Goal: Transaction & Acquisition: Purchase product/service

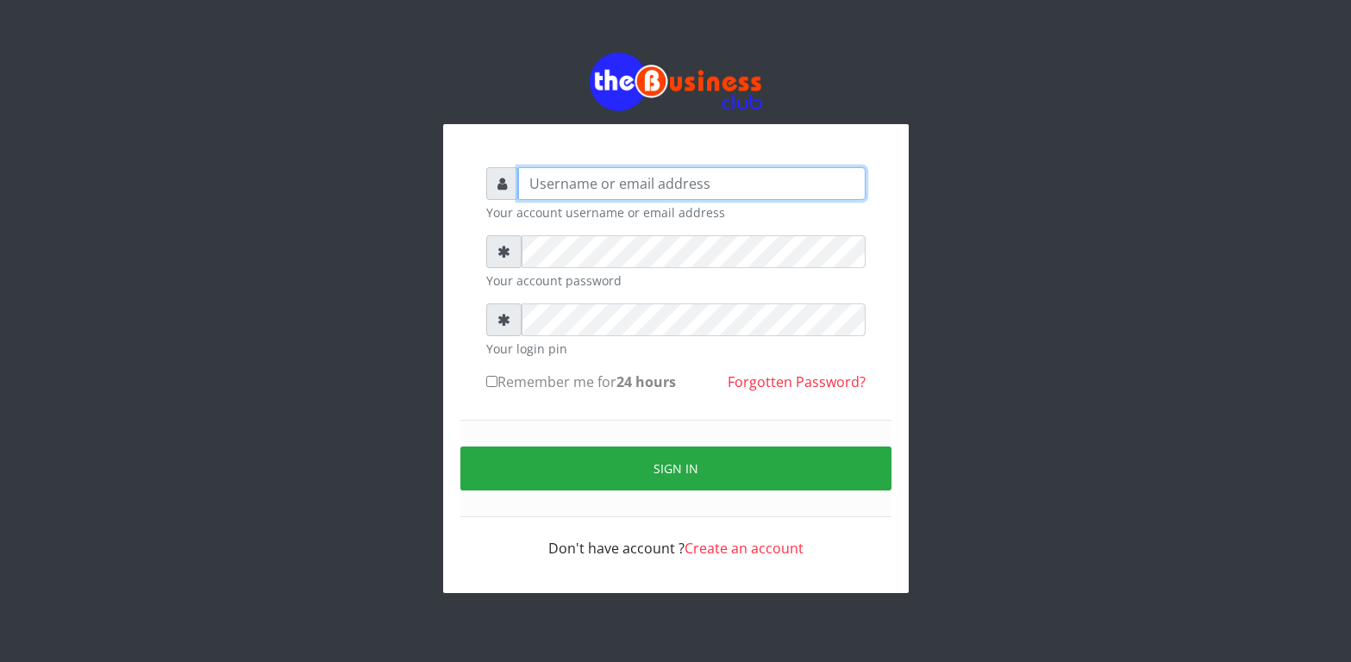
type input "Revgaly"
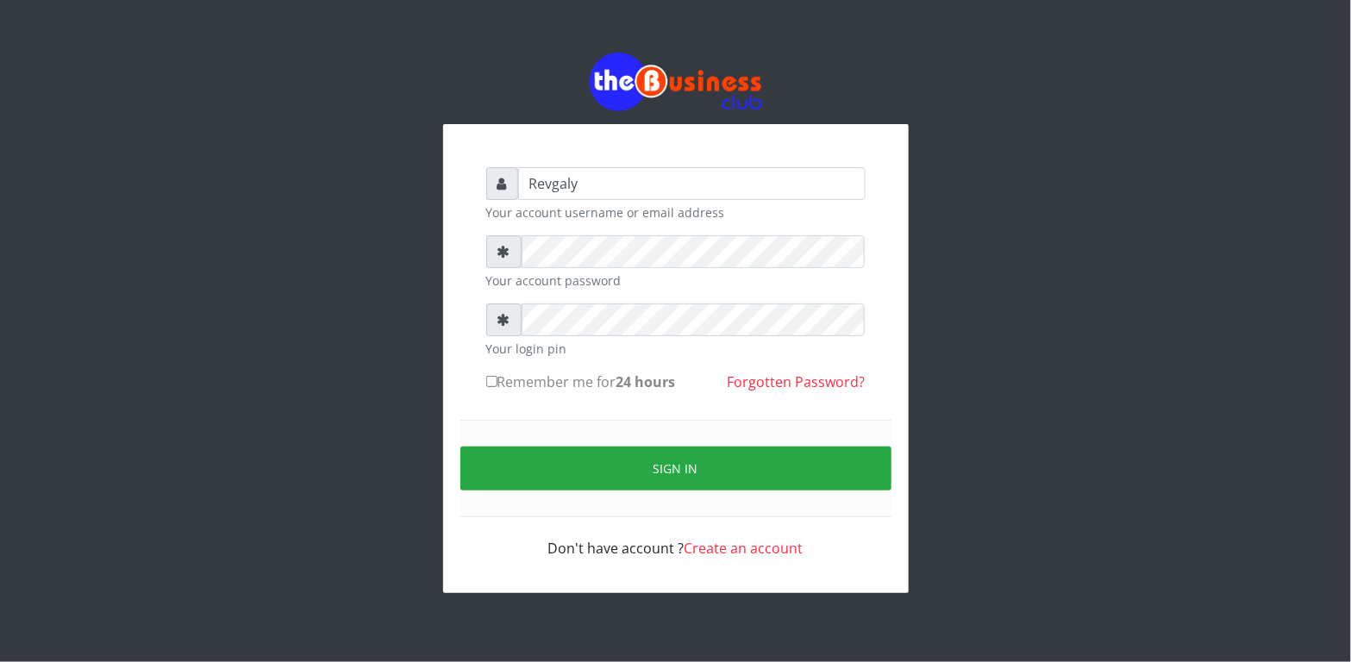
click at [4, 309] on div "Revgaly Your account username or email address Your account password Your login…" at bounding box center [675, 323] width 1351 height 646
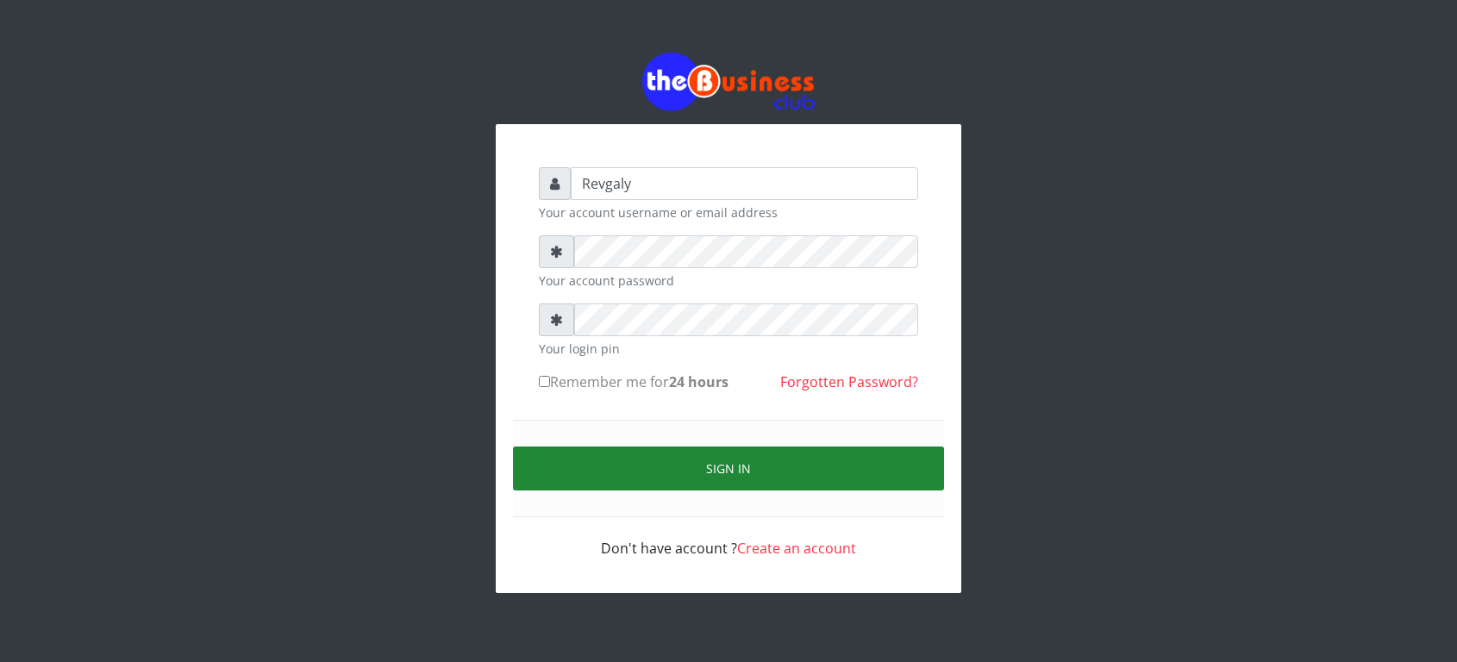
click at [573, 476] on button "Sign in" at bounding box center [728, 468] width 431 height 44
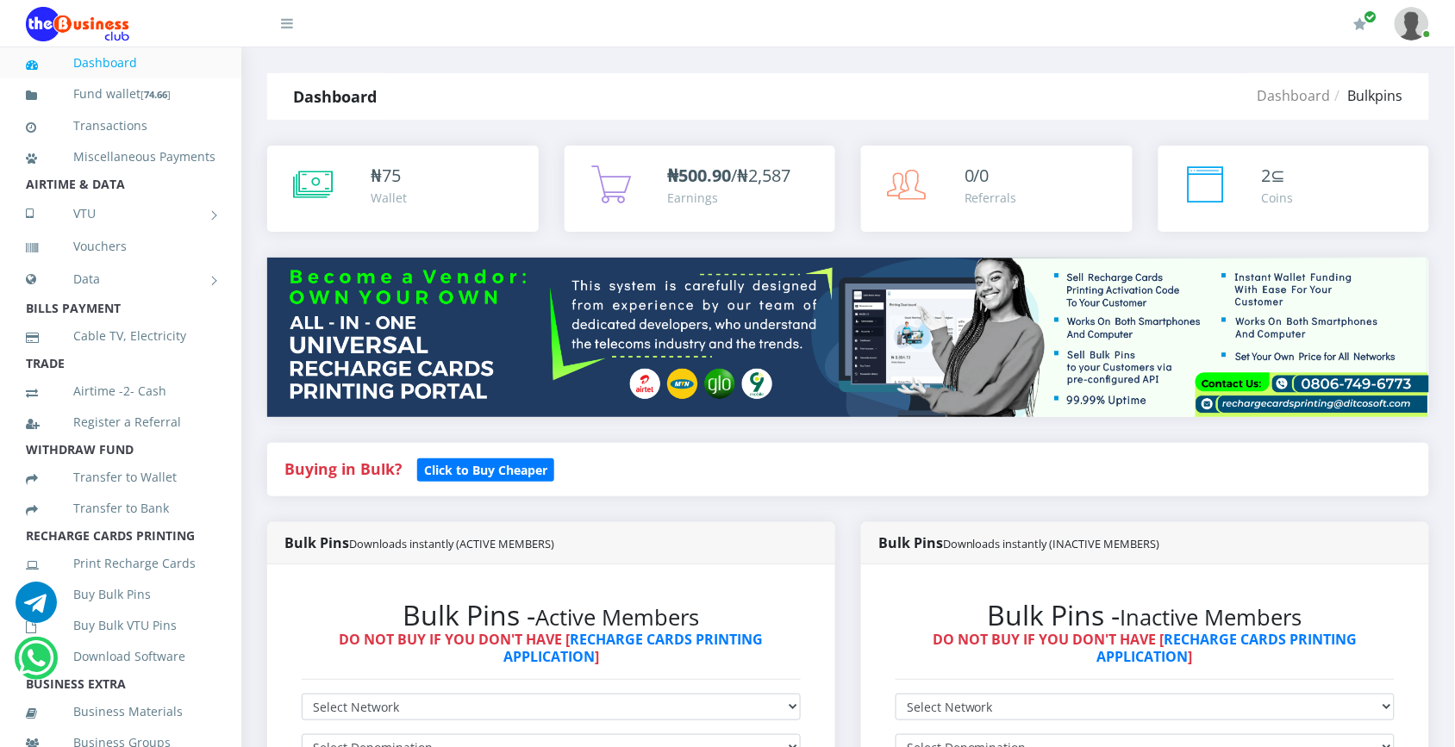
click at [675, 177] on b "₦500.90" at bounding box center [700, 175] width 64 height 23
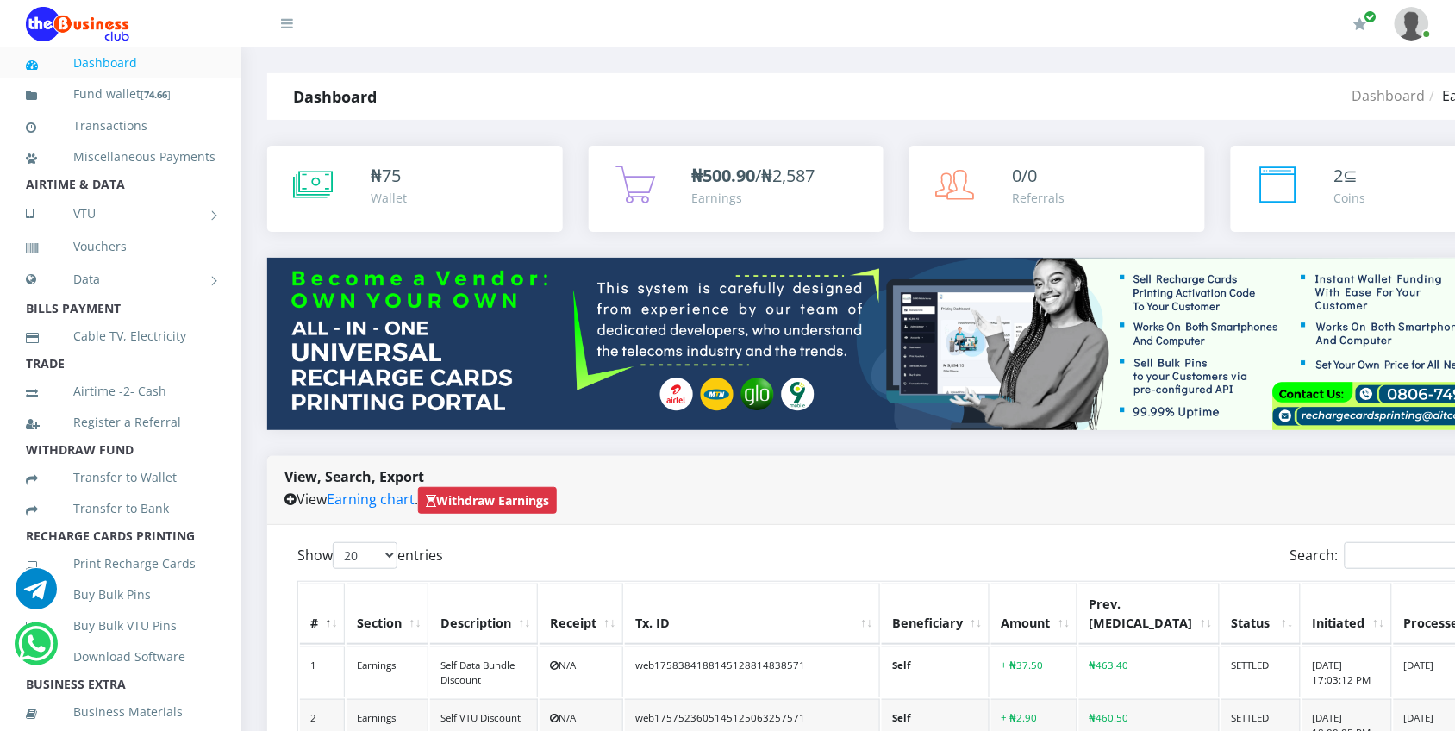
click at [714, 190] on div "Earnings" at bounding box center [753, 198] width 123 height 18
click at [321, 191] on icon at bounding box center [313, 184] width 40 height 43
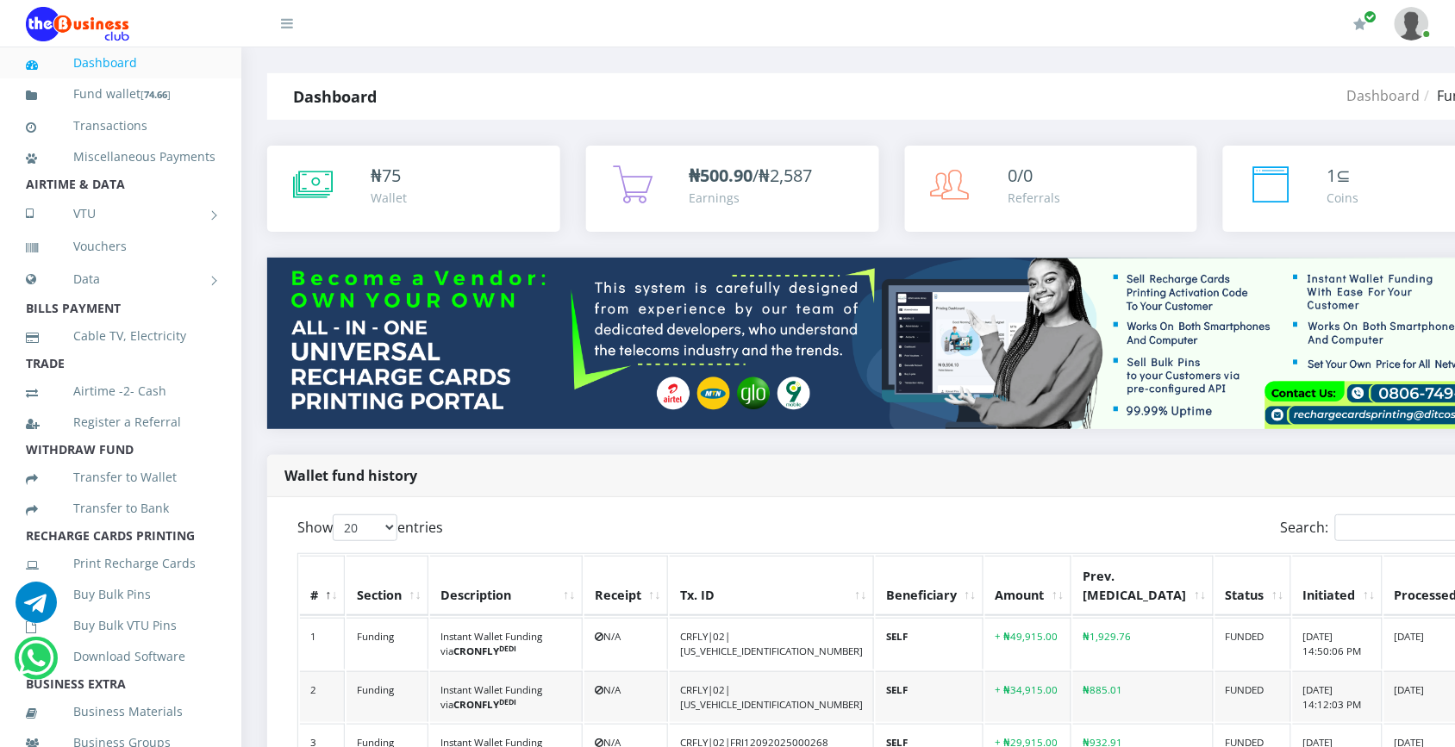
click at [733, 166] on b "₦500.90" at bounding box center [721, 175] width 64 height 23
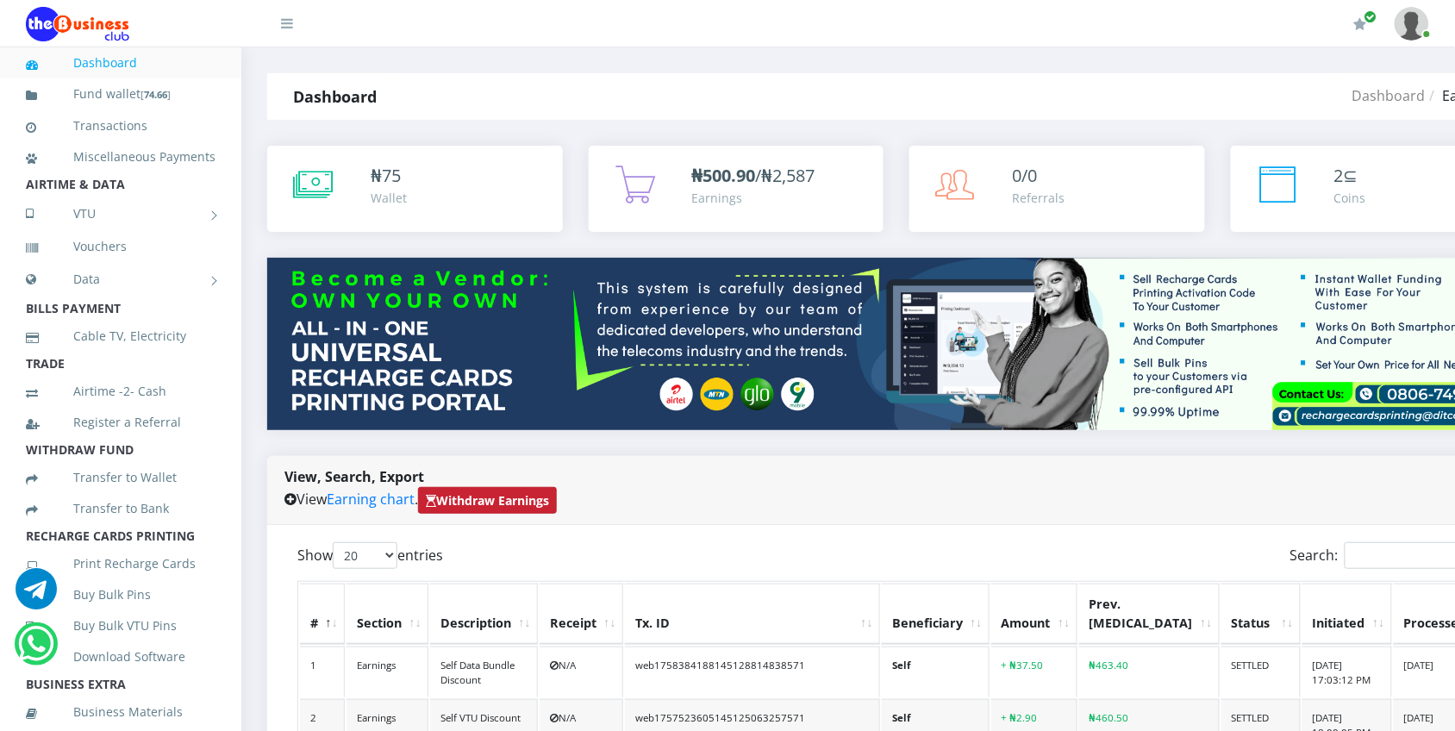
click at [534, 498] on strong "Withdraw Earnings" at bounding box center [487, 500] width 123 height 16
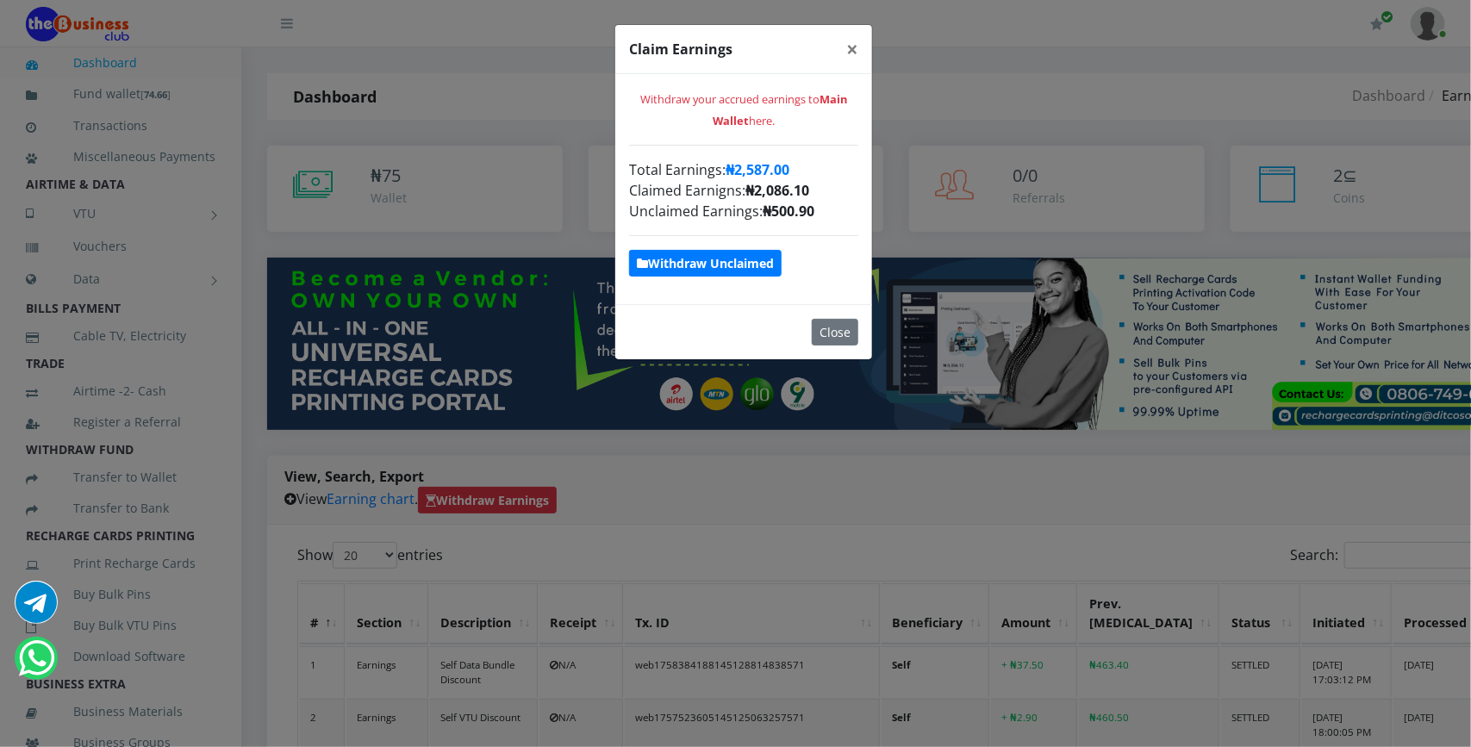
click at [708, 261] on strong "Withdraw Unclaimed" at bounding box center [705, 263] width 137 height 16
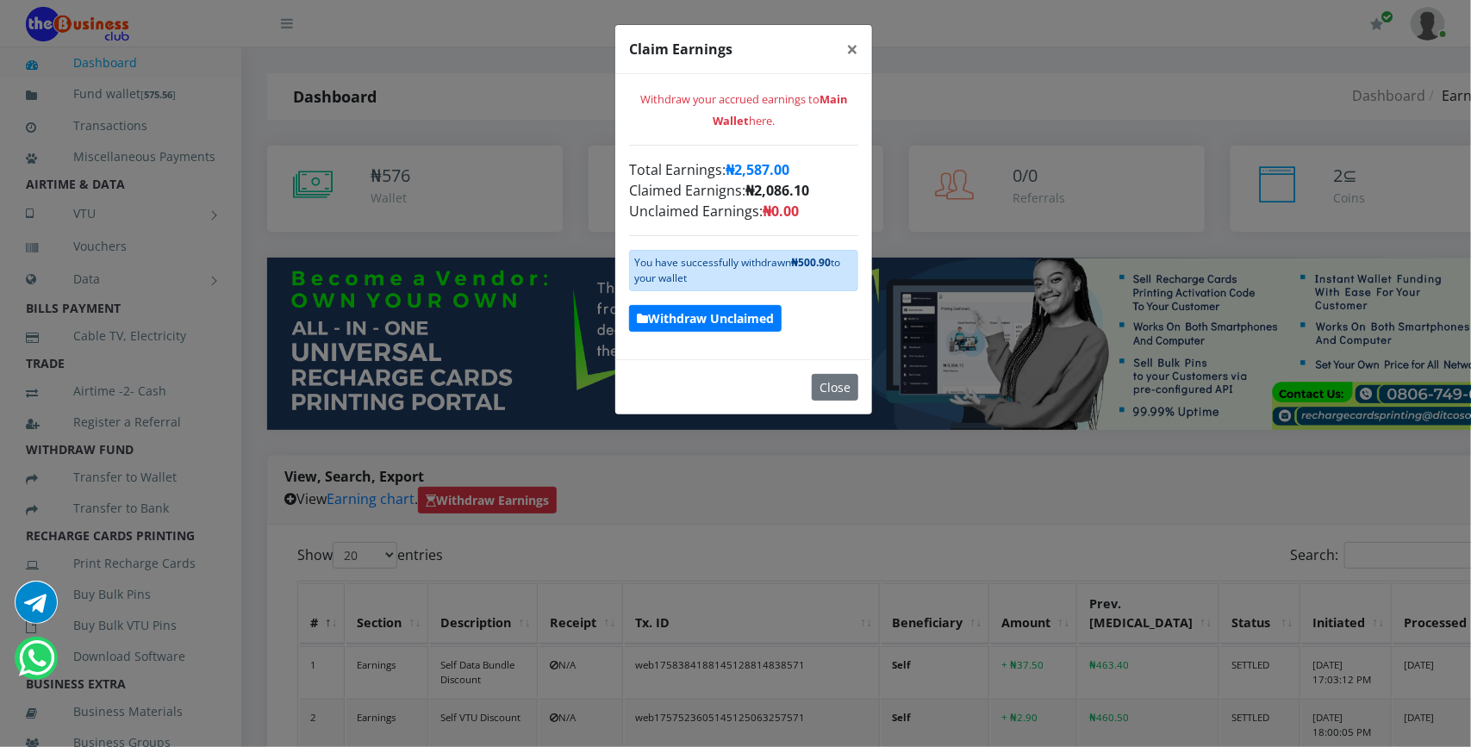
click at [709, 321] on strong "Withdraw Unclaimed" at bounding box center [705, 318] width 137 height 16
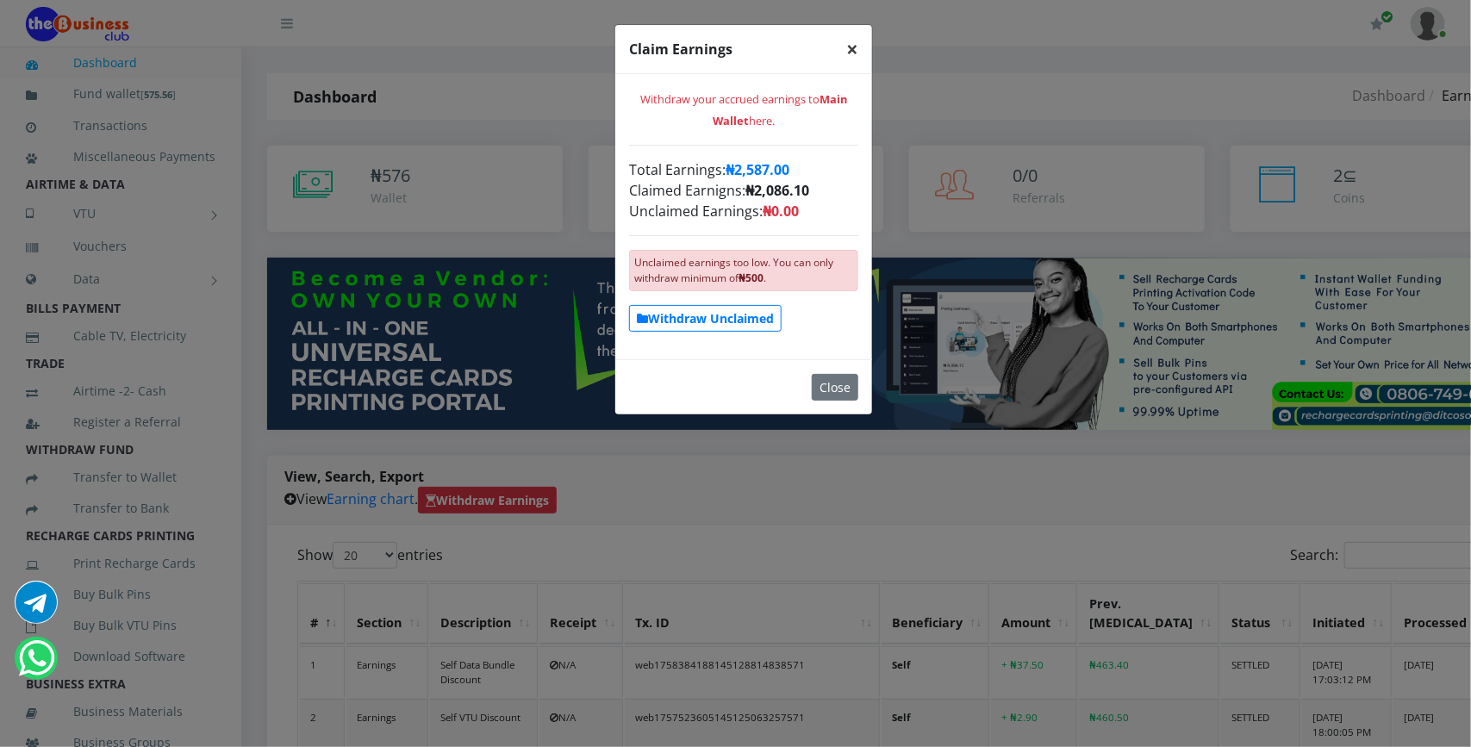
click at [849, 44] on span "×" at bounding box center [852, 48] width 12 height 28
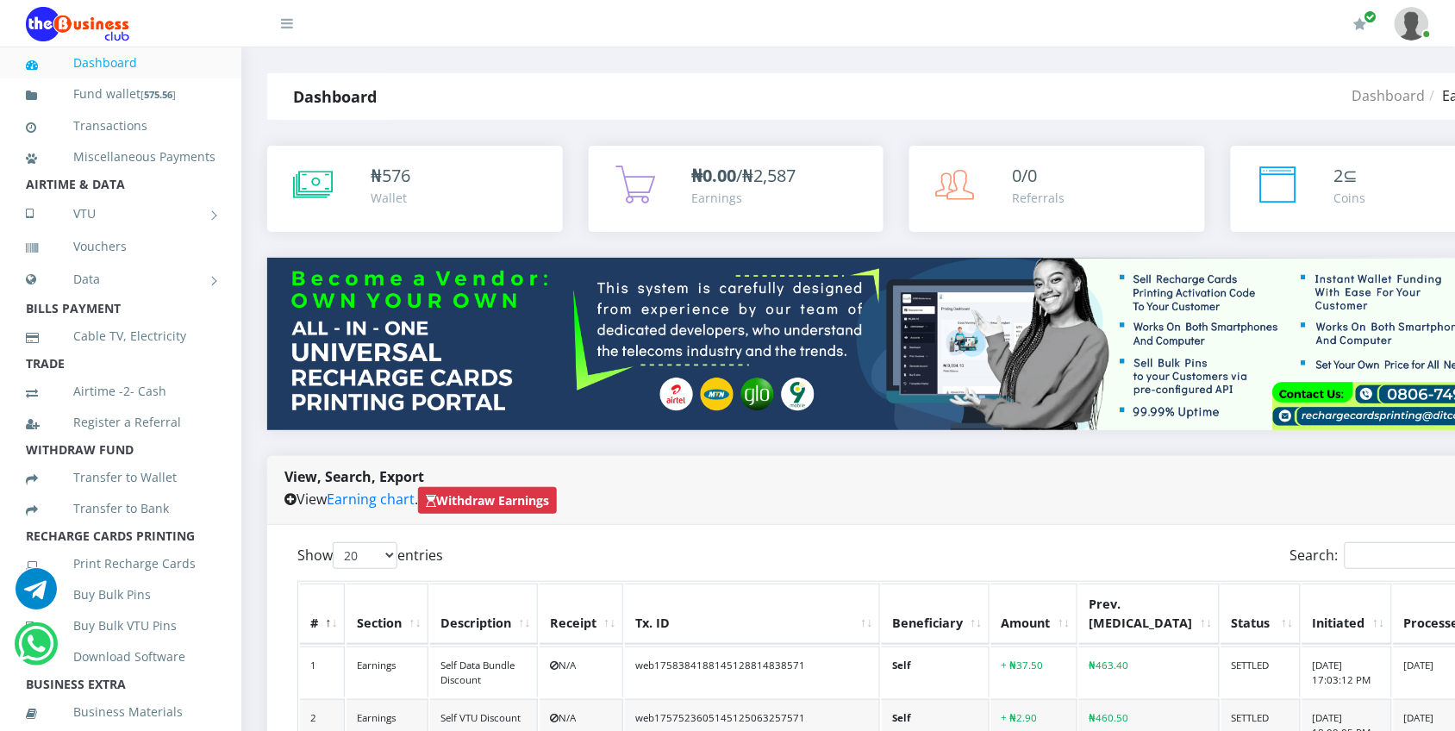
scroll to position [513, 0]
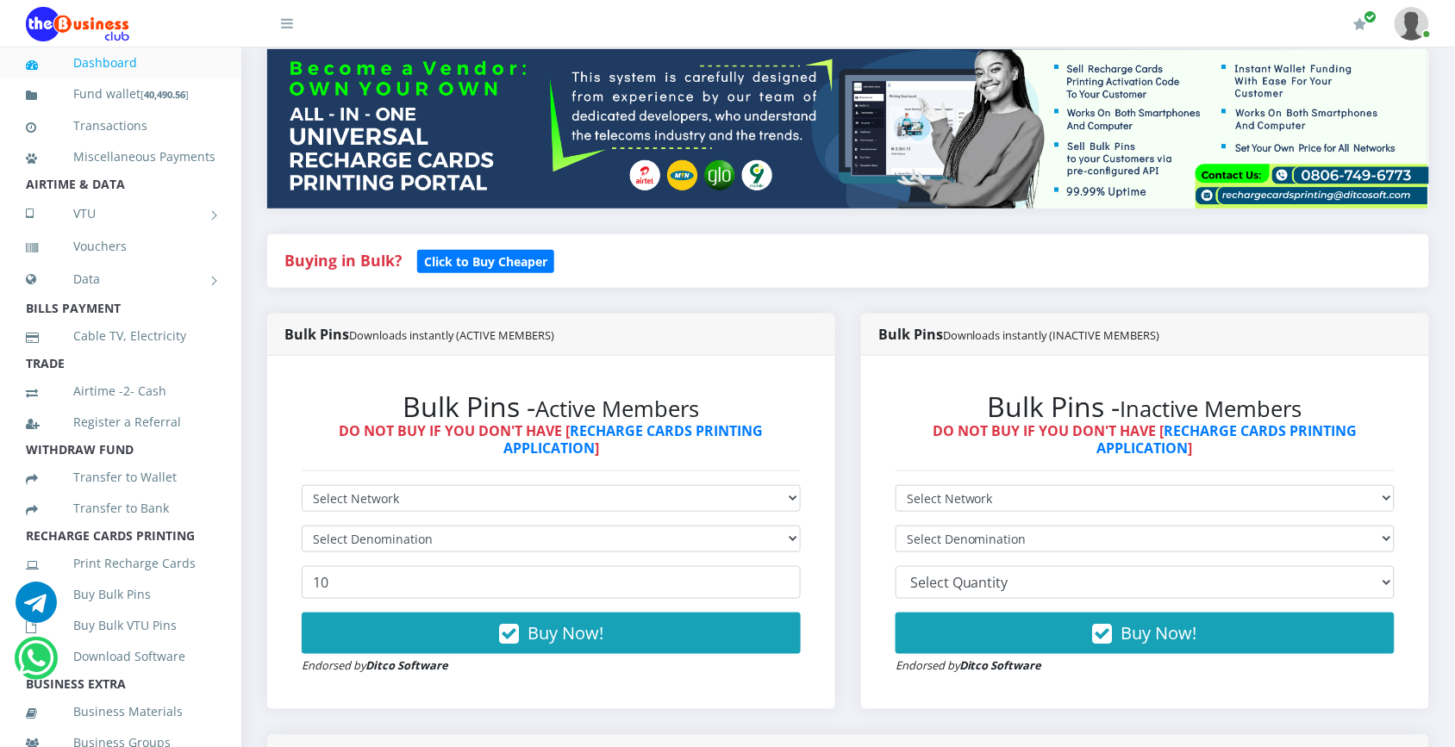
scroll to position [235, 0]
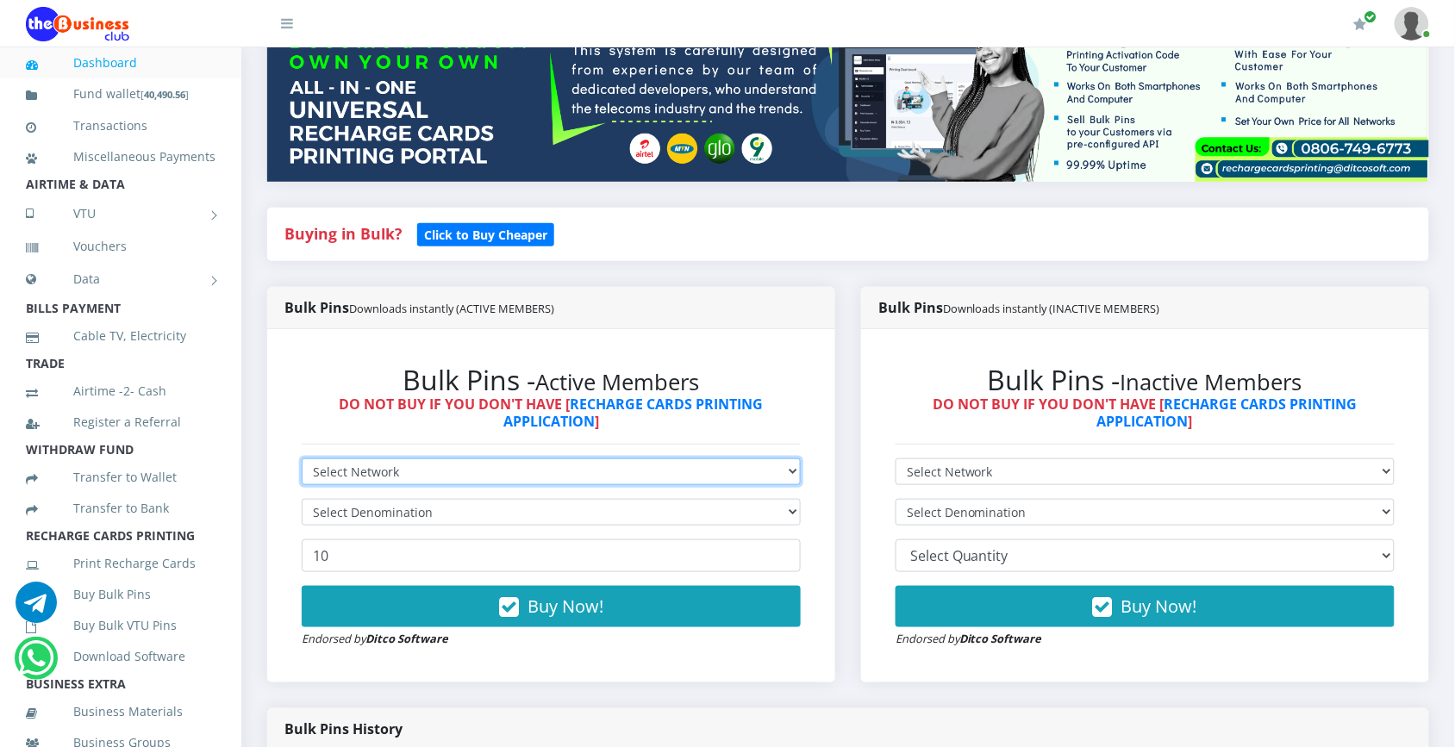
click at [774, 471] on select "Select Network MTN Globacom 9Mobile Airtel" at bounding box center [551, 472] width 499 height 27
select select "MTN"
click at [302, 459] on select "Select Network MTN Globacom 9Mobile Airtel" at bounding box center [551, 472] width 499 height 27
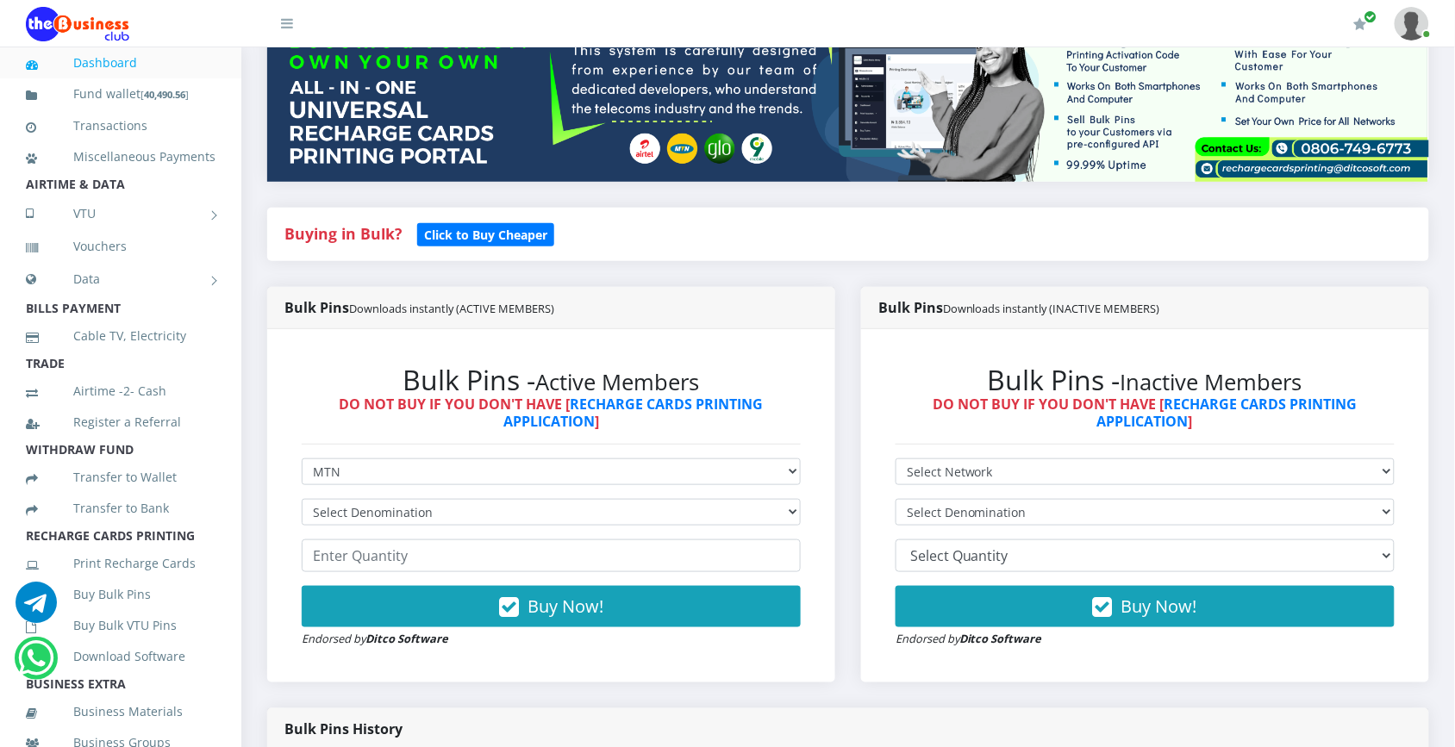
click at [716, 534] on form "Select Network MTN Globacom 9Mobile Airtel Select Denomination Buy Now! Endorse…" at bounding box center [551, 554] width 499 height 190
click at [786, 511] on select "Select Denomination MTN NGN100 - ₦96.99 MTN NGN200 - ₦193.98 MTN NGN400 - ₦387.…" at bounding box center [551, 512] width 499 height 27
select select "96.99-100"
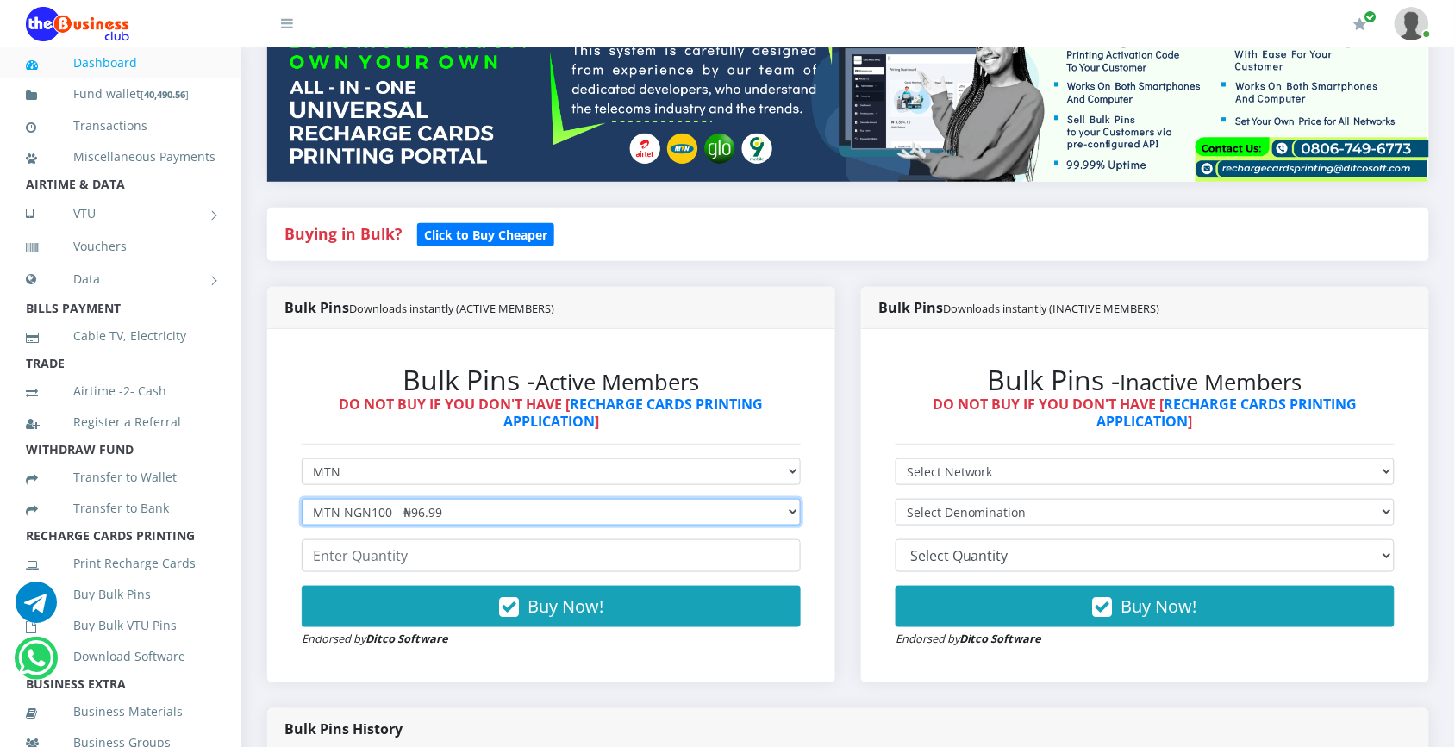
click at [302, 499] on select "Select Denomination MTN NGN100 - ₦96.99 MTN NGN200 - ₦193.98 MTN NGN400 - ₦387.…" at bounding box center [551, 512] width 499 height 27
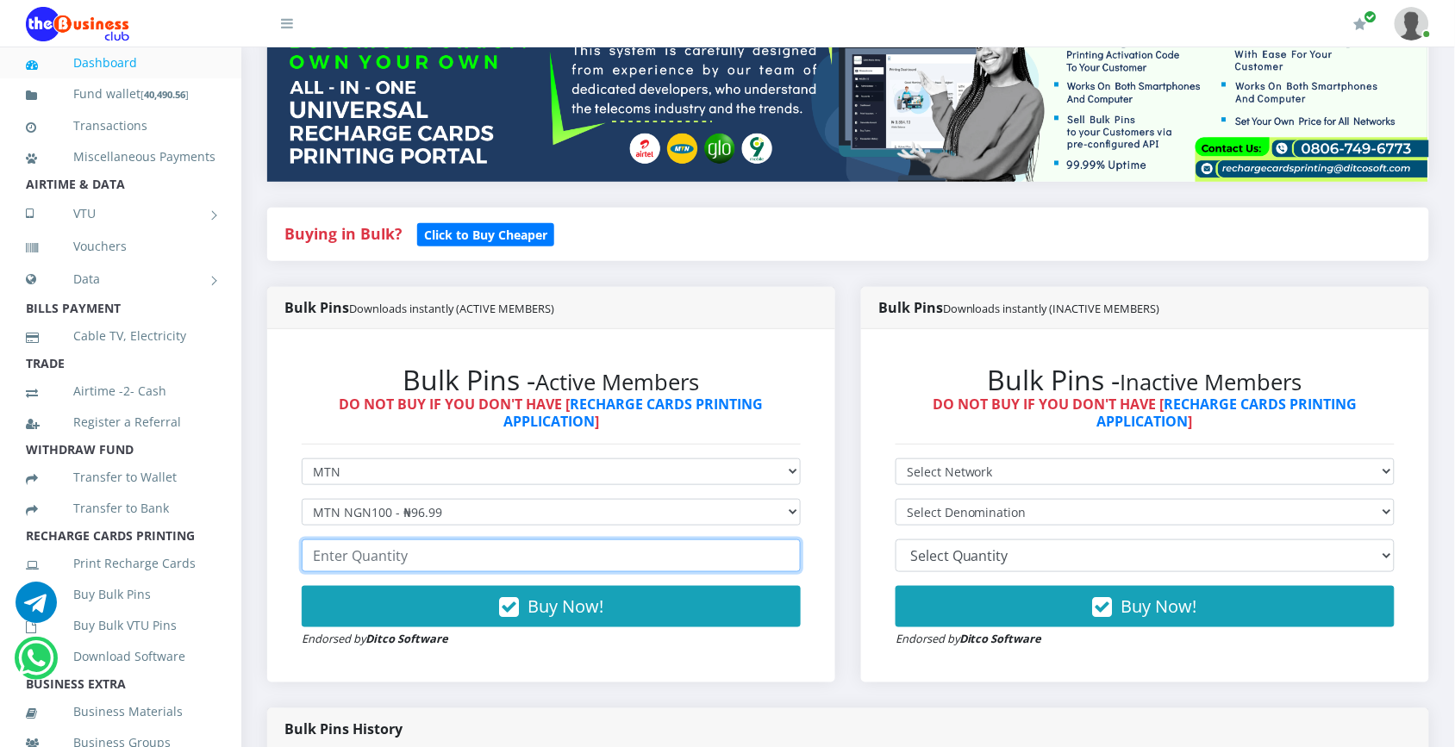
click at [758, 556] on input "number" at bounding box center [551, 556] width 499 height 33
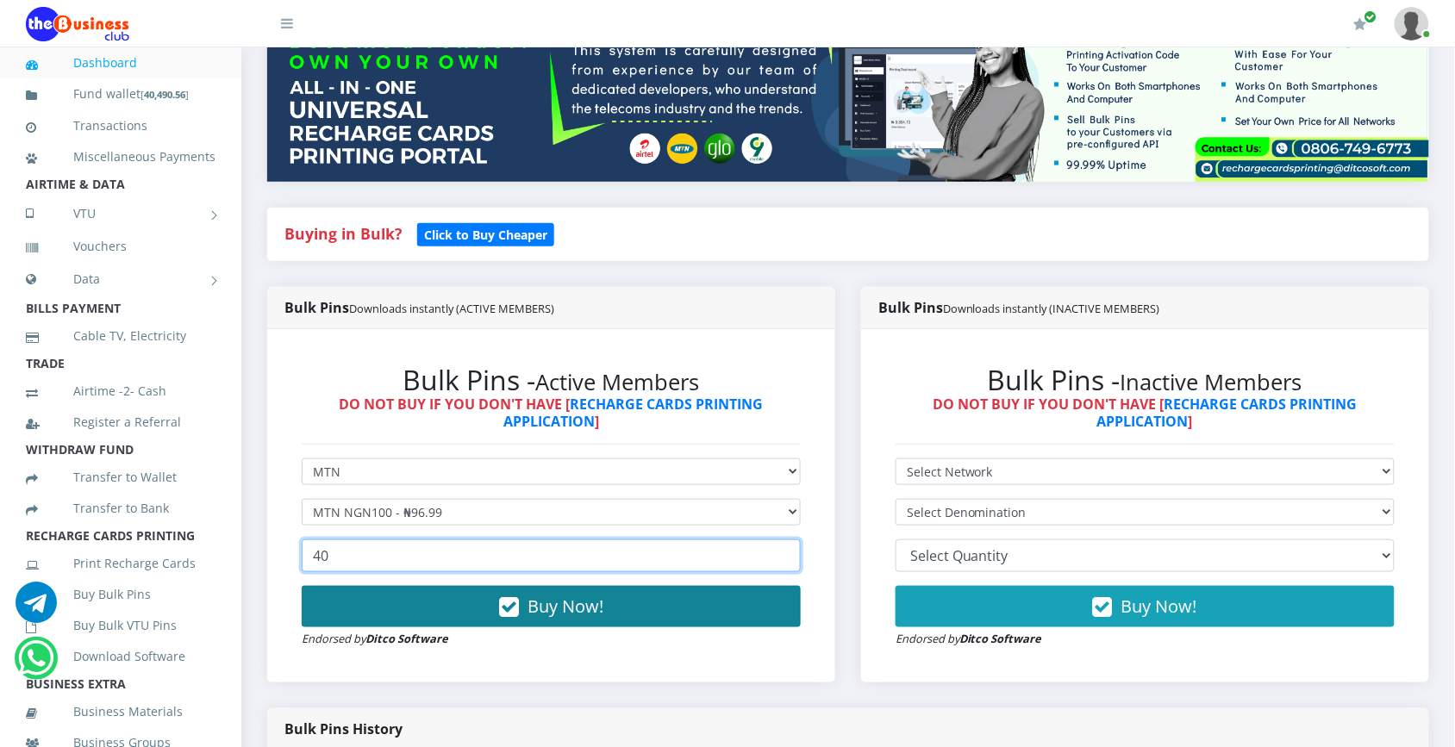
type input "40"
click at [664, 590] on button "Buy Now!" at bounding box center [551, 606] width 499 height 41
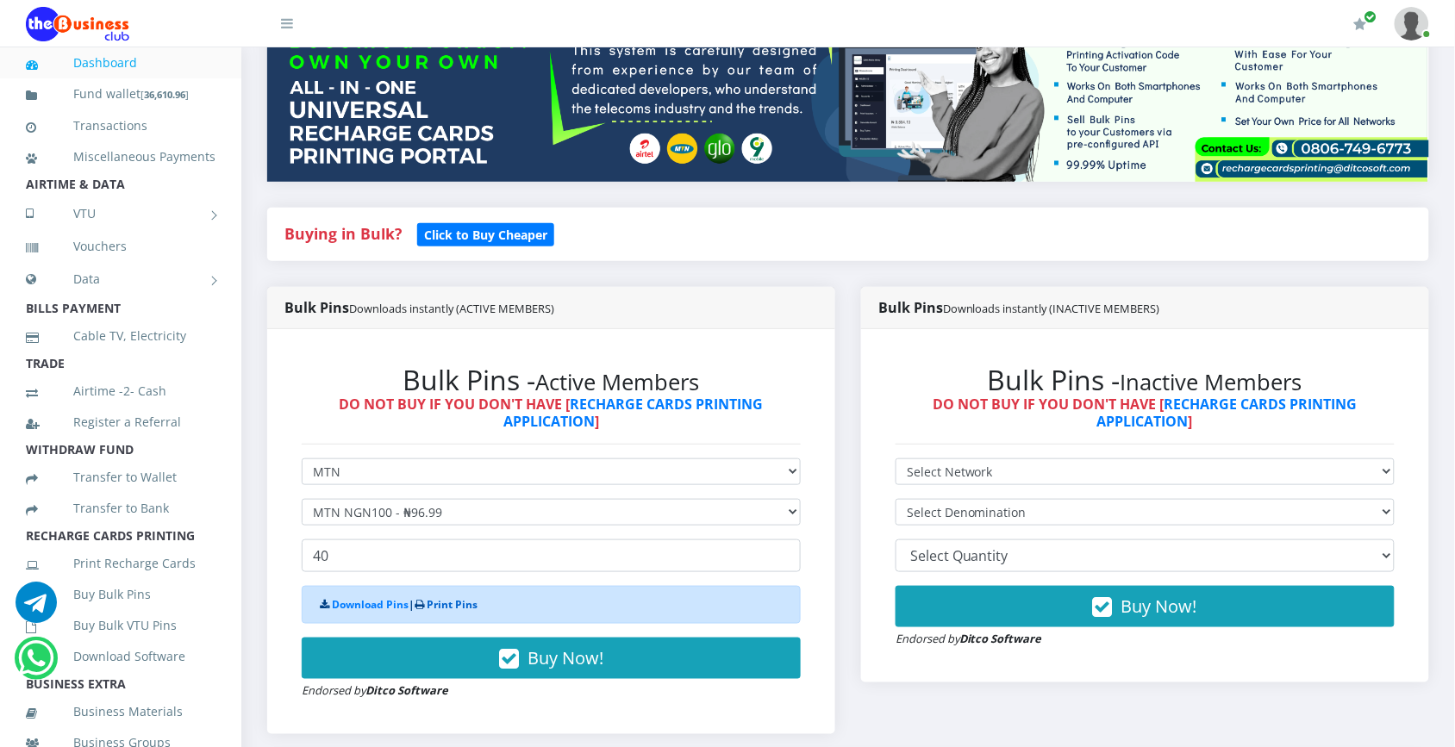
click at [450, 606] on link "Print Pins" at bounding box center [452, 604] width 51 height 15
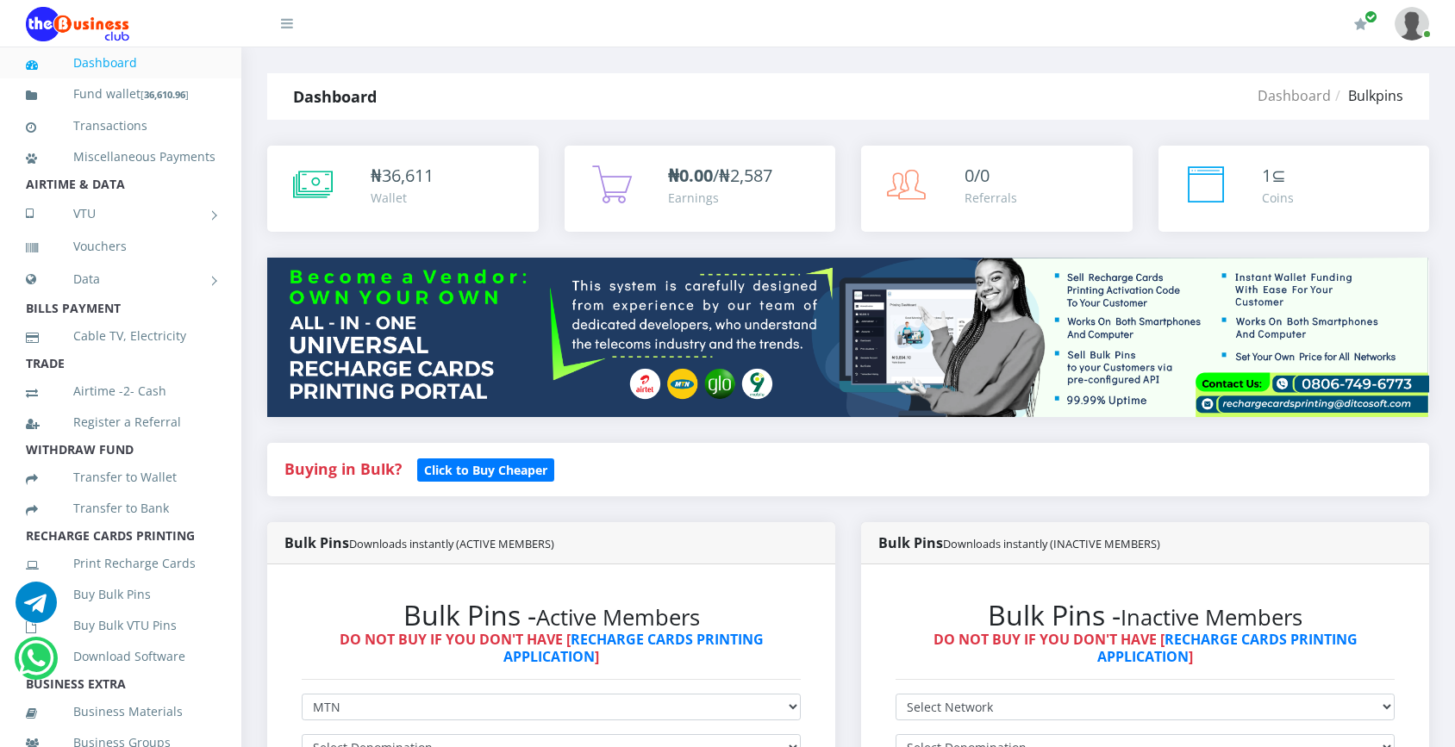
select select "MTN"
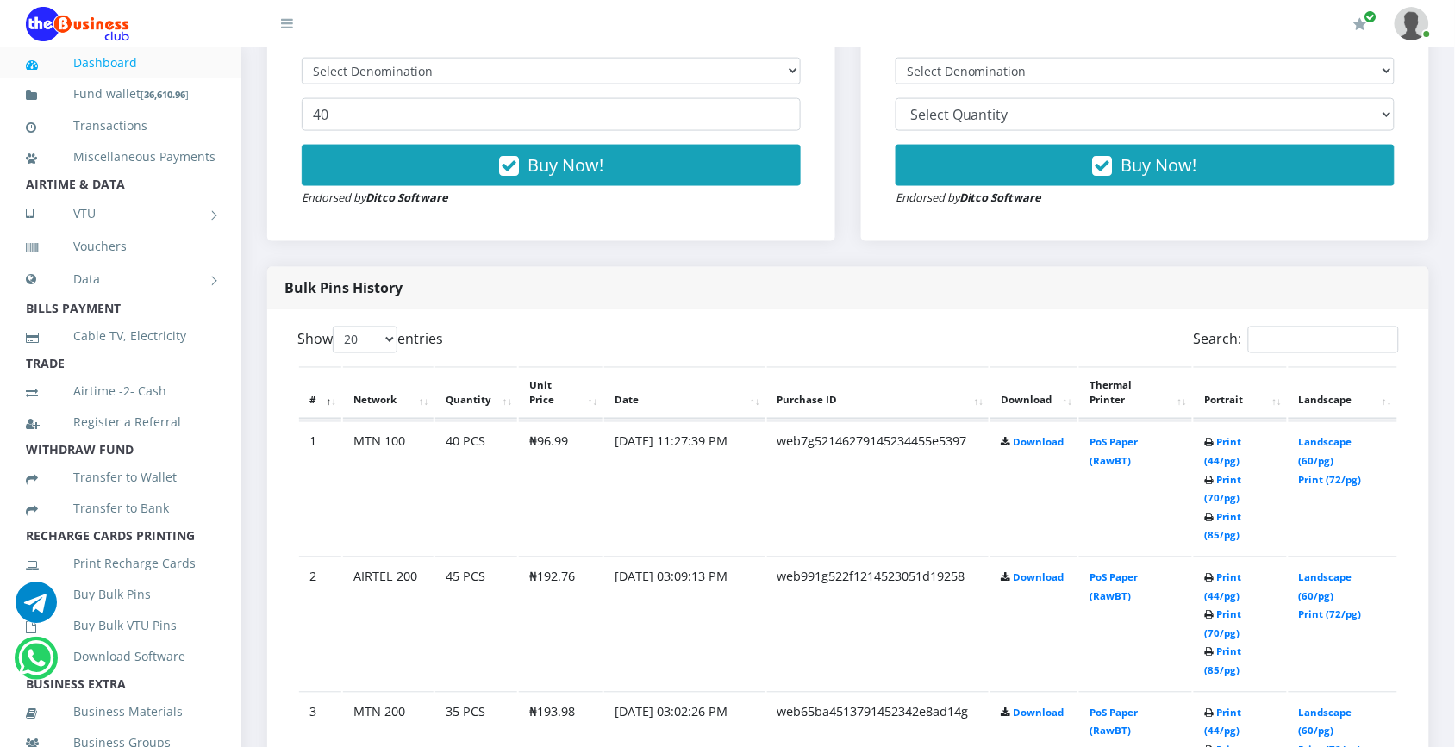
scroll to position [689, 0]
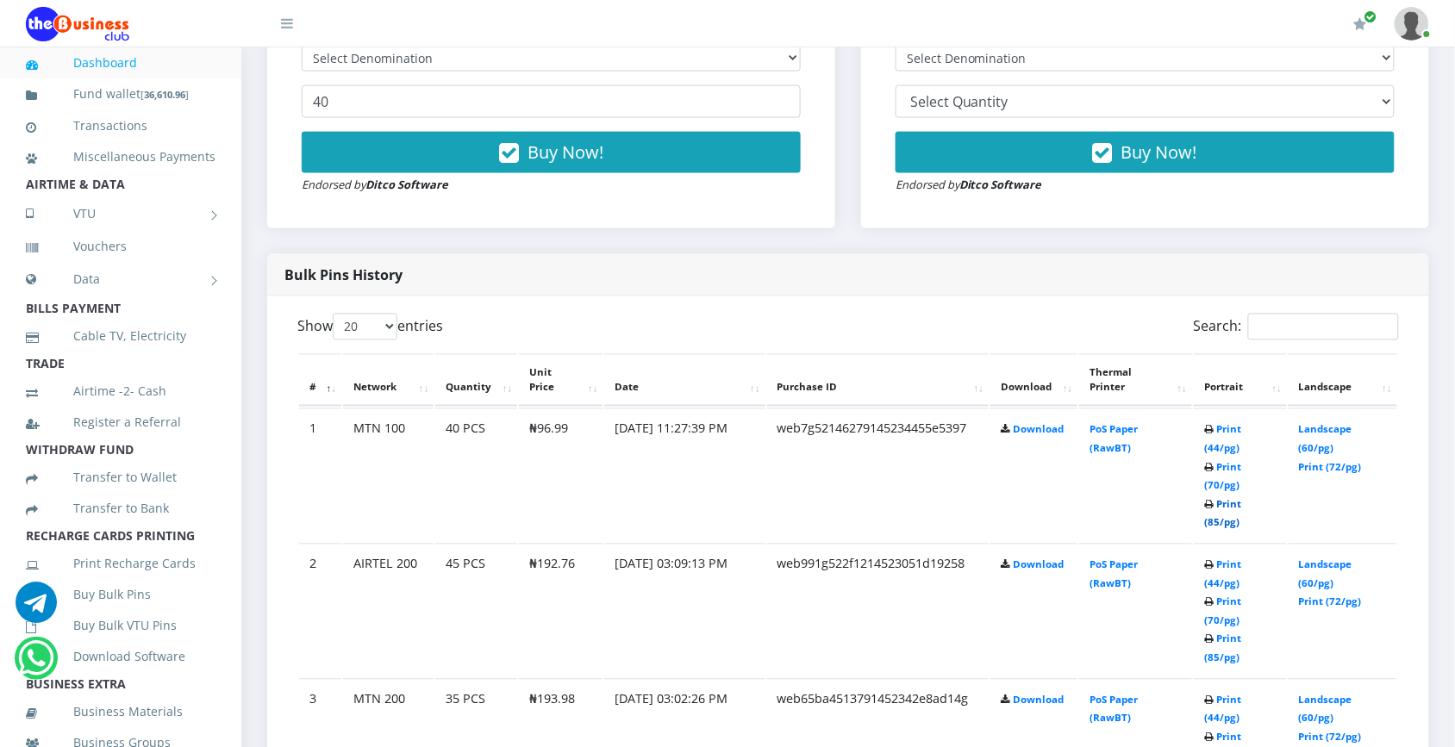
click at [1241, 498] on link "Print (85/pg)" at bounding box center [1222, 514] width 37 height 32
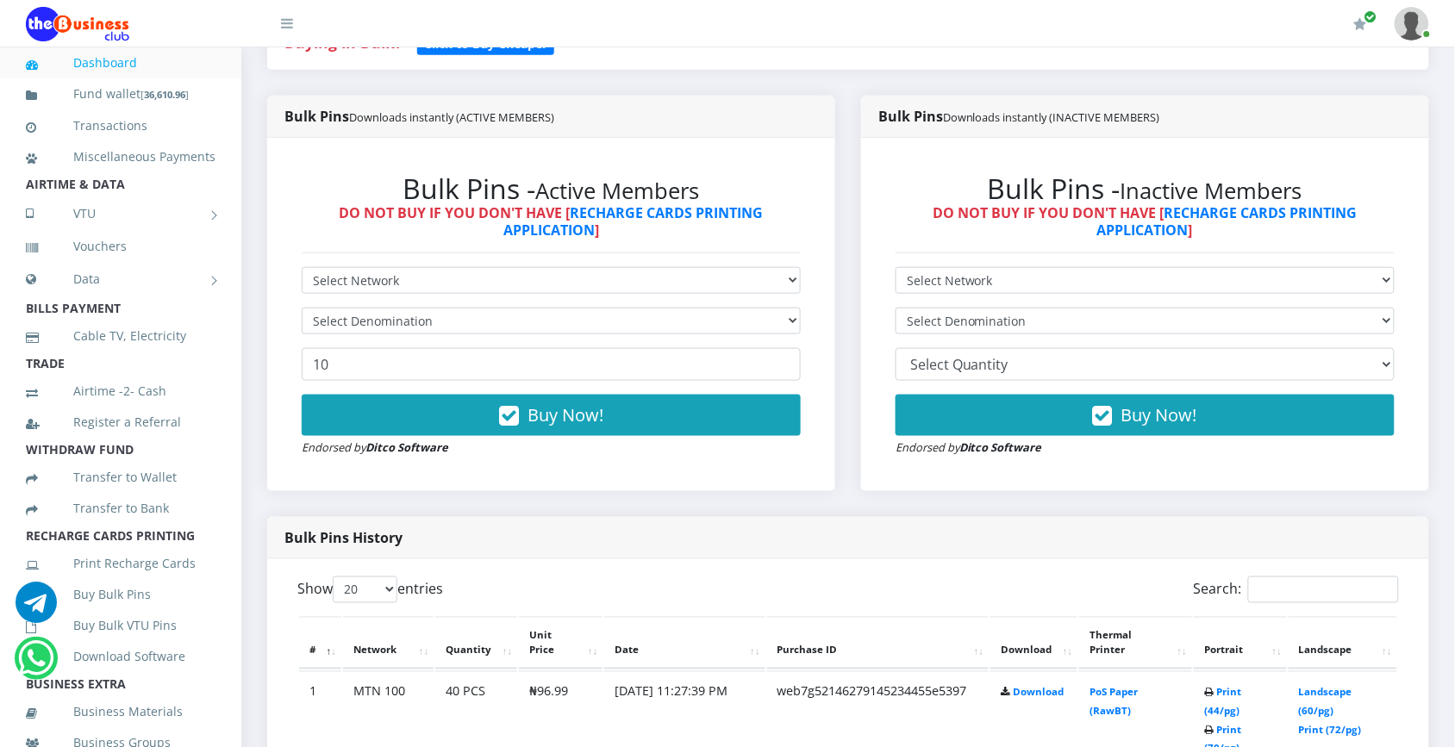
scroll to position [371, 0]
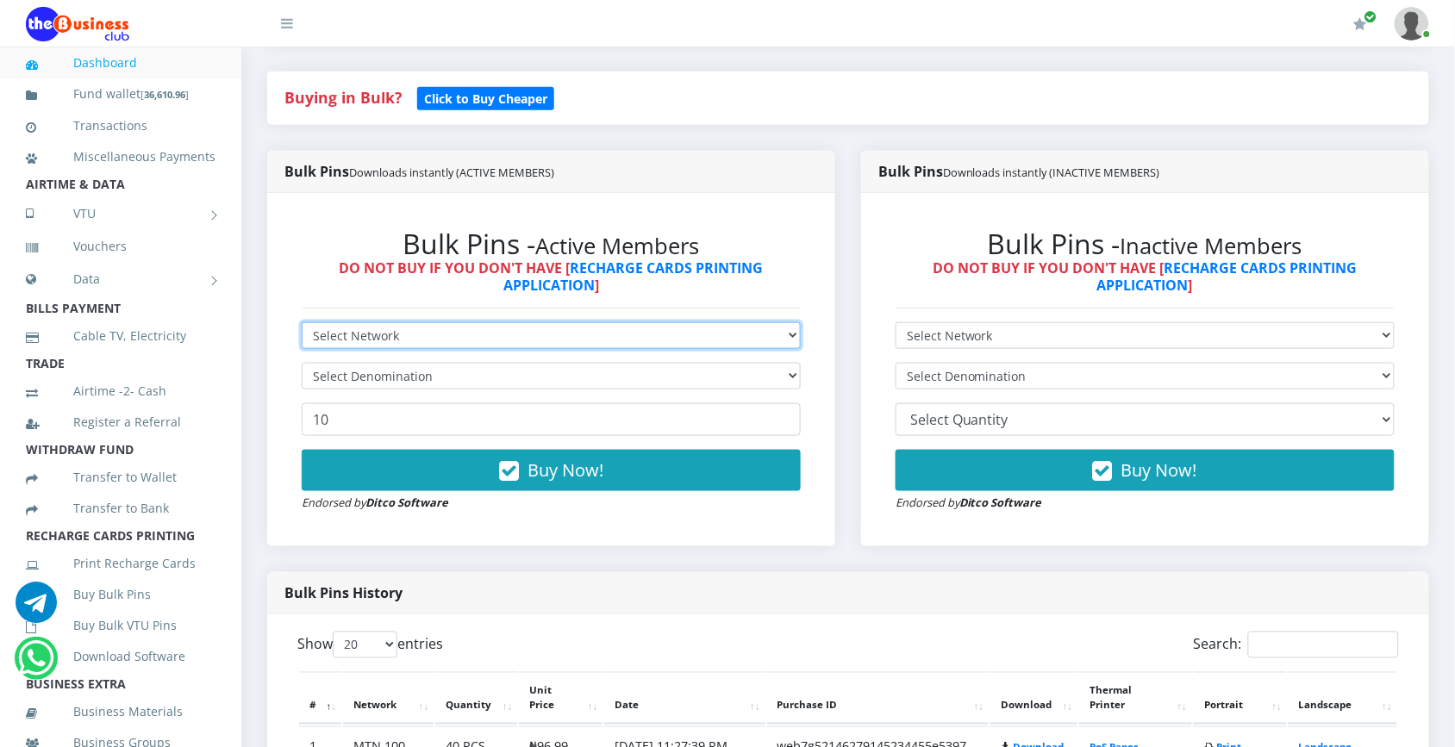
click at [781, 328] on select "Select Network MTN Globacom 9Mobile Airtel" at bounding box center [551, 335] width 499 height 27
click at [302, 322] on select "Select Network MTN Globacom 9Mobile Airtel" at bounding box center [551, 335] width 499 height 27
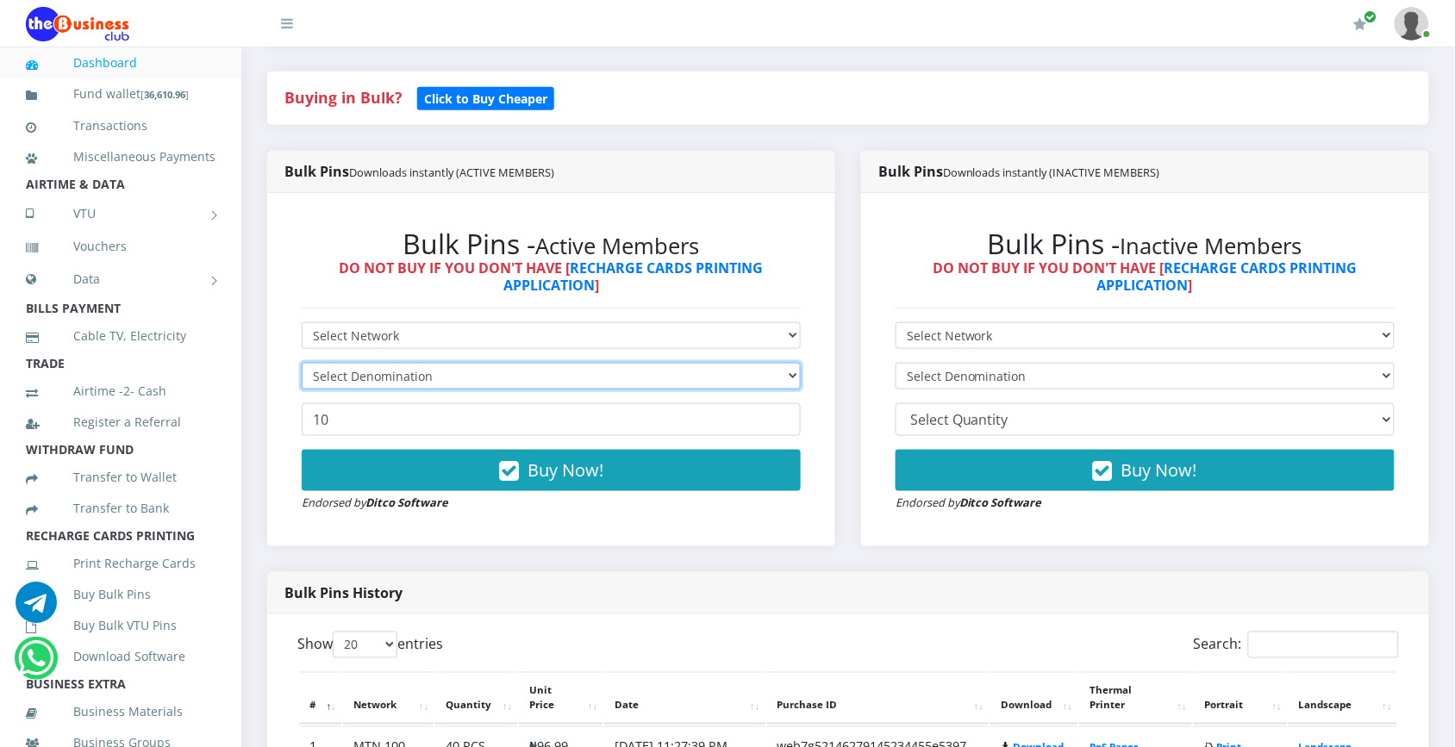
click at [549, 377] on select "Select Denomination" at bounding box center [551, 376] width 499 height 27
click at [733, 369] on select "Select Denomination" at bounding box center [551, 376] width 499 height 27
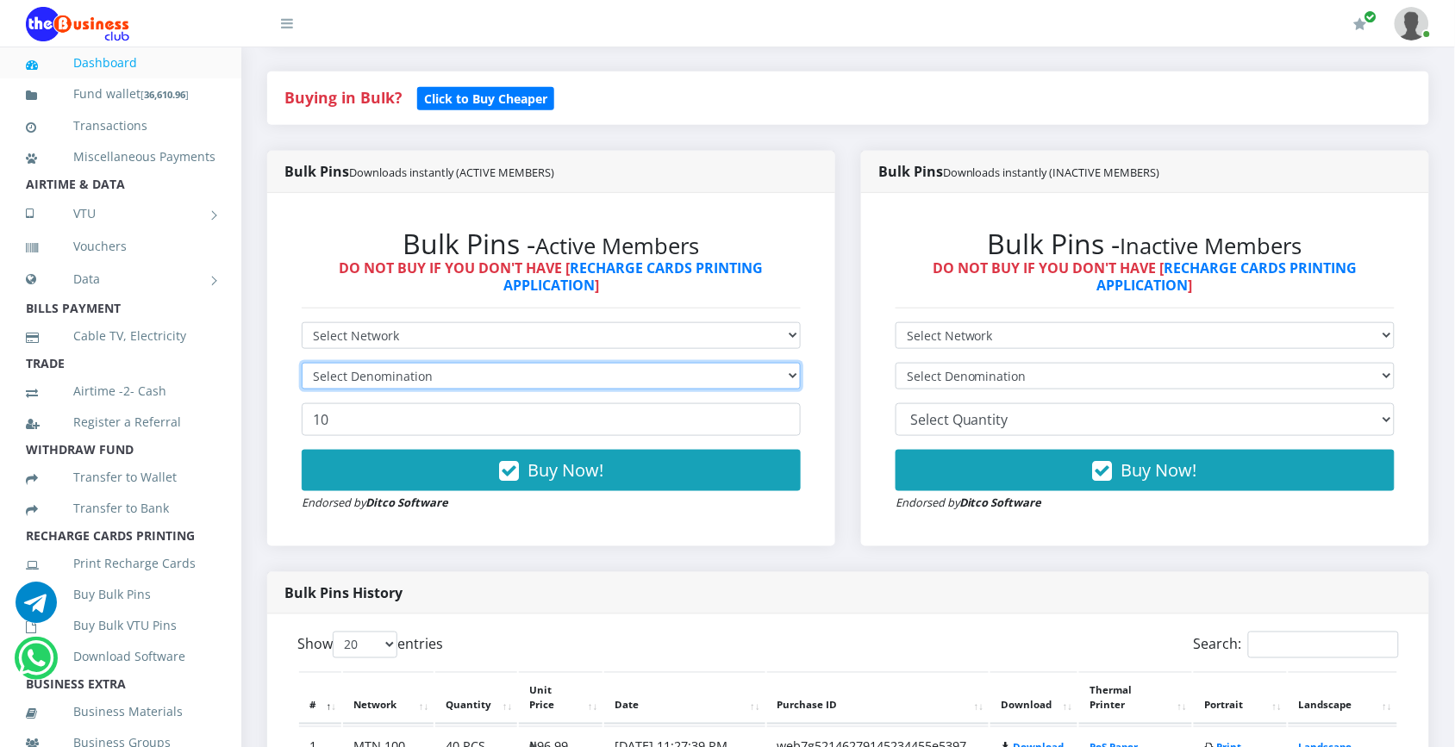
click at [733, 369] on select "Select Denomination" at bounding box center [551, 376] width 499 height 27
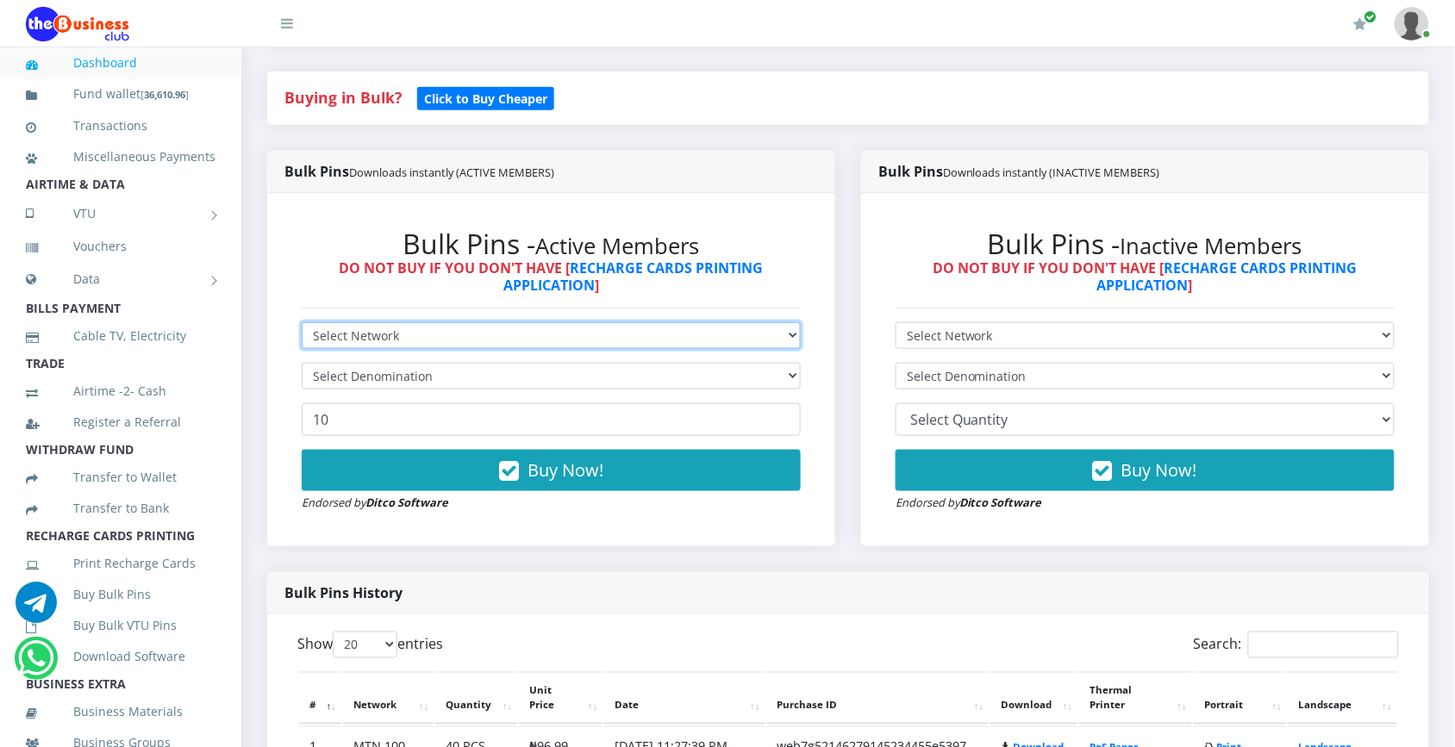
click at [776, 330] on select "Select Network MTN Globacom 9Mobile Airtel" at bounding box center [551, 335] width 499 height 27
click at [302, 322] on select "Select Network MTN Globacom 9Mobile Airtel" at bounding box center [551, 335] width 499 height 27
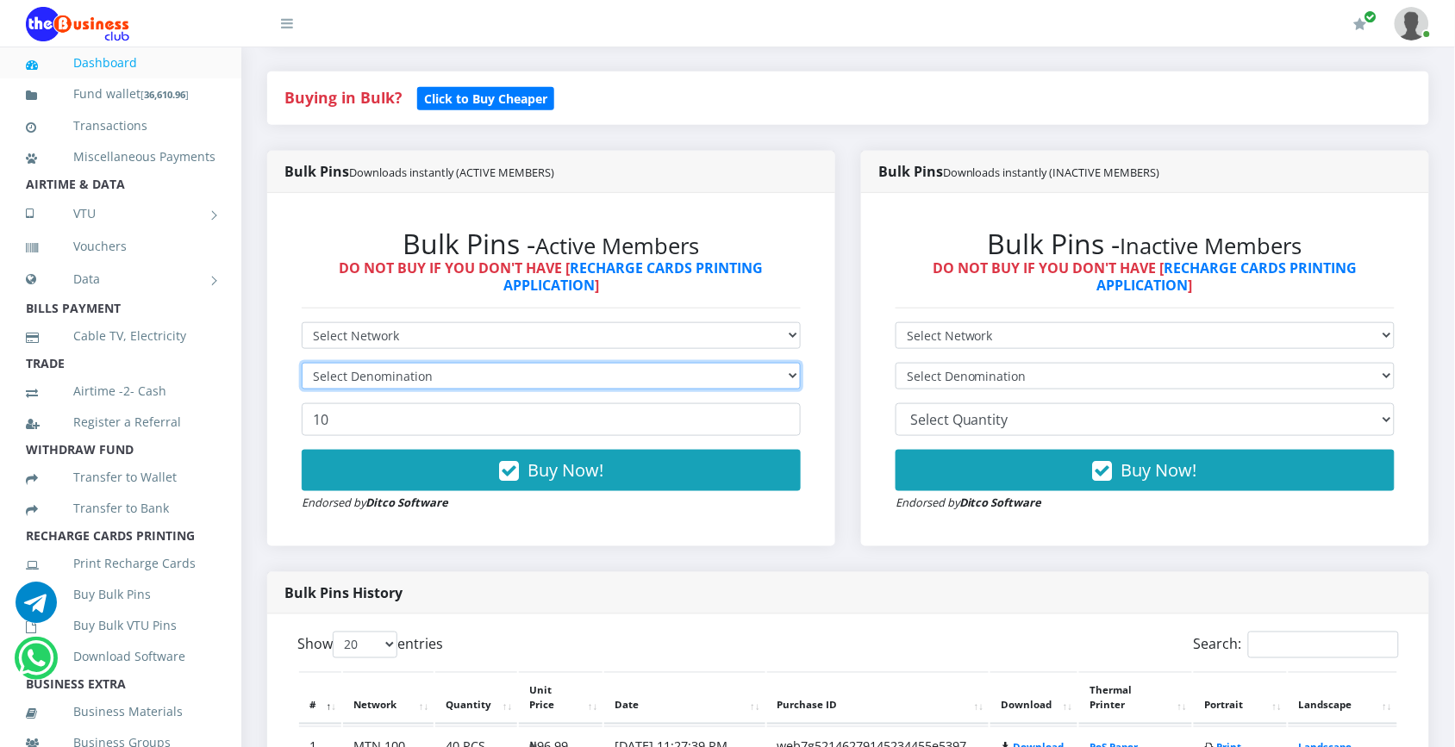
click at [625, 371] on select "Select Denomination" at bounding box center [551, 376] width 499 height 27
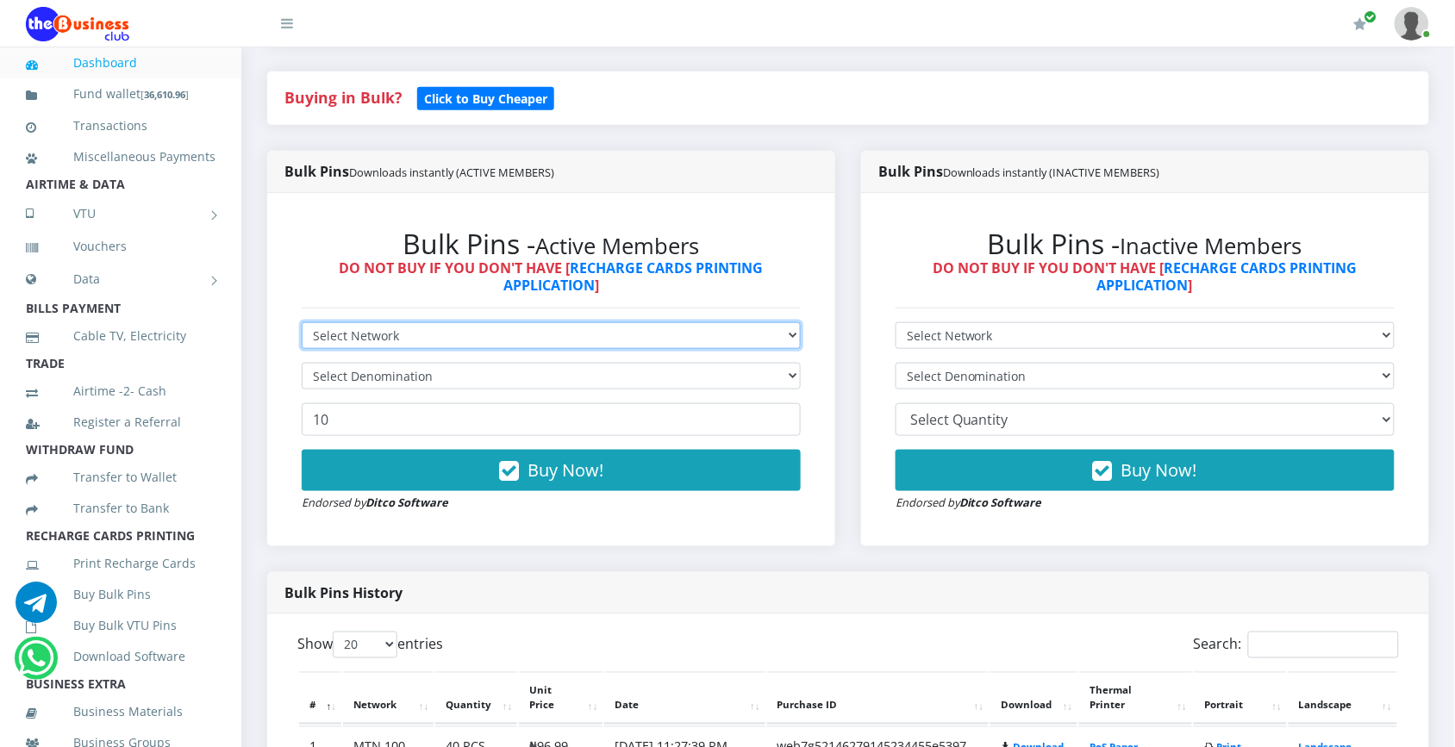
click at [737, 336] on select "Select Network MTN Globacom 9Mobile Airtel" at bounding box center [551, 335] width 499 height 27
select select "Airtel"
click at [302, 322] on select "Select Network MTN Globacom 9Mobile Airtel" at bounding box center [551, 335] width 499 height 27
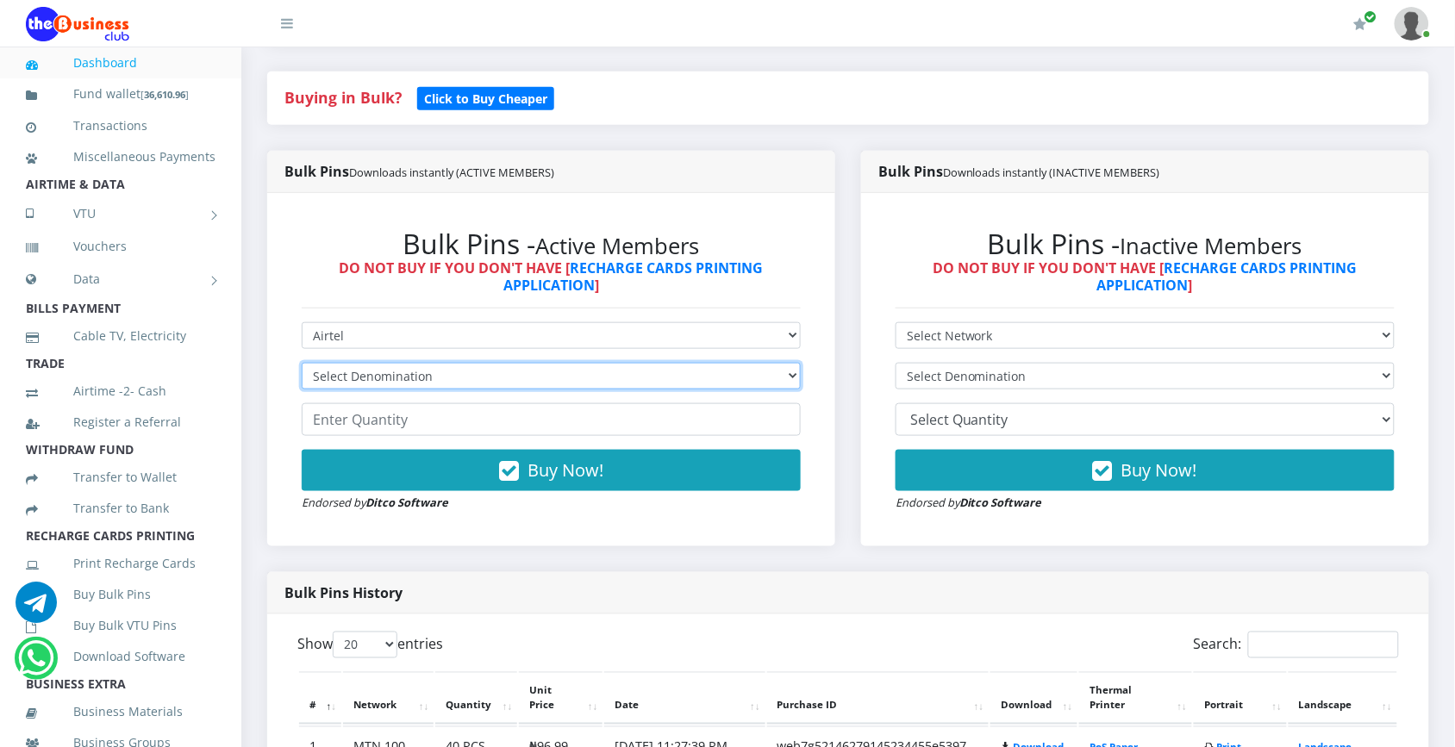
click at [483, 375] on select "Select Denomination Airtel NGN100 - ₦96.38 Airtel NGN200 - ₦192.76 Airtel NGN50…" at bounding box center [551, 376] width 499 height 27
select select "96.38-100"
click at [302, 363] on select "Select Denomination Airtel NGN100 - ₦96.38 Airtel NGN200 - ₦192.76 Airtel NGN50…" at bounding box center [551, 376] width 499 height 27
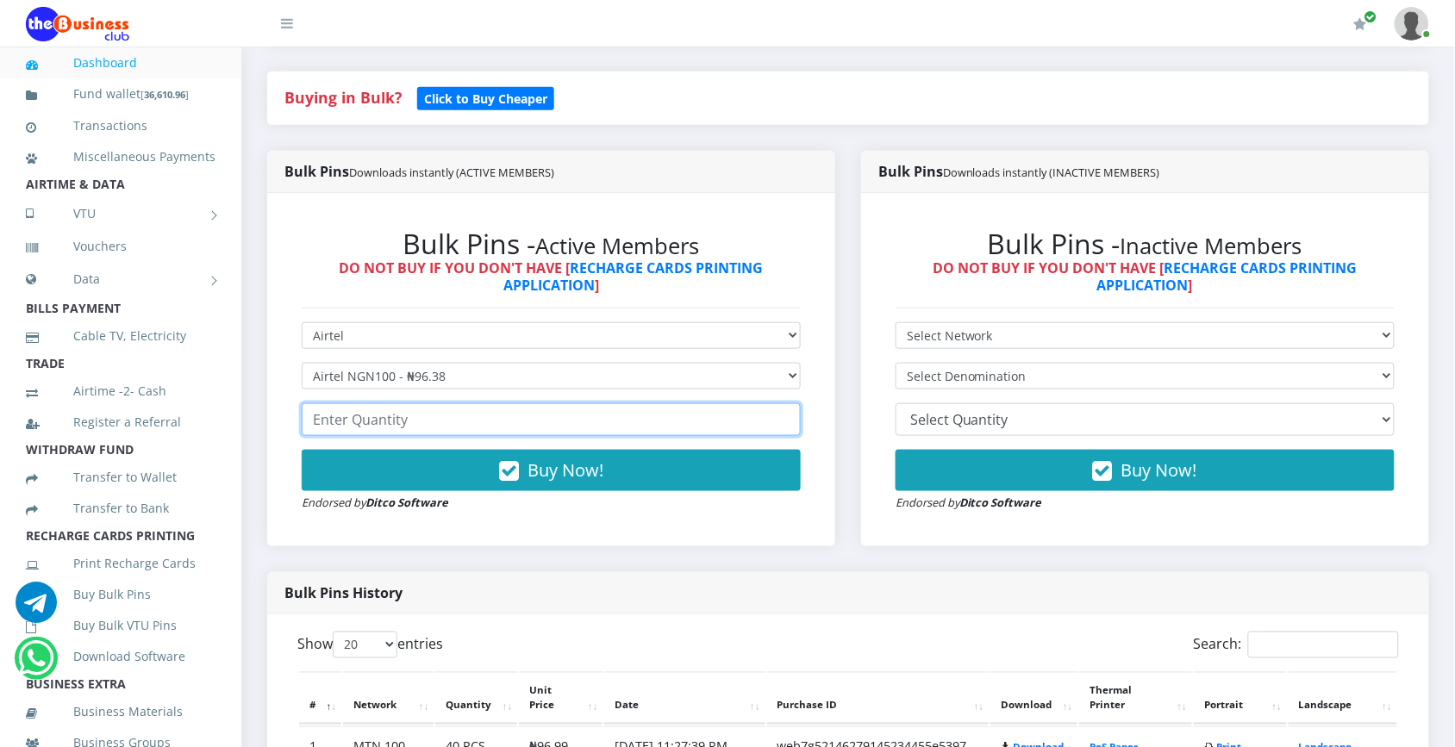
click at [472, 427] on input "number" at bounding box center [551, 419] width 499 height 33
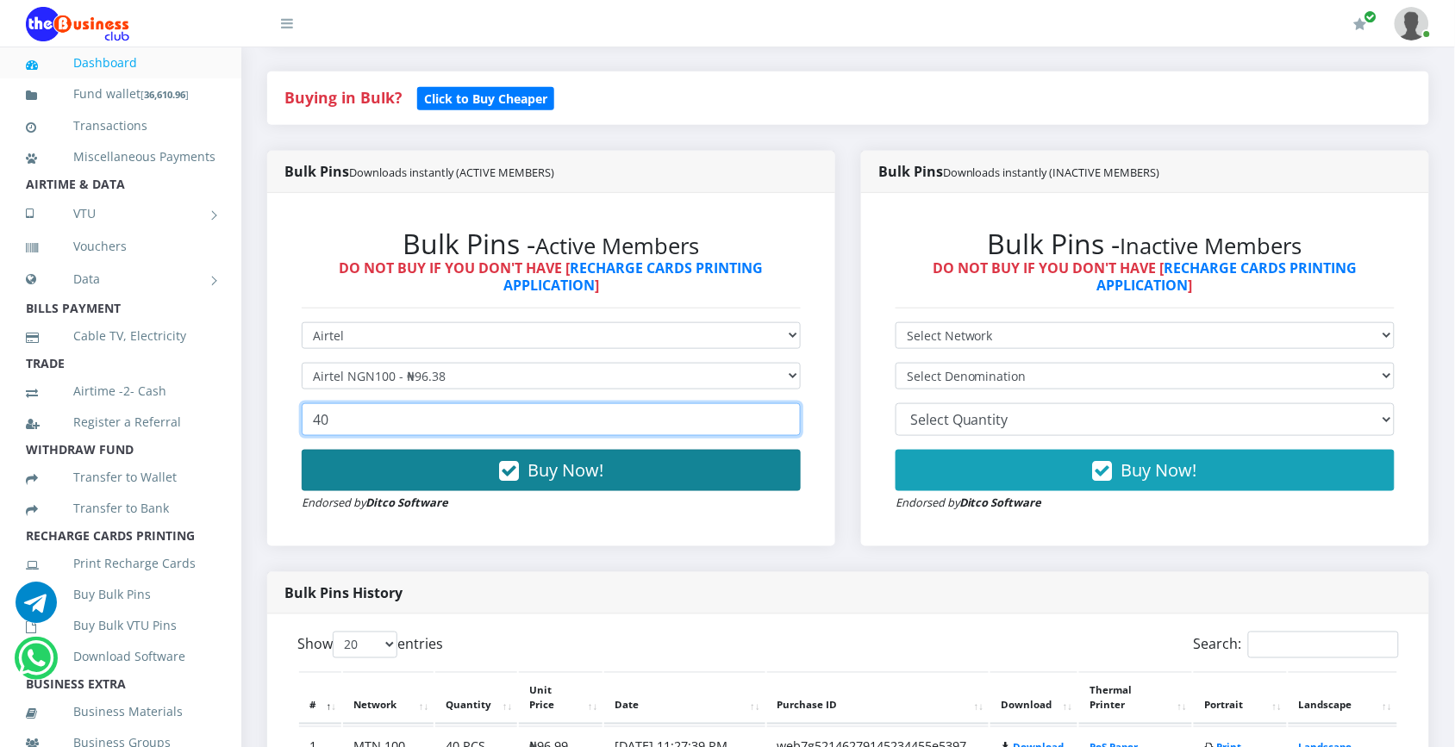
type input "40"
click at [511, 475] on icon "button" at bounding box center [509, 471] width 20 height 17
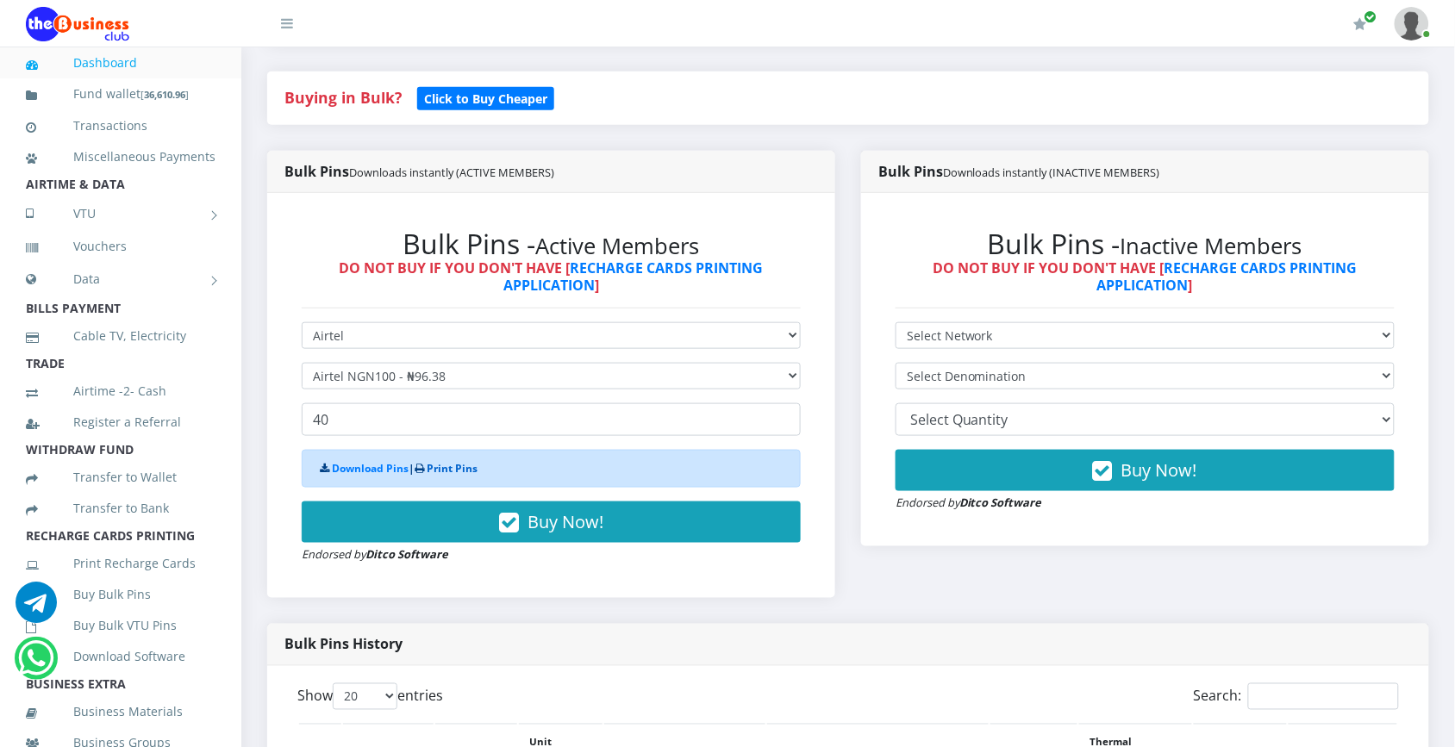
click at [461, 474] on link "Print Pins" at bounding box center [452, 468] width 51 height 15
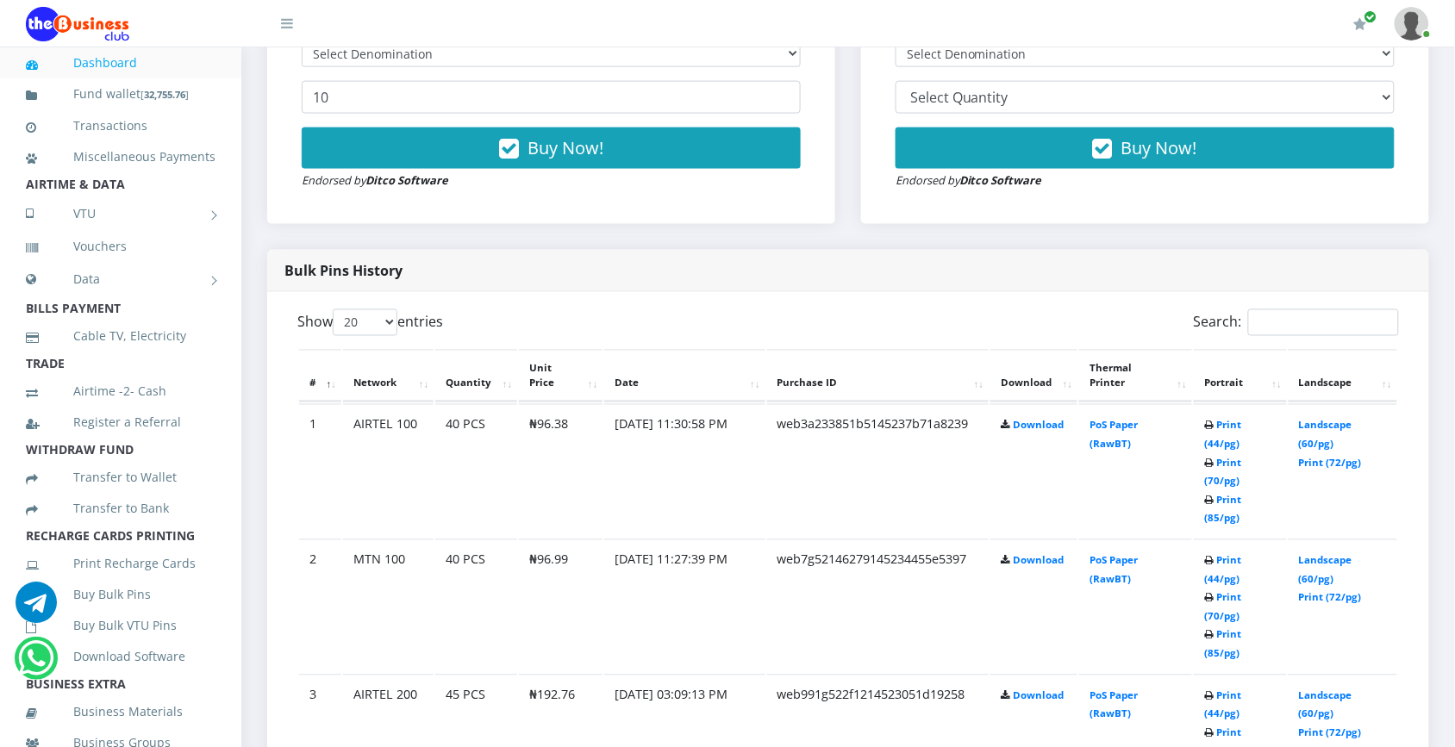
scroll to position [726, 0]
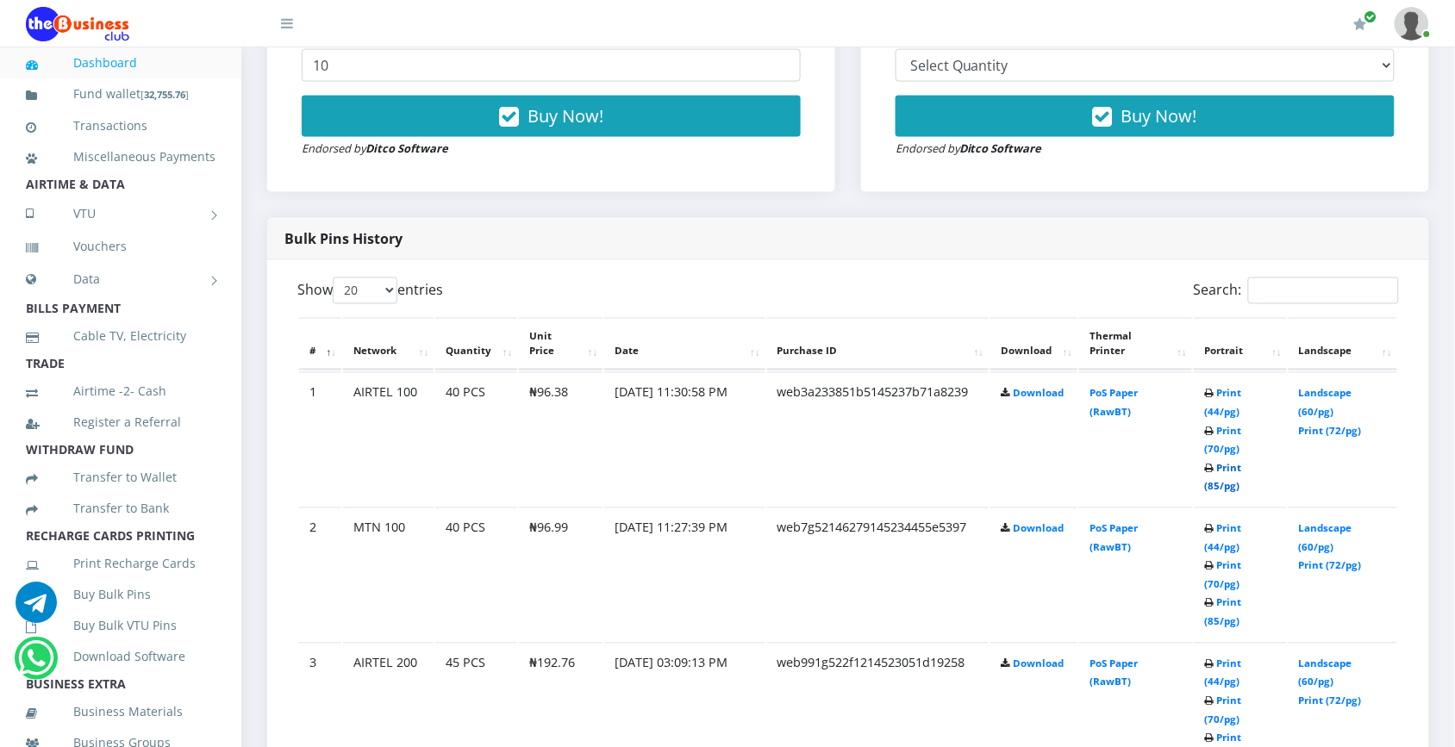
click at [1241, 462] on link "Print (85/pg)" at bounding box center [1222, 478] width 37 height 32
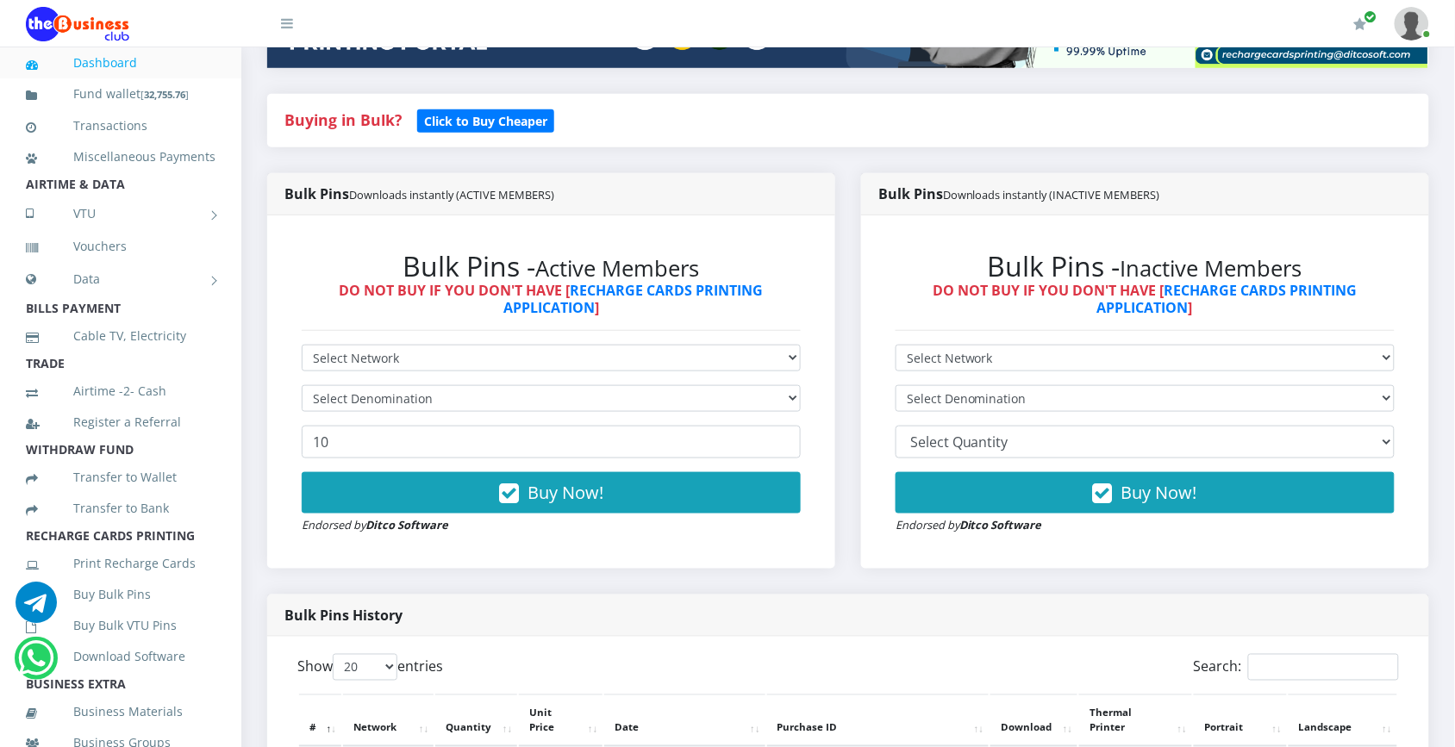
scroll to position [353, 0]
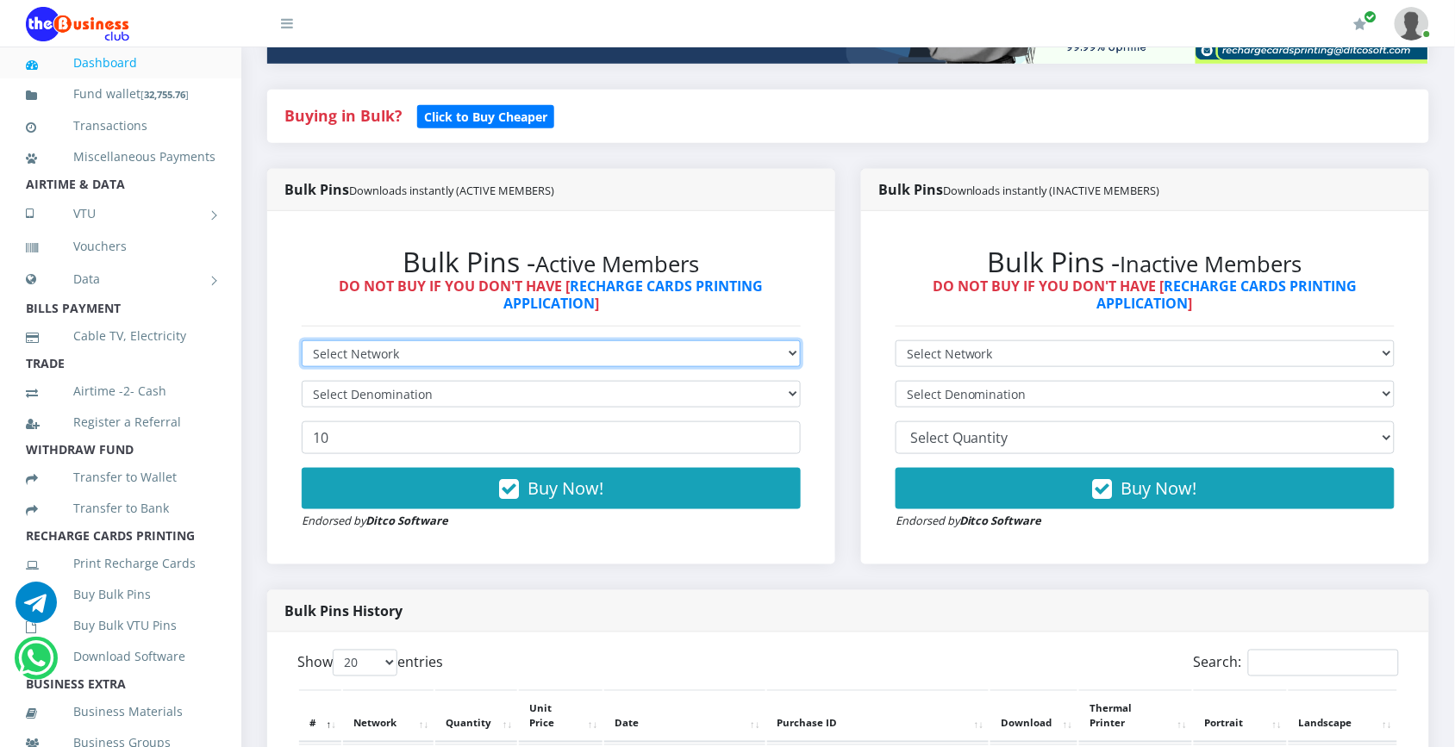
click at [777, 351] on select "Select Network MTN Globacom 9Mobile Airtel" at bounding box center [551, 353] width 499 height 27
select select "MTN"
click at [302, 340] on select "Select Network MTN Globacom 9Mobile Airtel" at bounding box center [551, 353] width 499 height 27
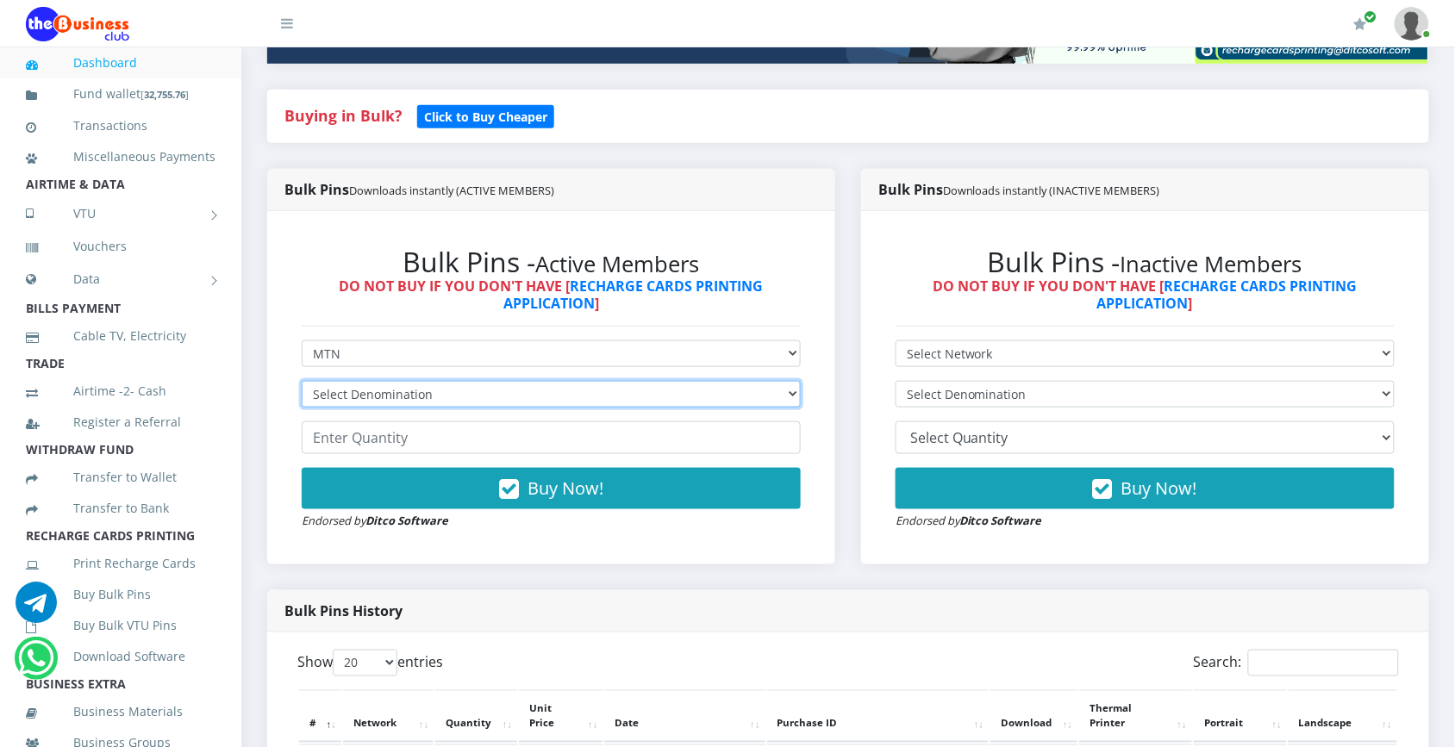
click at [574, 392] on select "Select Denomination MTN NGN100 - ₦96.99 MTN NGN200 - ₦193.98 MTN NGN400 - ₦387.…" at bounding box center [551, 394] width 499 height 27
select select "193.98-200"
click at [302, 381] on select "Select Denomination MTN NGN100 - ₦96.99 MTN NGN200 - ₦193.98 MTN NGN400 - ₦387.…" at bounding box center [551, 394] width 499 height 27
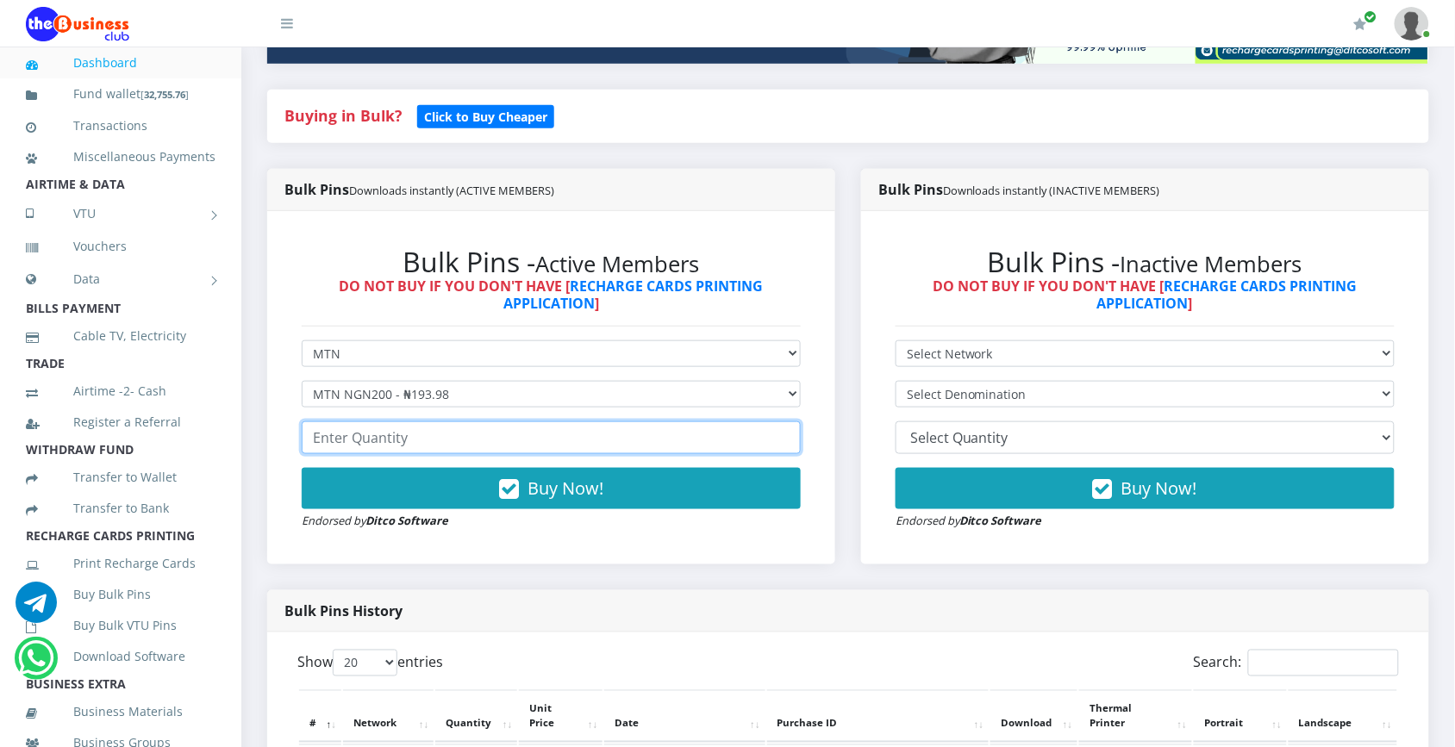
click at [510, 434] on input "number" at bounding box center [551, 437] width 499 height 33
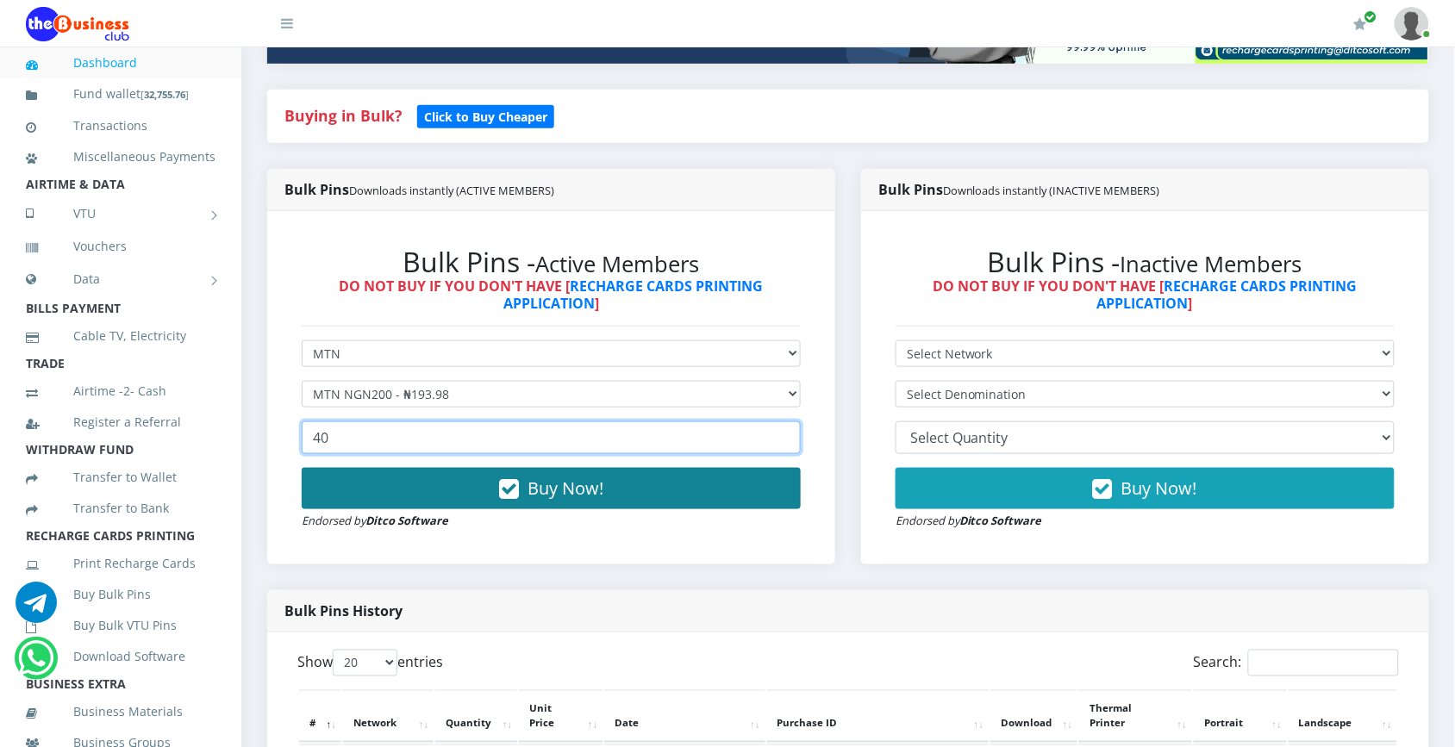
type input "40"
click at [548, 484] on span "Buy Now!" at bounding box center [565, 488] width 76 height 23
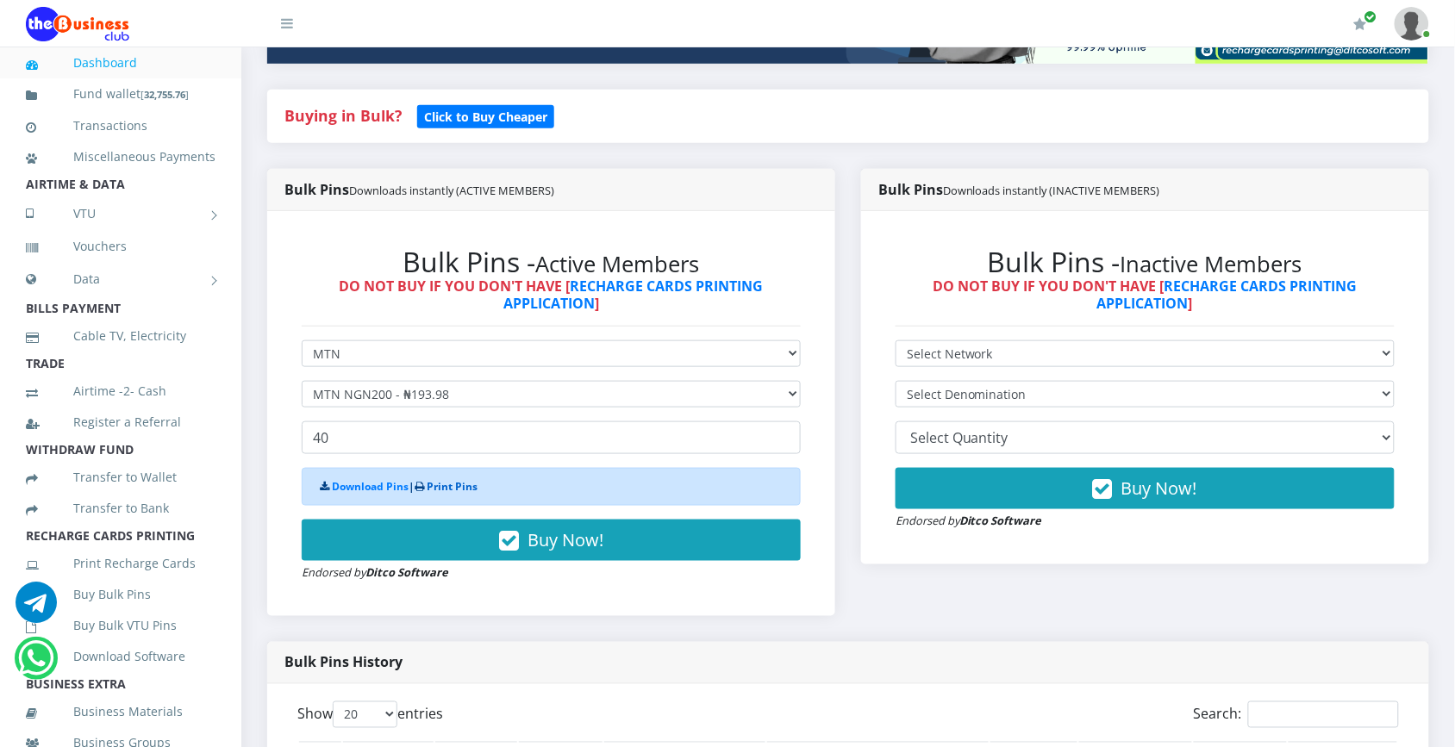
click at [465, 481] on link "Print Pins" at bounding box center [452, 486] width 51 height 15
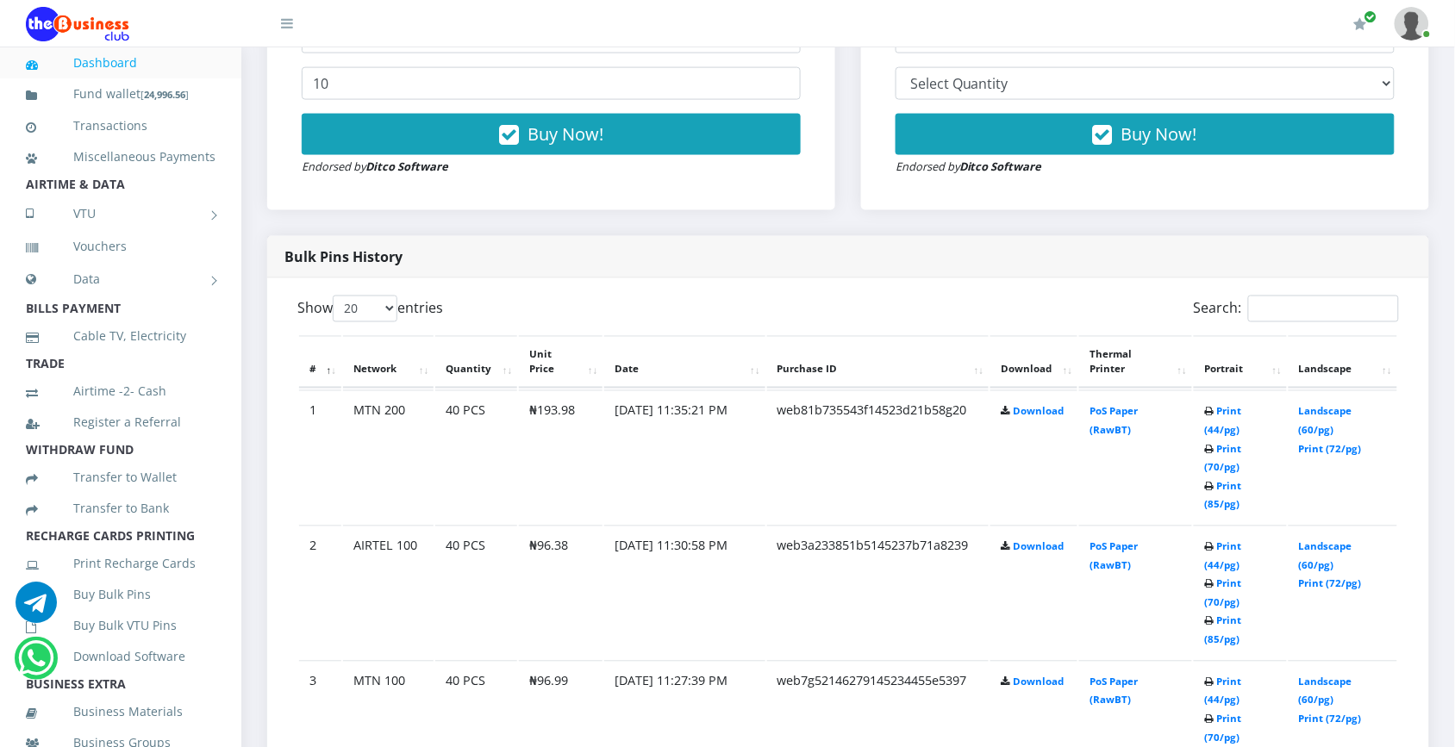
scroll to position [712, 0]
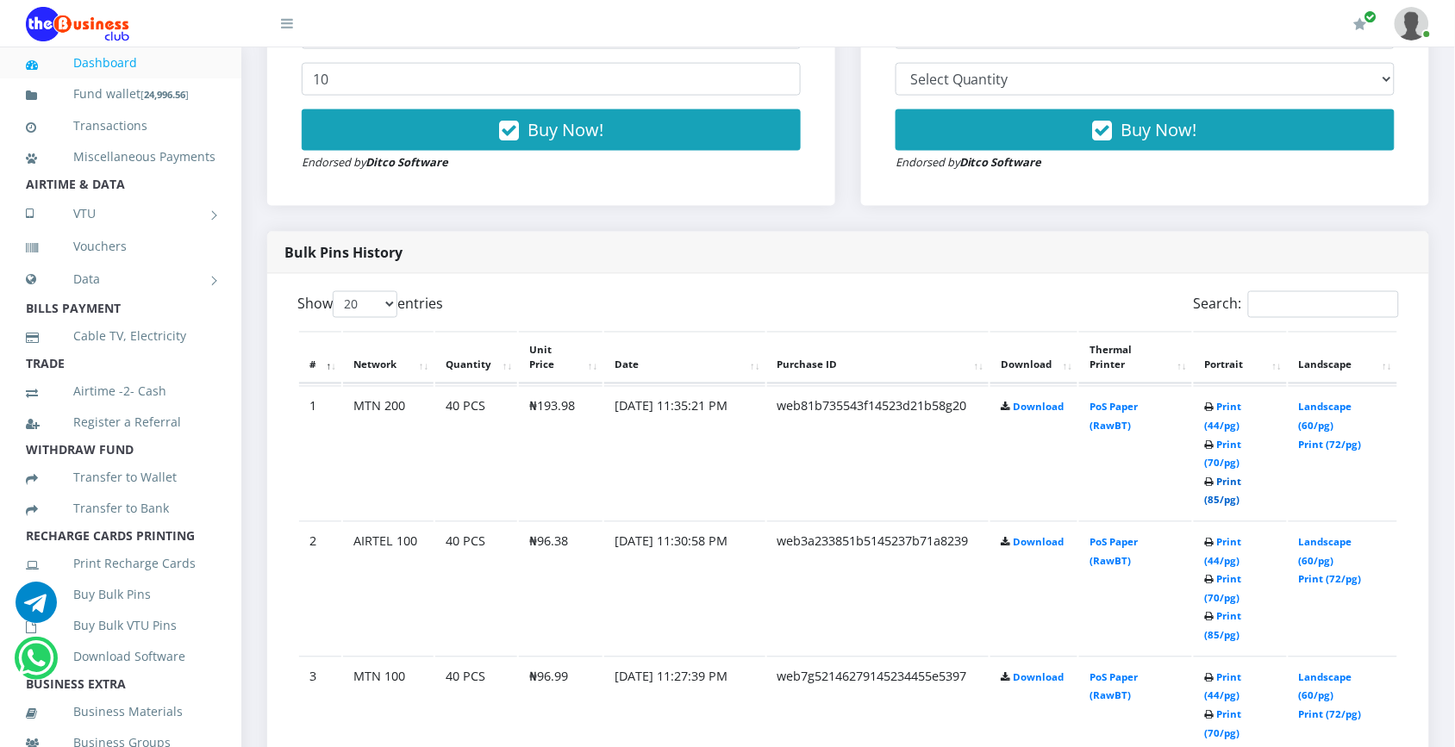
click at [1241, 476] on link "Print (85/pg)" at bounding box center [1222, 492] width 37 height 32
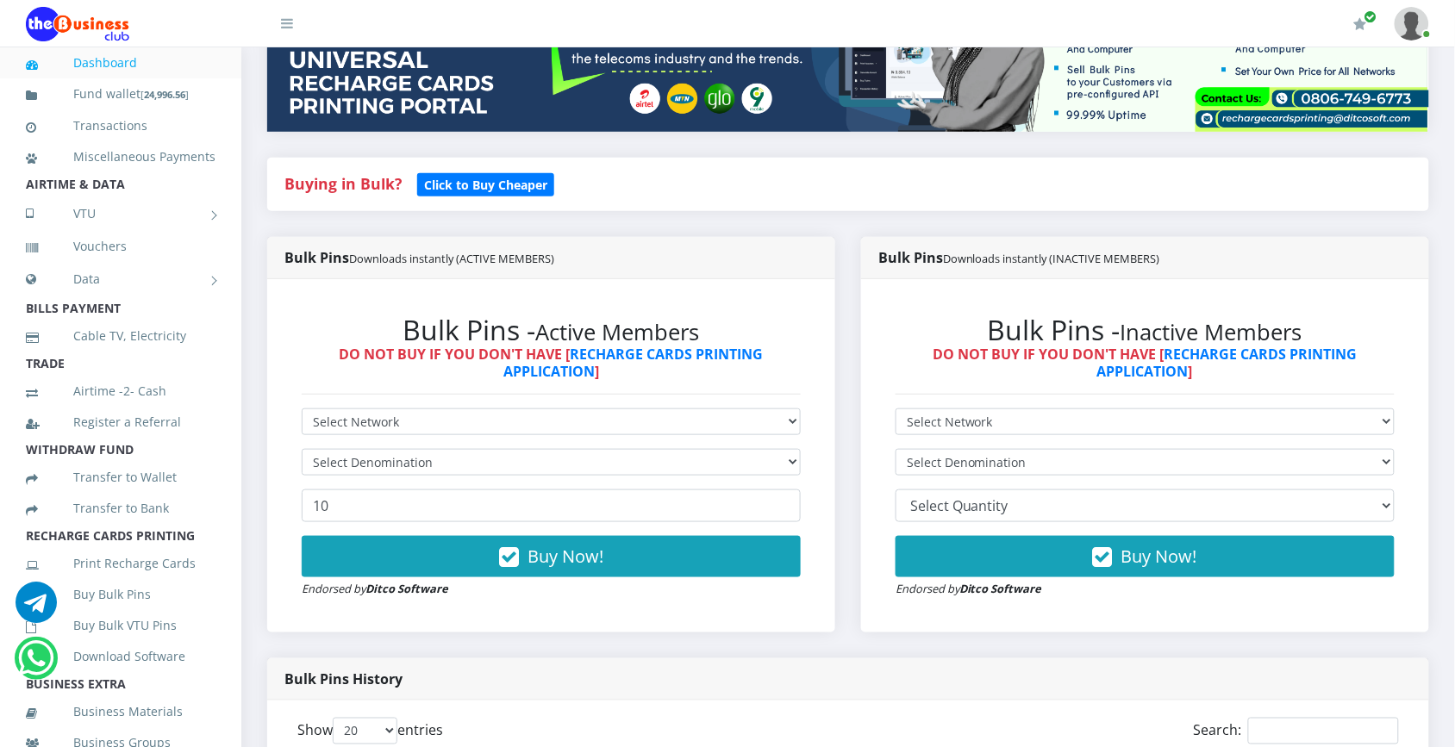
scroll to position [281, 0]
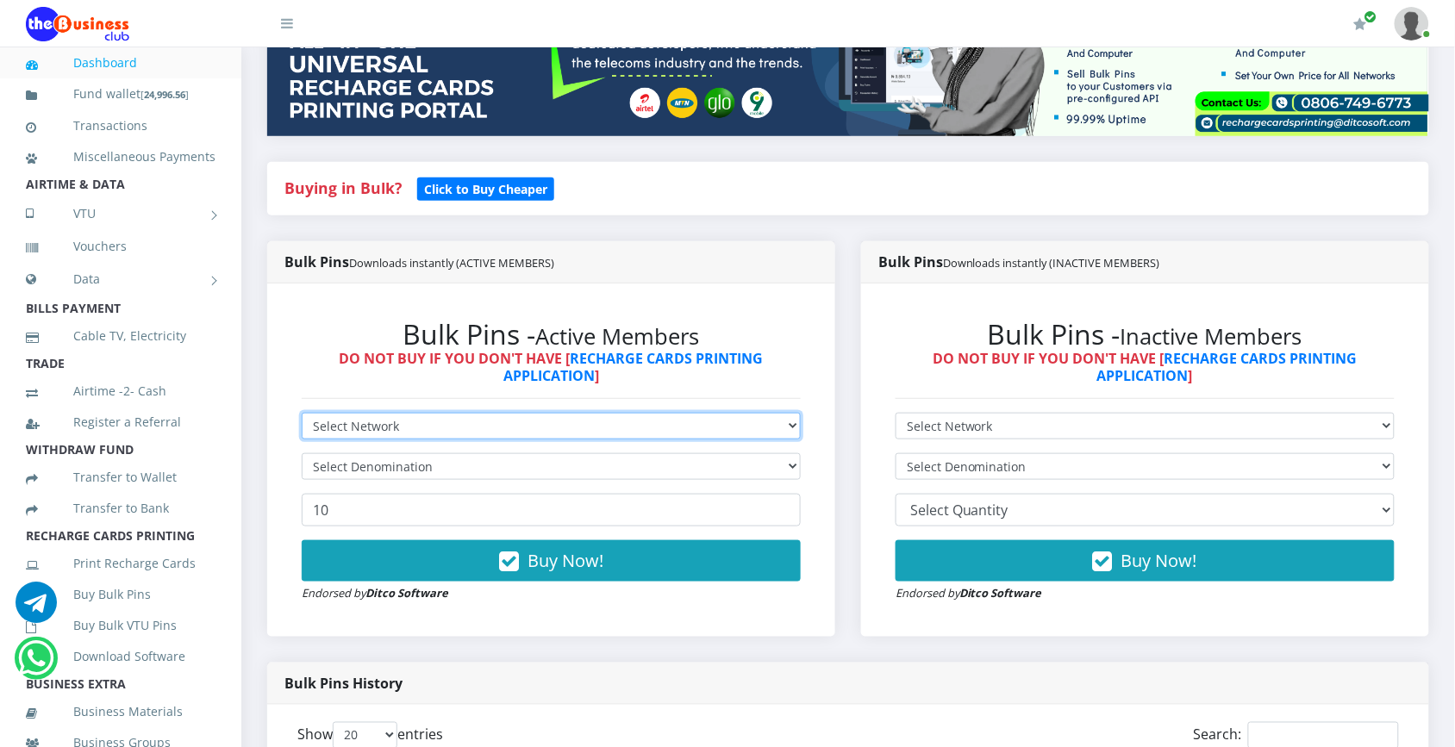
click at [764, 425] on select "Select Network MTN Globacom 9Mobile Airtel" at bounding box center [551, 426] width 499 height 27
select select "Airtel"
click at [302, 413] on select "Select Network MTN Globacom 9Mobile Airtel" at bounding box center [551, 426] width 499 height 27
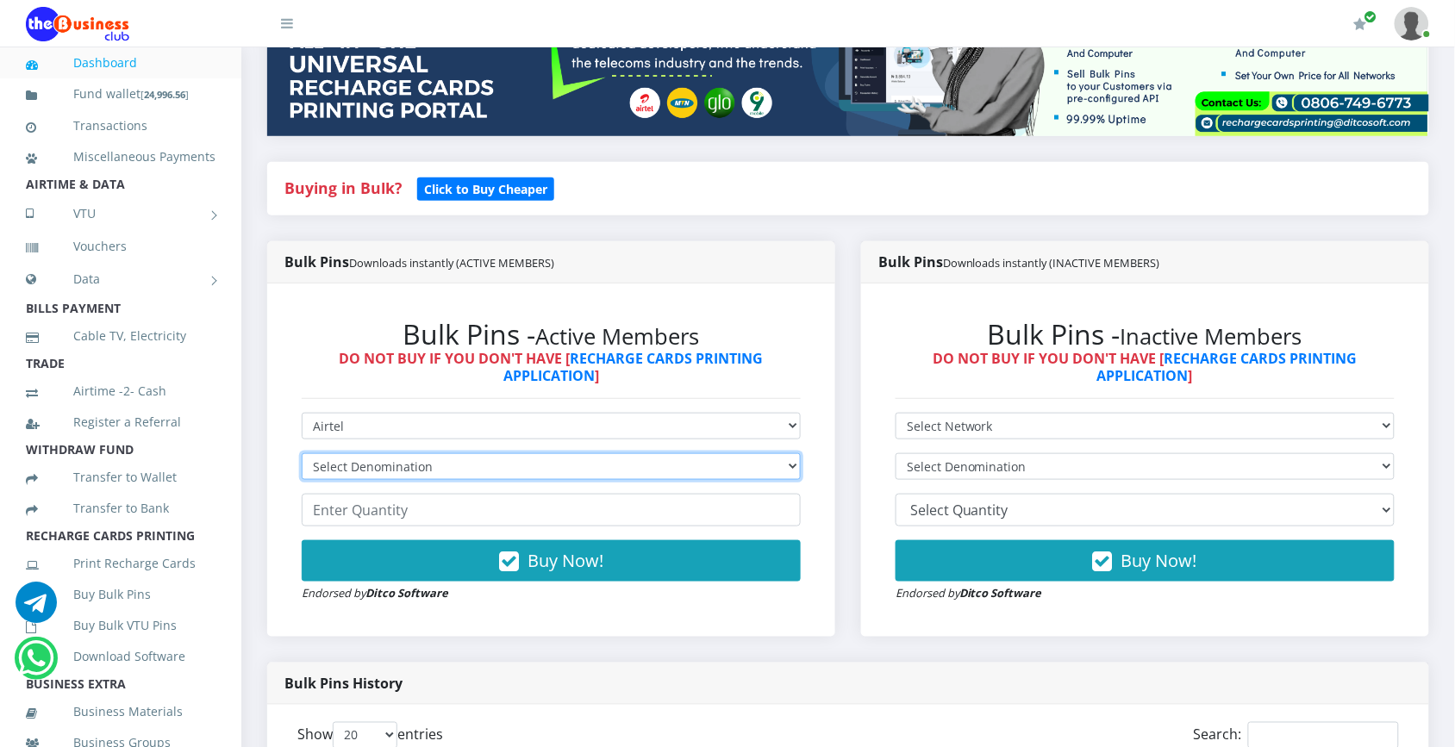
click at [717, 468] on select "Select Denomination Airtel NGN100 - ₦96.38 Airtel NGN200 - ₦192.76 Airtel NGN50…" at bounding box center [551, 466] width 499 height 27
select select "192.76-200"
click at [302, 453] on select "Select Denomination Airtel NGN100 - ₦96.38 Airtel NGN200 - ₦192.76 Airtel NGN50…" at bounding box center [551, 466] width 499 height 27
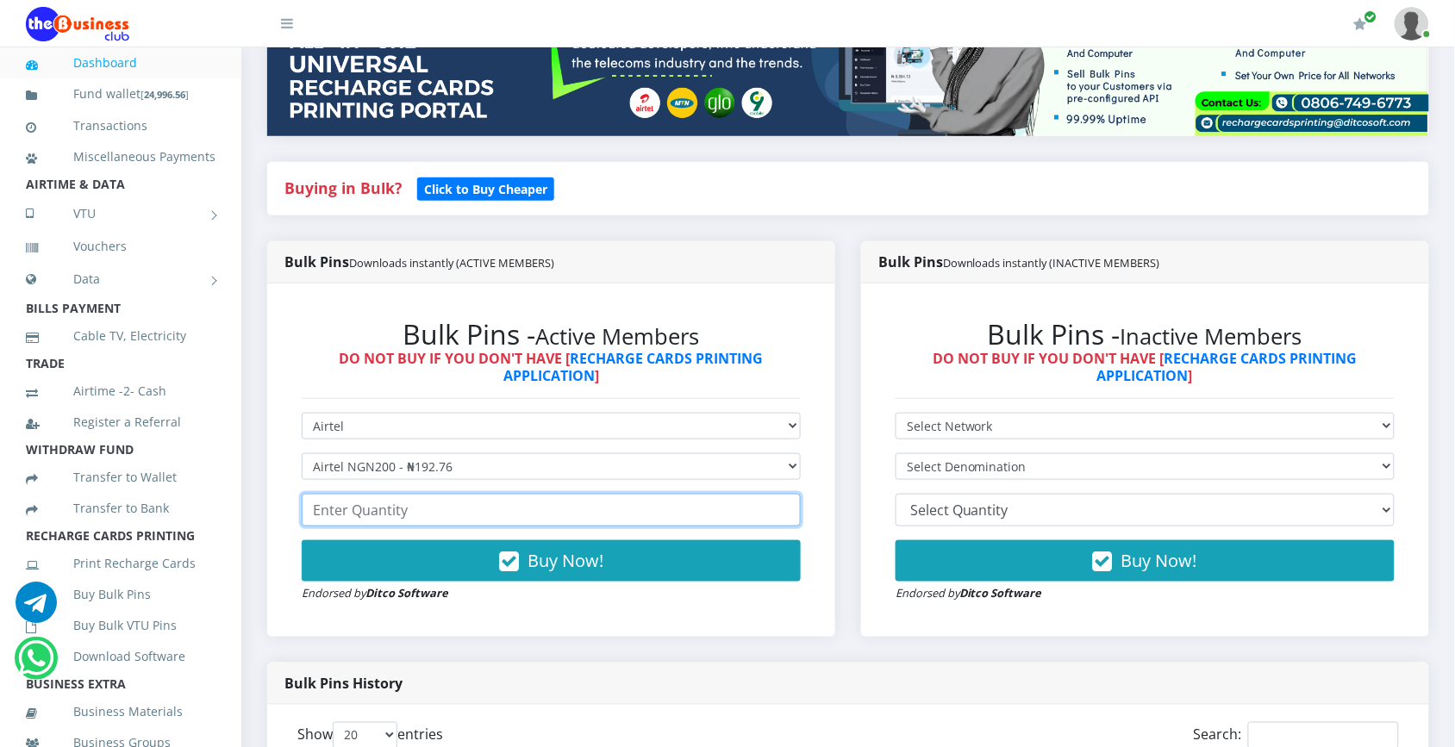
click at [652, 510] on input "number" at bounding box center [551, 510] width 499 height 33
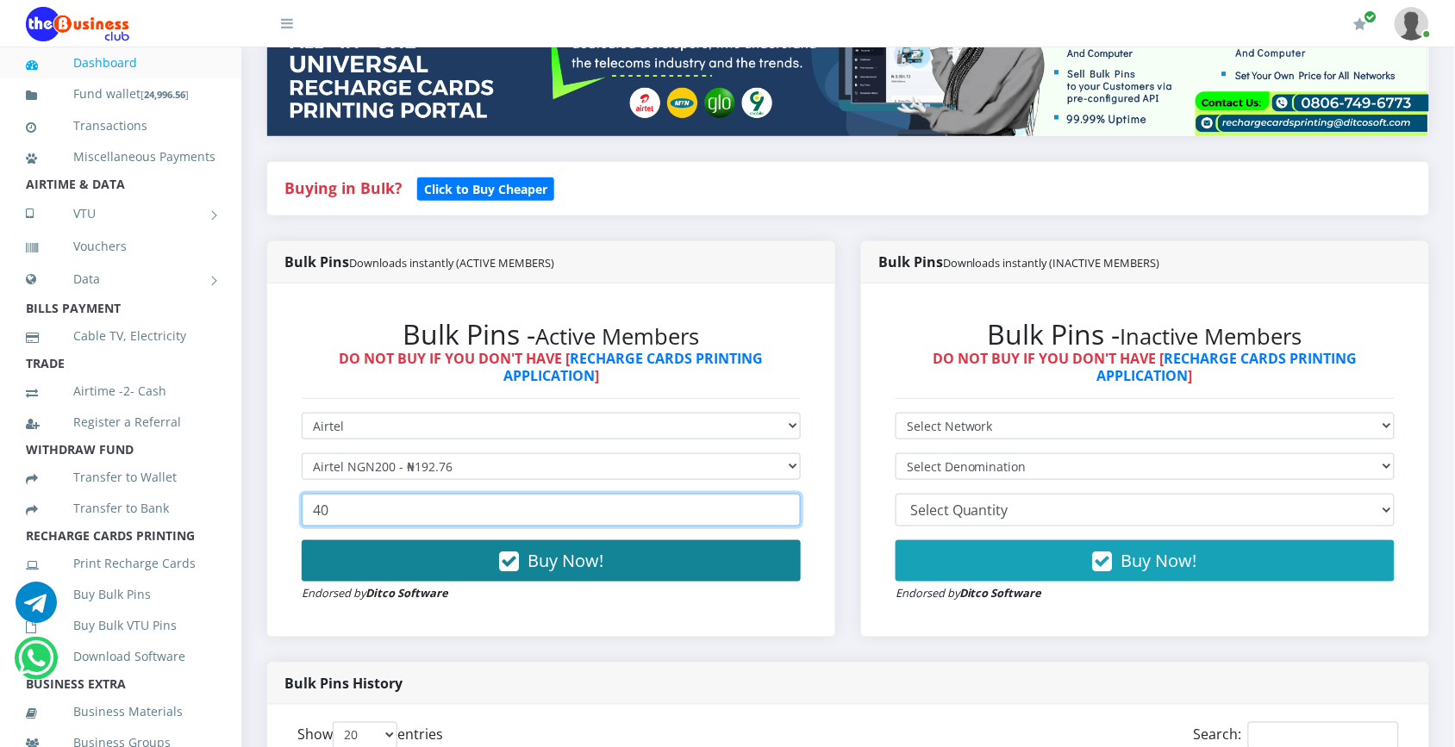
type input "40"
click at [537, 557] on span "Buy Now!" at bounding box center [565, 560] width 76 height 23
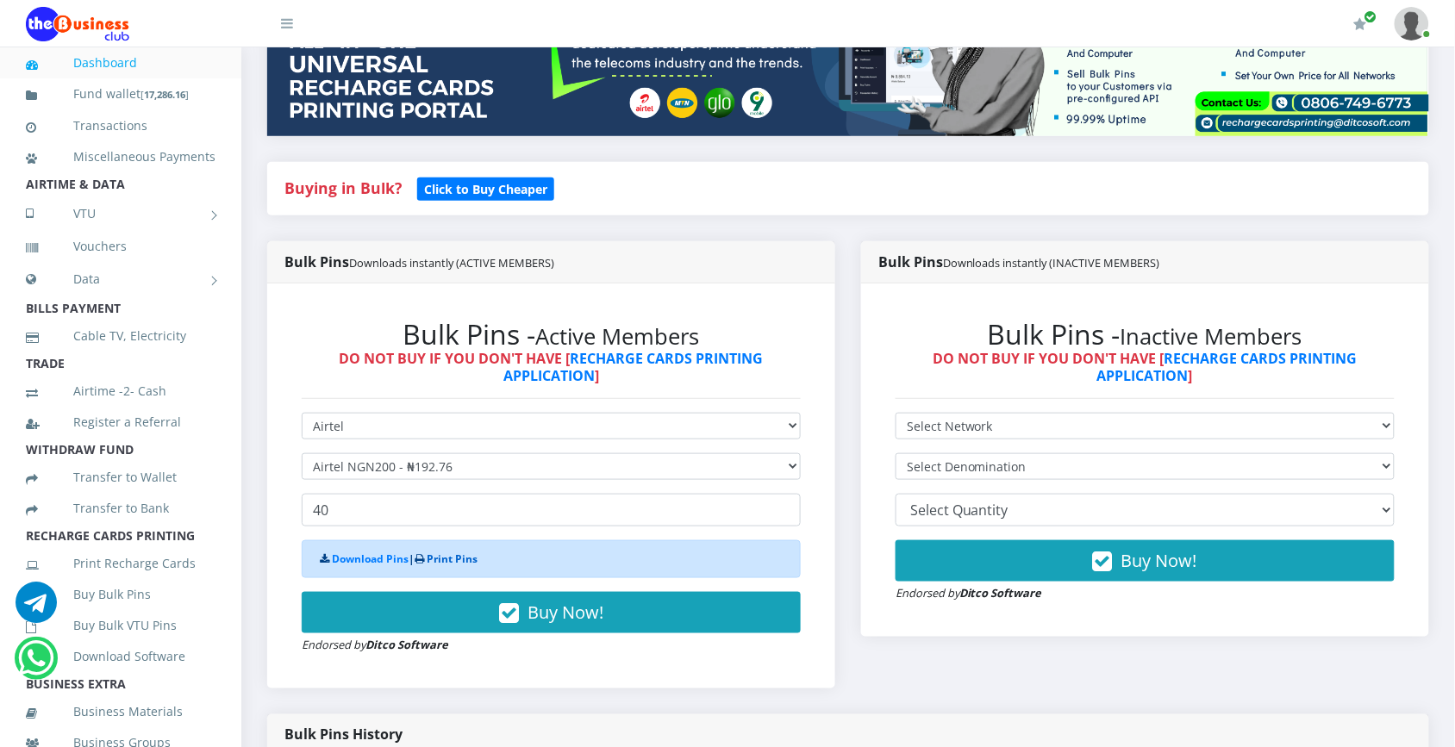
click at [468, 558] on link "Print Pins" at bounding box center [452, 559] width 51 height 15
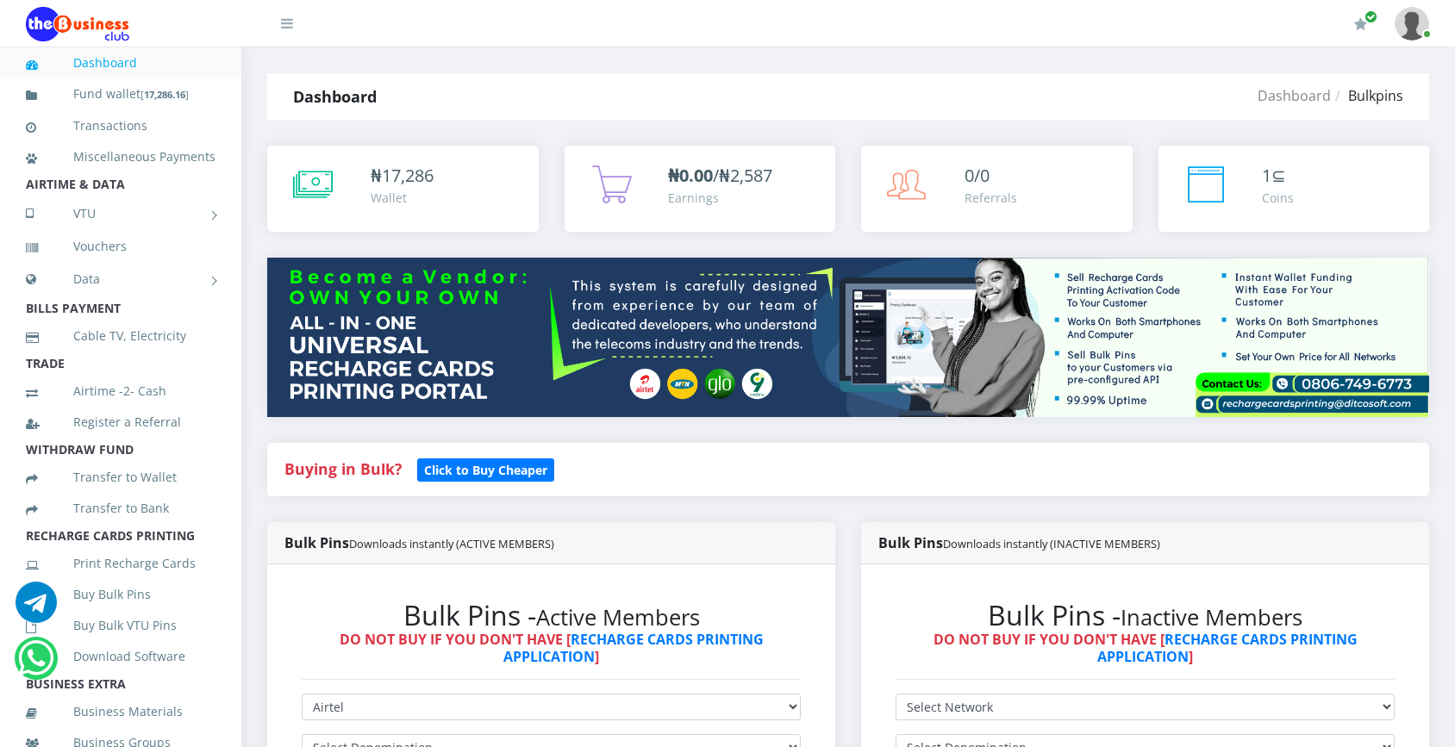
select select "Airtel"
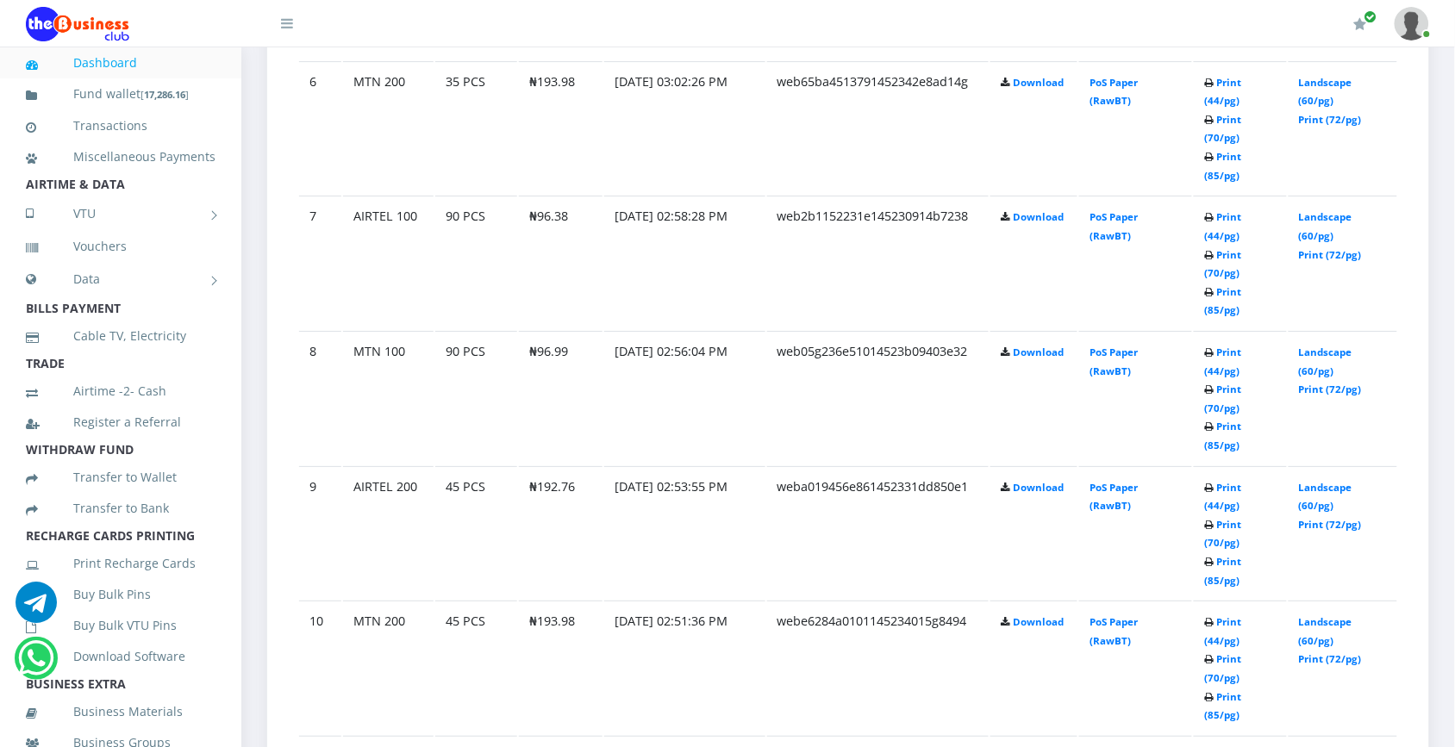
scroll to position [1717, 0]
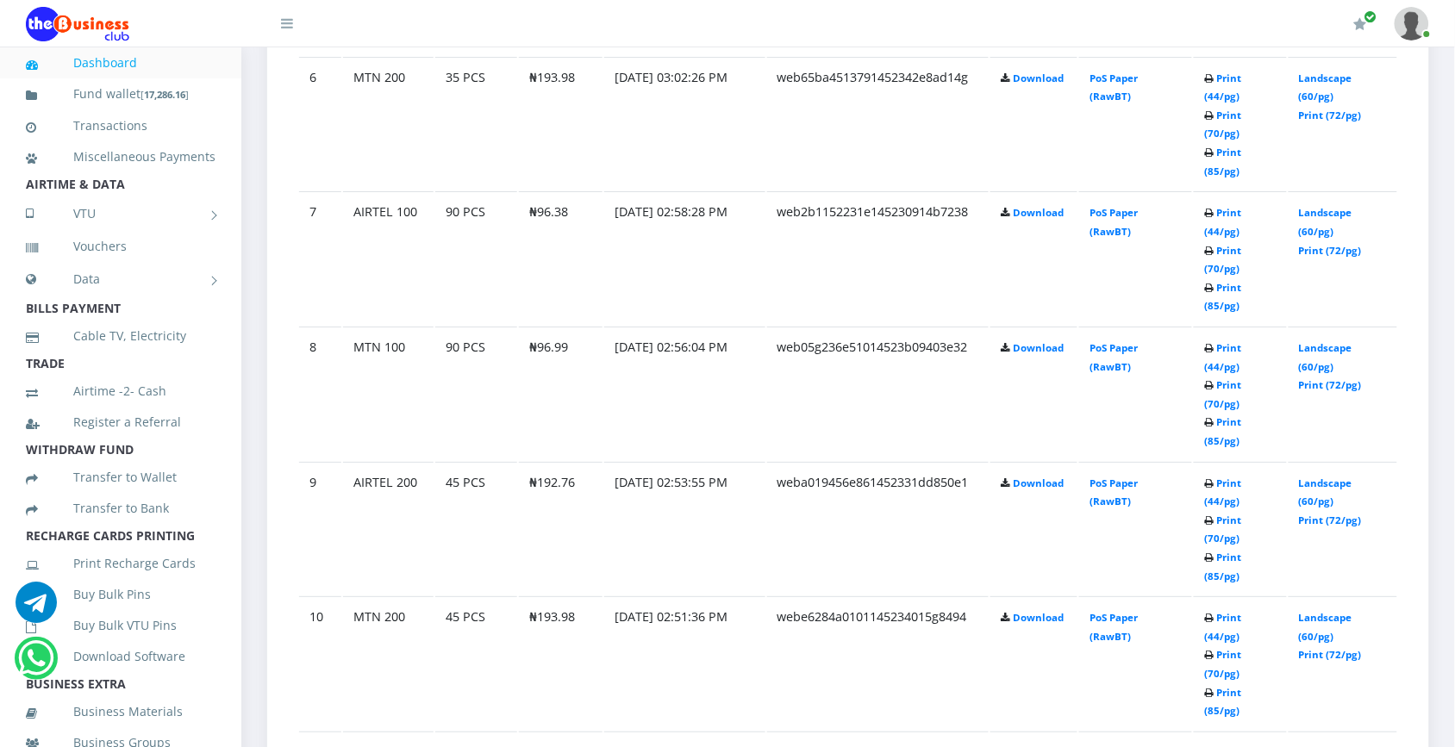
drag, startPoint x: 1448, startPoint y: 446, endPoint x: 1469, endPoint y: 405, distance: 45.9
click at [1455, 405] on html "Dashboard Fund wallet [ 17,286.16 ] Transactions Miscellaneous Payments AIRTIME…" at bounding box center [727, 319] width 1455 height 4072
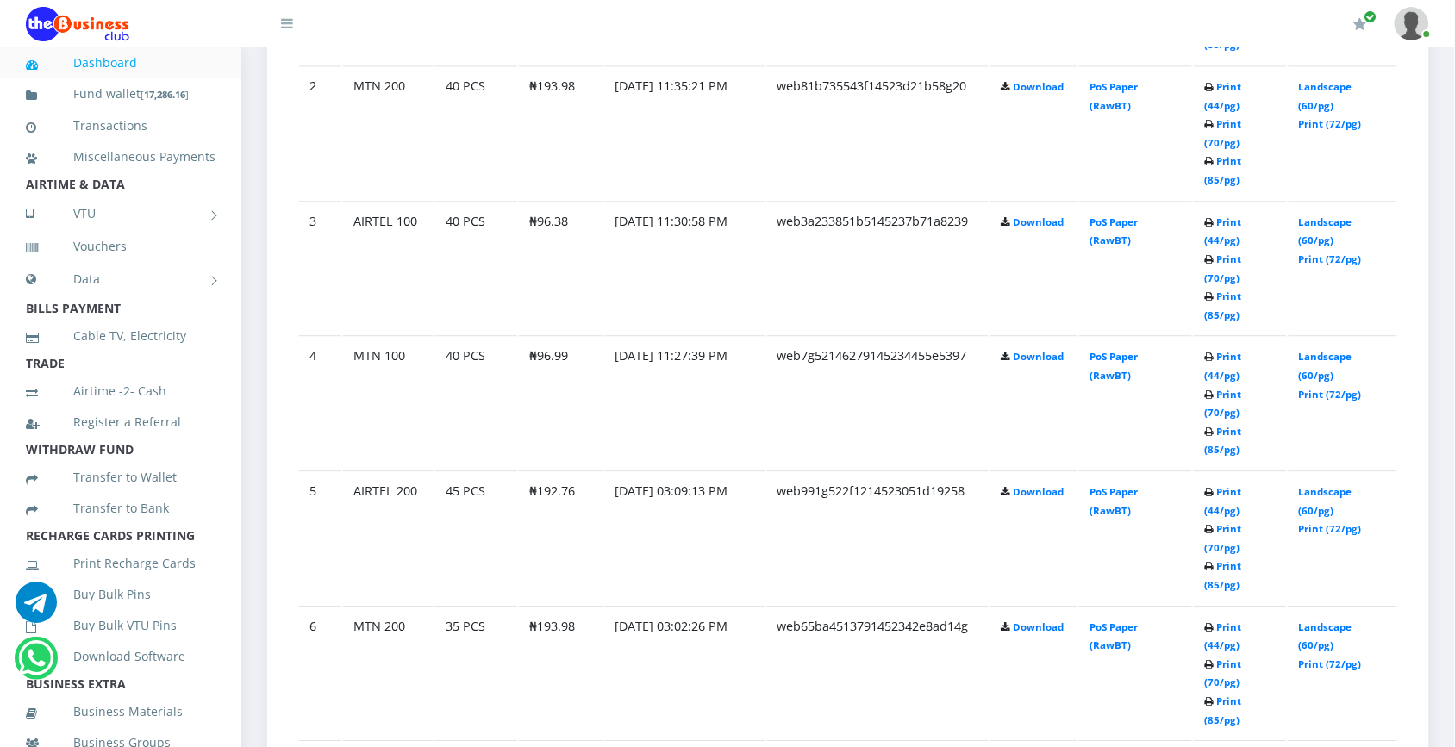
scroll to position [1172, 0]
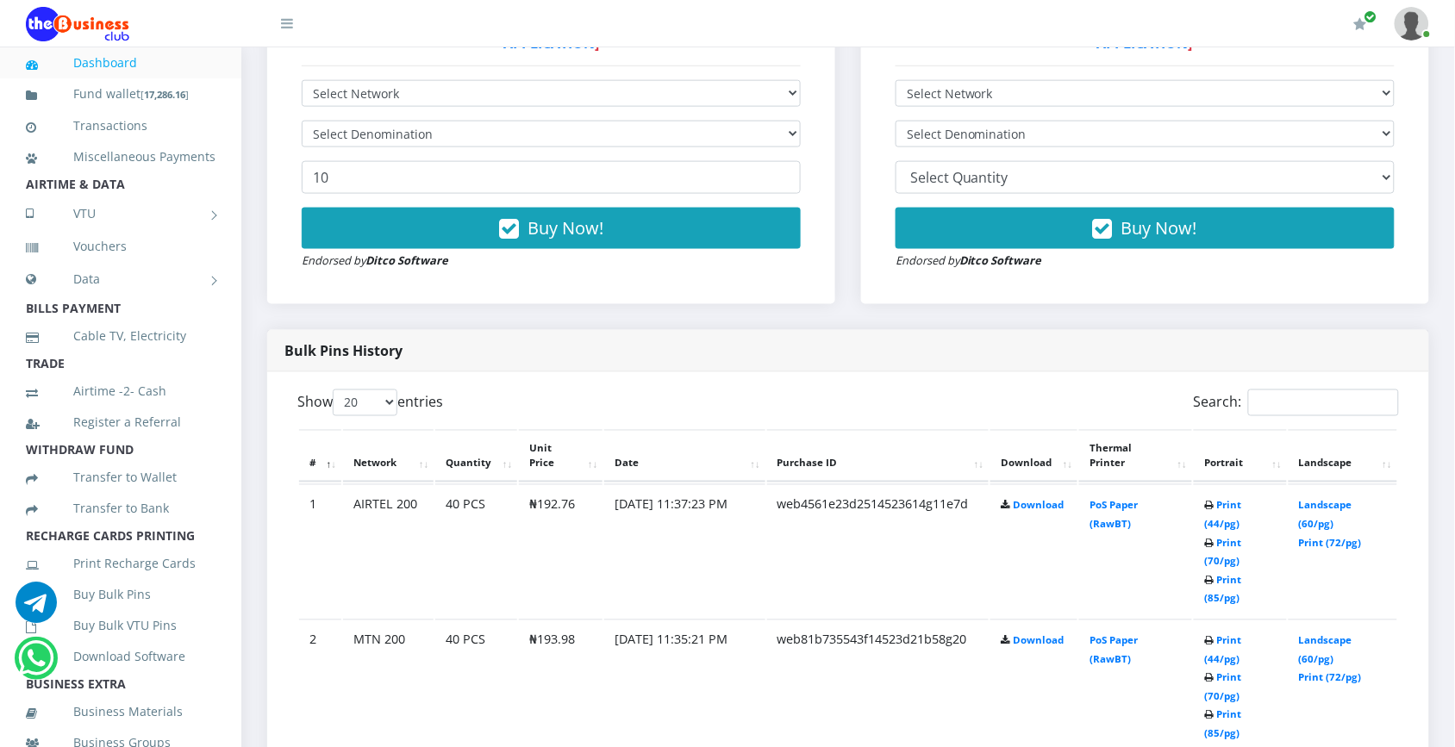
scroll to position [600, 0]
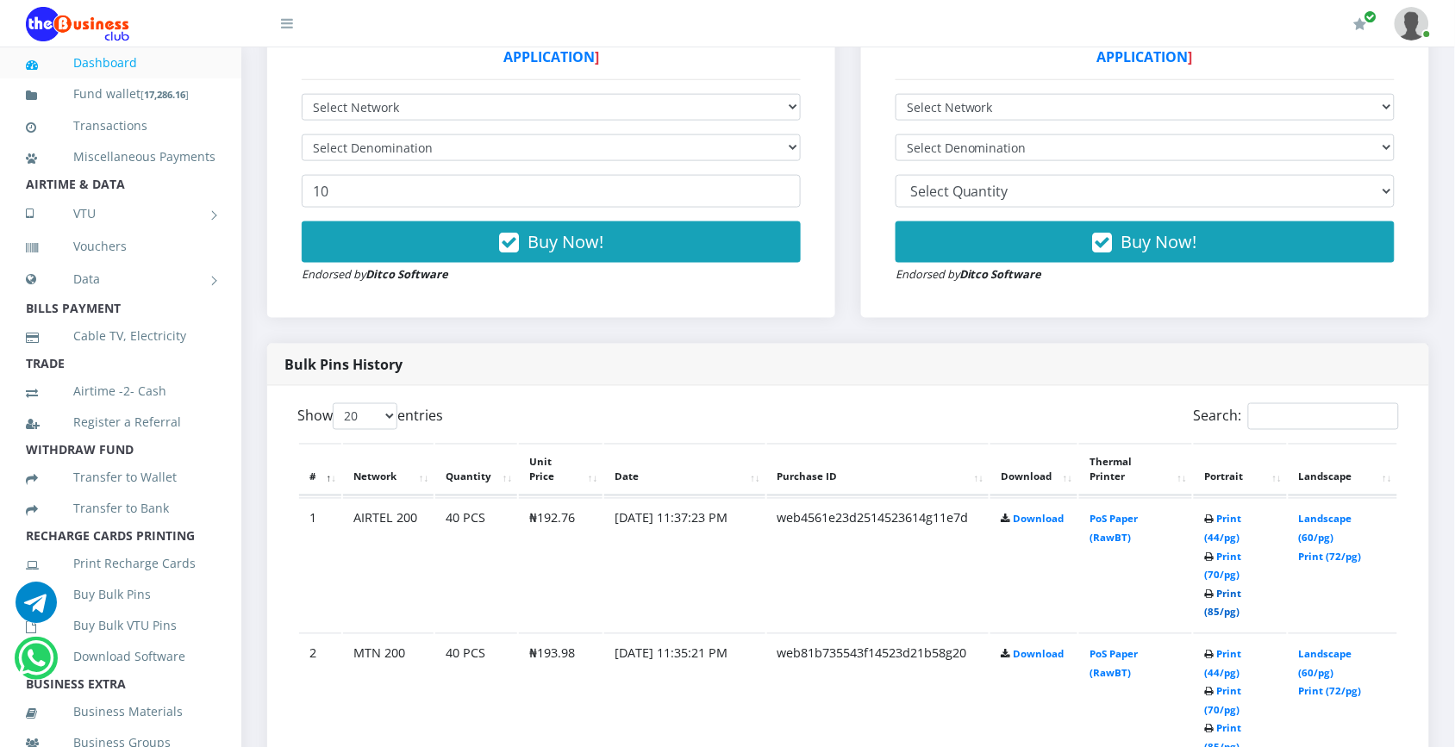
click at [1241, 588] on link "Print (85/pg)" at bounding box center [1222, 604] width 37 height 32
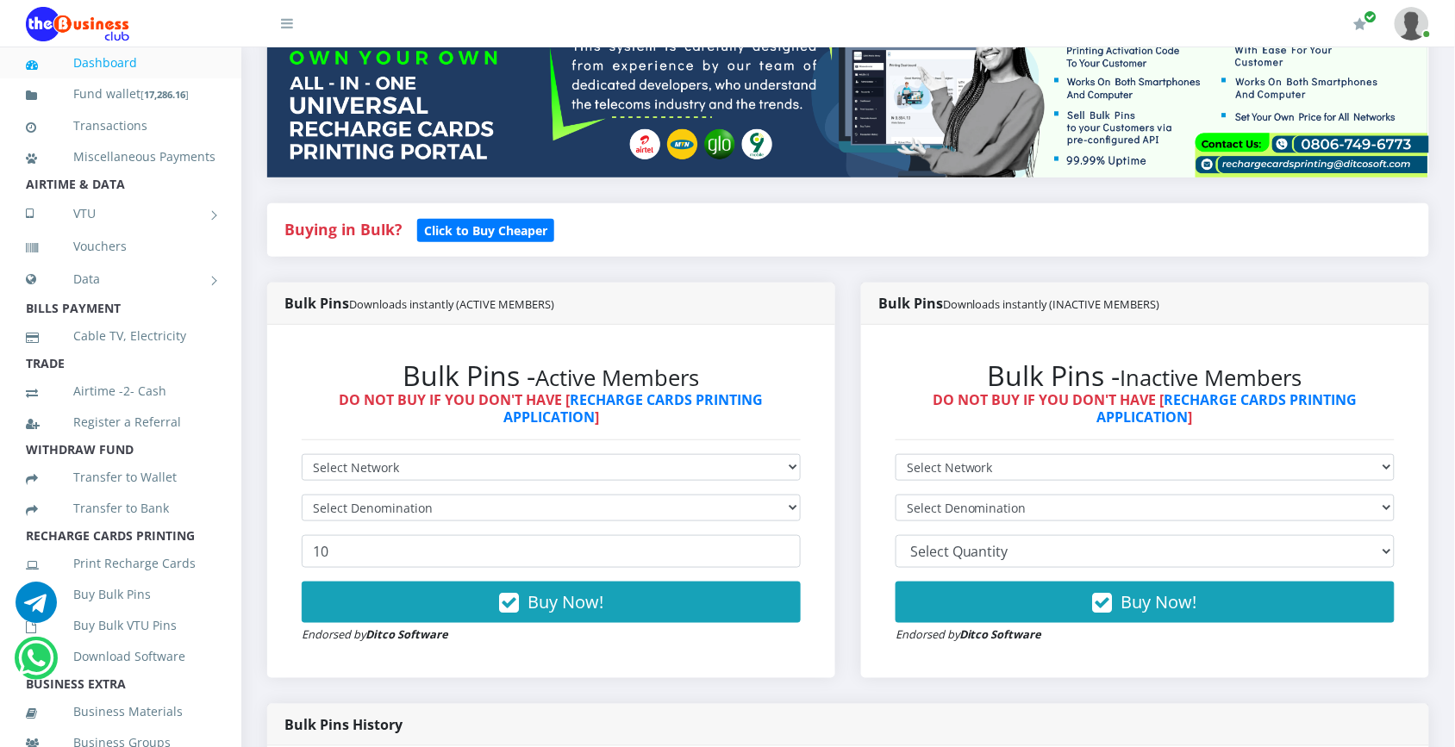
scroll to position [246, 0]
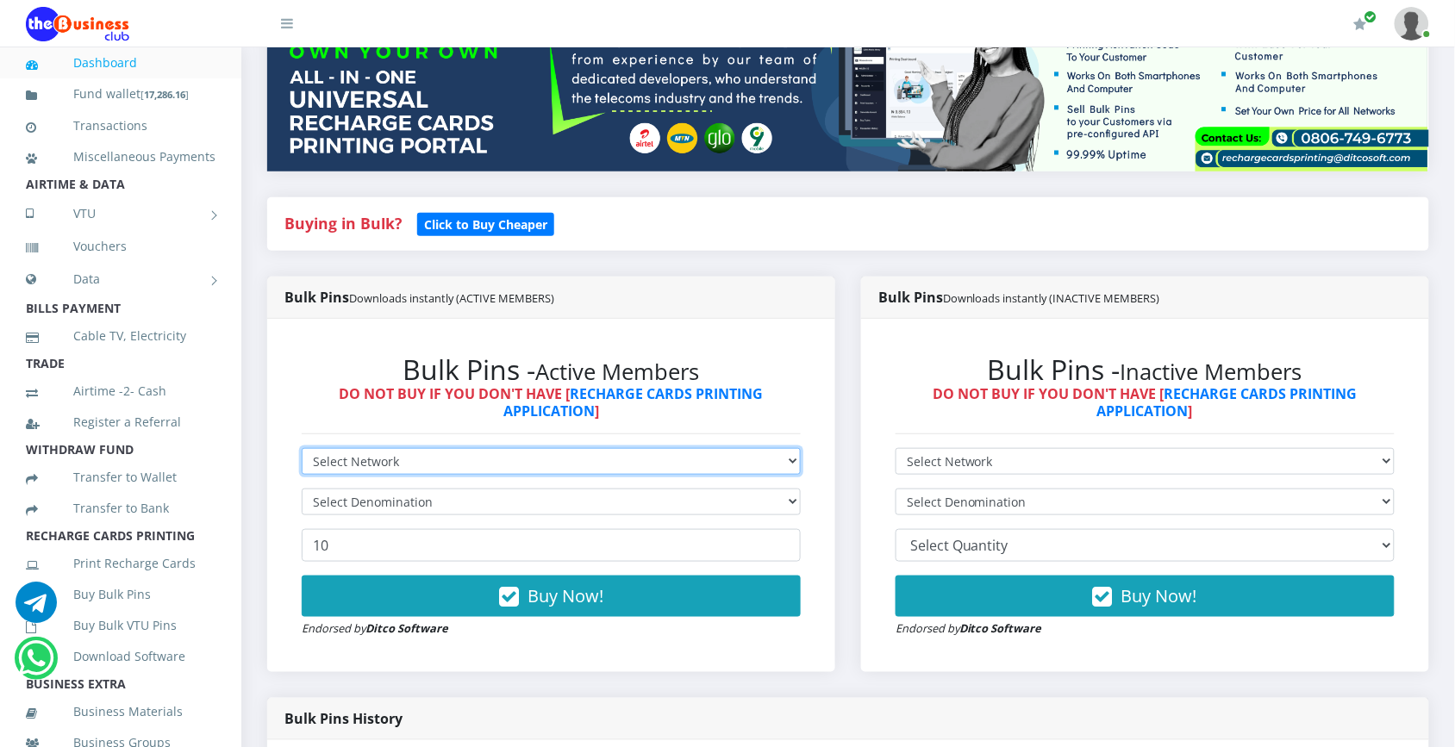
click at [772, 459] on select "Select Network MTN Globacom 9Mobile Airtel" at bounding box center [551, 461] width 499 height 27
select select "MTN"
click at [302, 448] on select "Select Network MTN Globacom 9Mobile Airtel" at bounding box center [551, 461] width 499 height 27
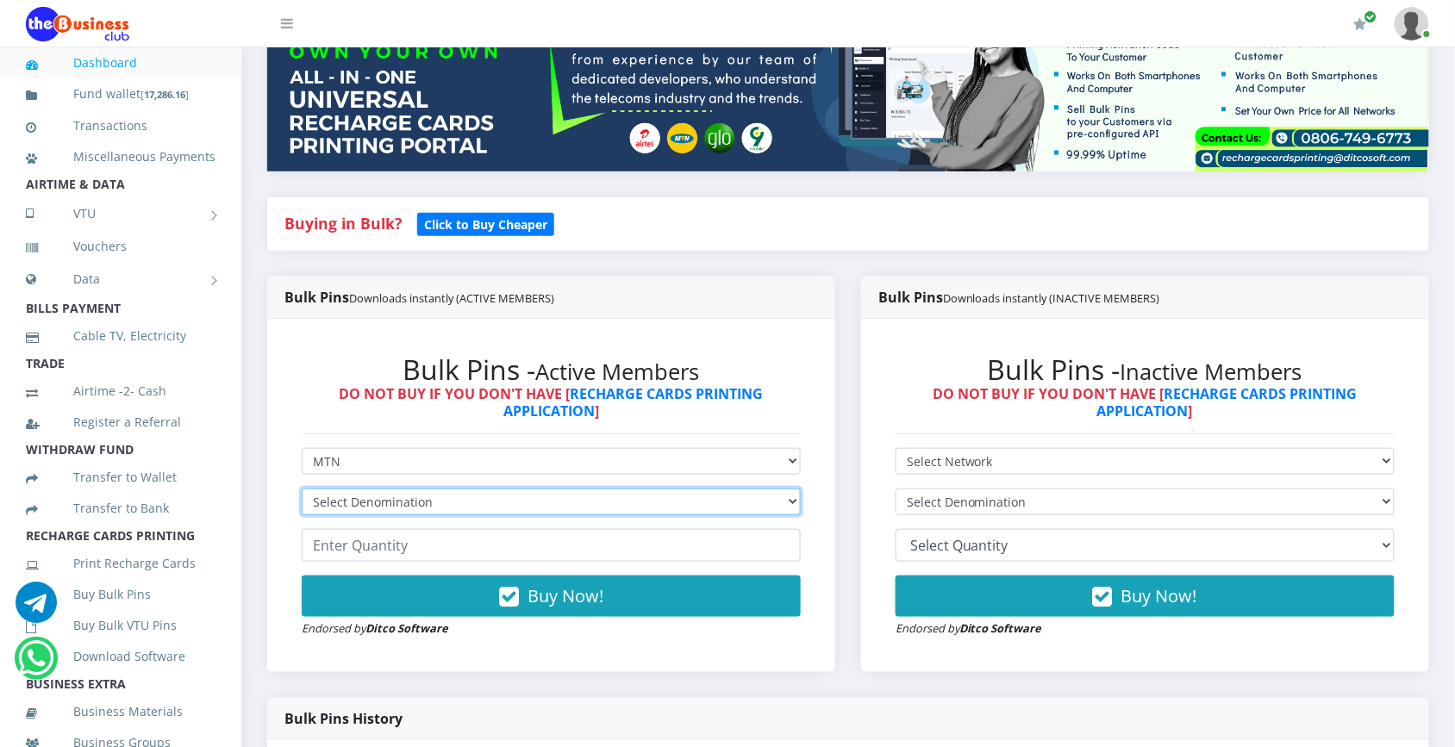
click at [742, 496] on select "Select Denomination MTN NGN100 - ₦96.99 MTN NGN200 - ₦193.98 MTN NGN400 - ₦387.…" at bounding box center [551, 502] width 499 height 27
select select "193.98-200"
click at [302, 489] on select "Select Denomination MTN NGN100 - ₦96.99 MTN NGN200 - ₦193.98 MTN NGN400 - ₦387.…" at bounding box center [551, 502] width 499 height 27
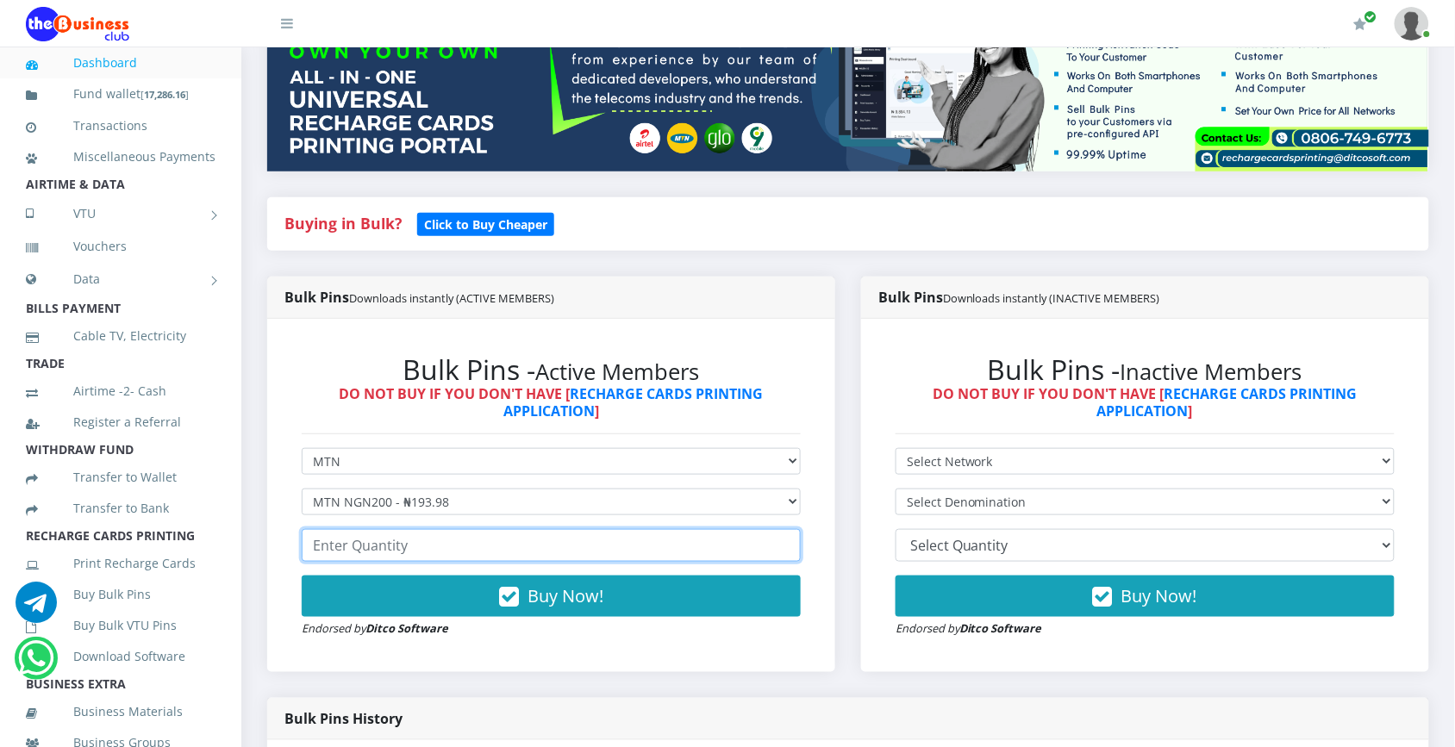
click at [694, 548] on input "number" at bounding box center [551, 545] width 499 height 33
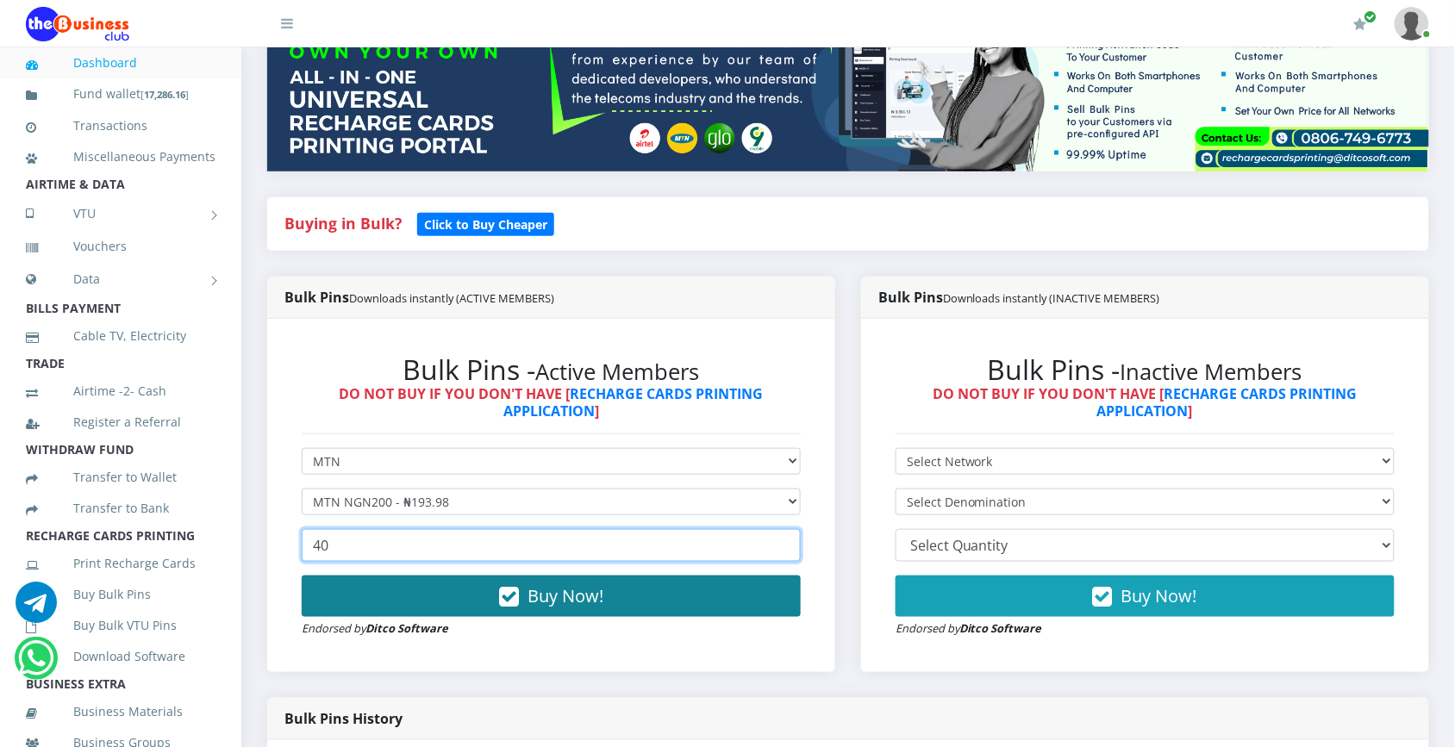
type input "40"
click at [604, 606] on button "Buy Now!" at bounding box center [551, 596] width 499 height 41
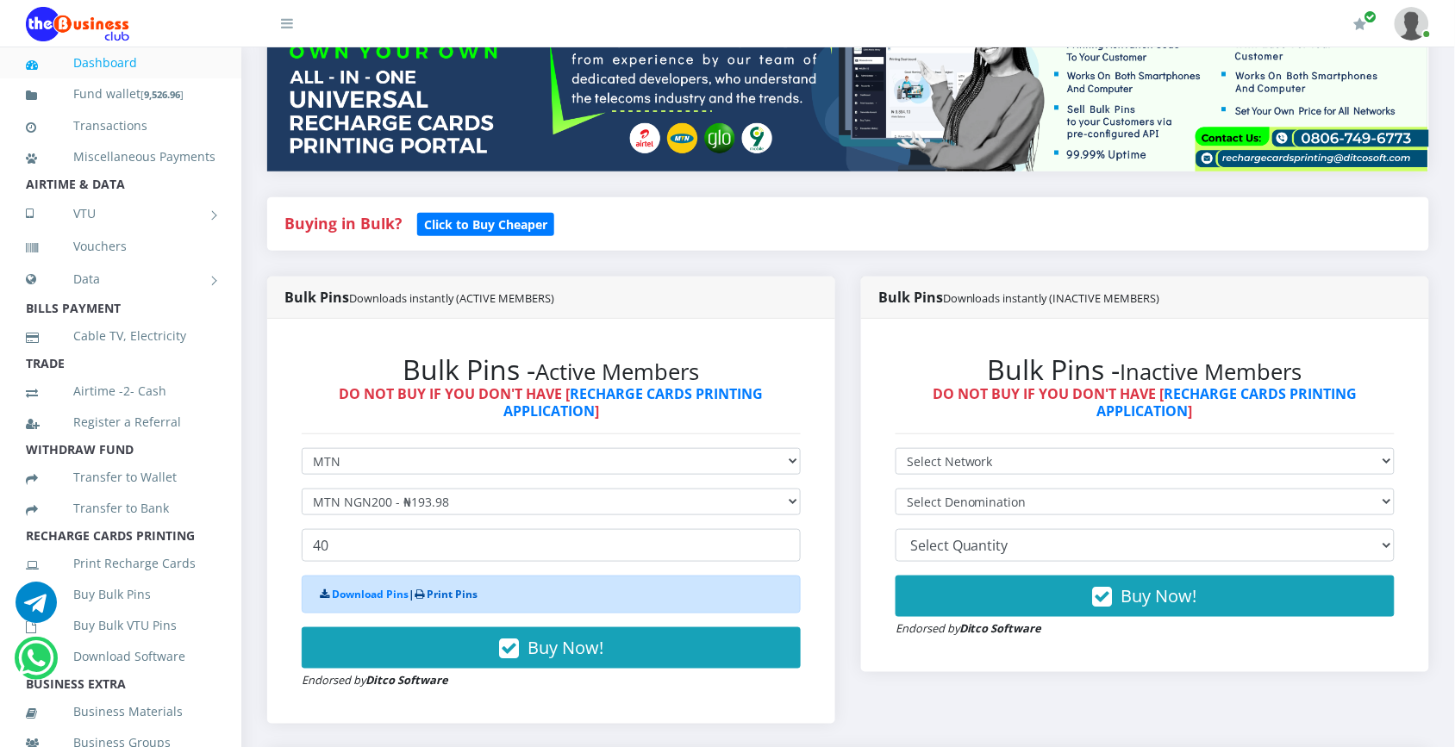
click at [455, 595] on link "Print Pins" at bounding box center [452, 594] width 51 height 15
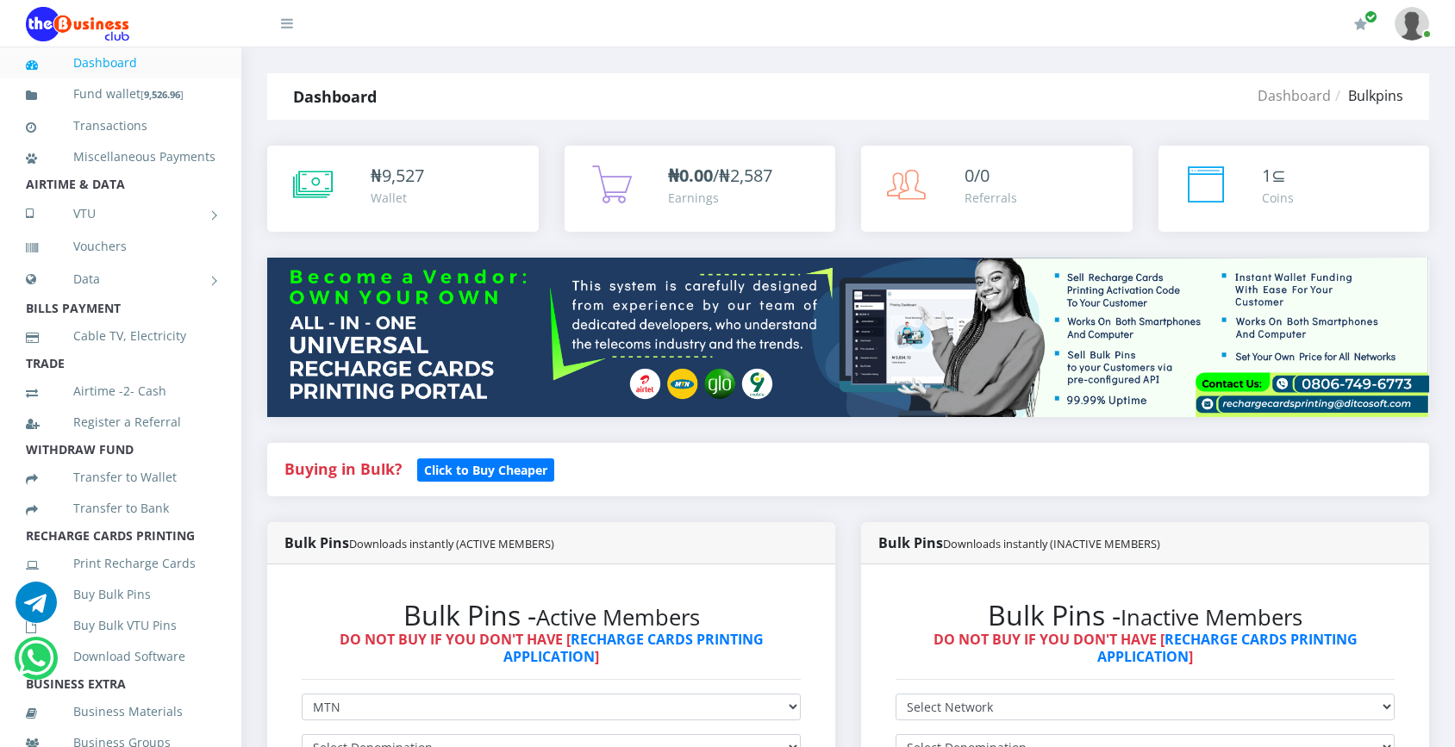
select select "MTN"
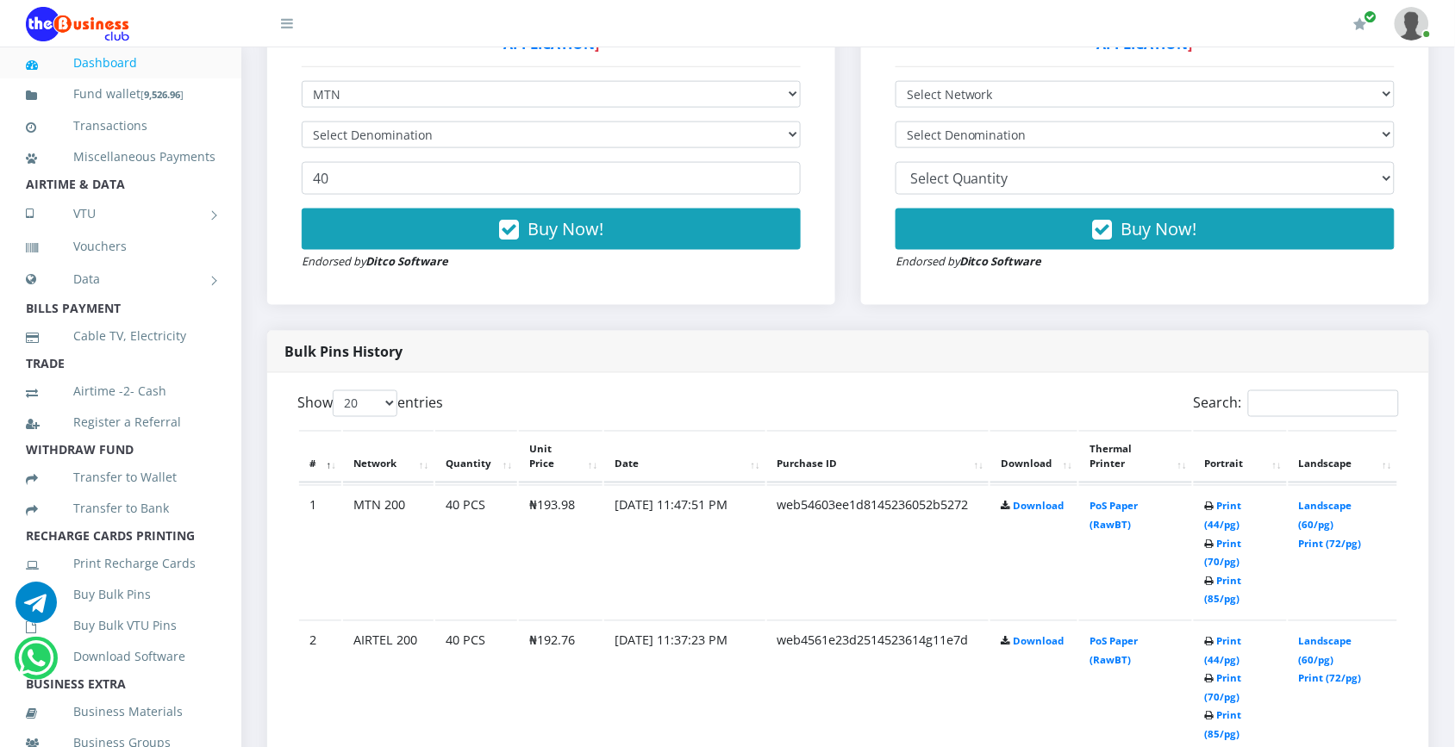
scroll to position [713, 0]
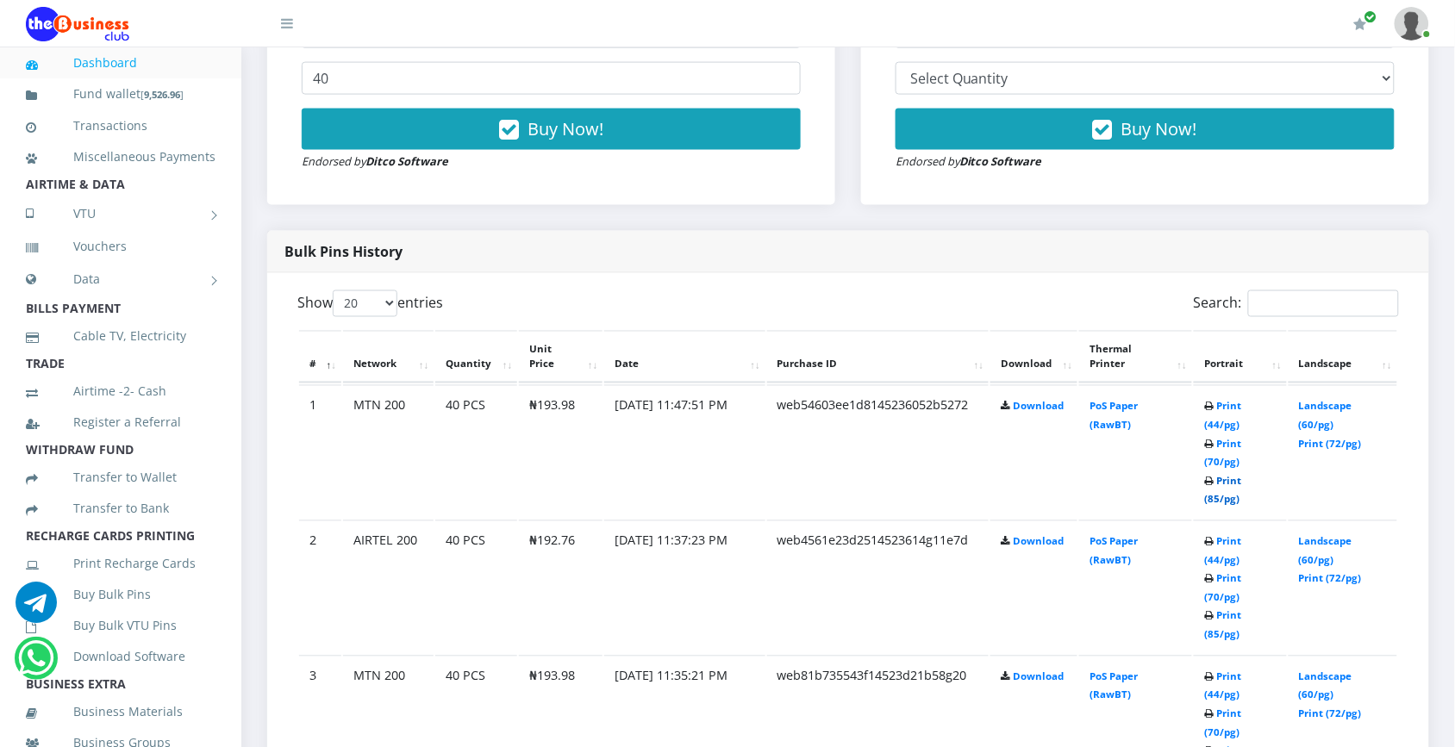
click at [1241, 475] on link "Print (85/pg)" at bounding box center [1222, 491] width 37 height 32
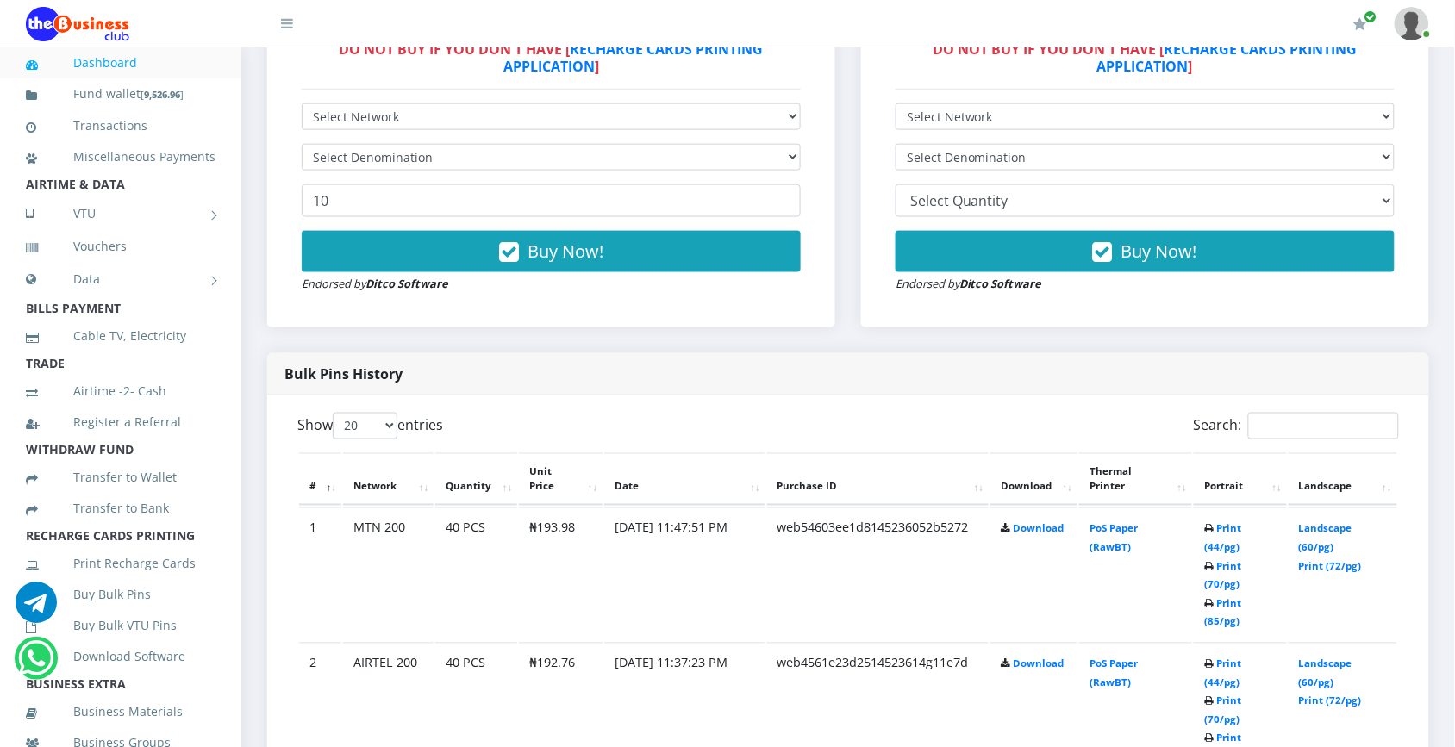
scroll to position [604, 0]
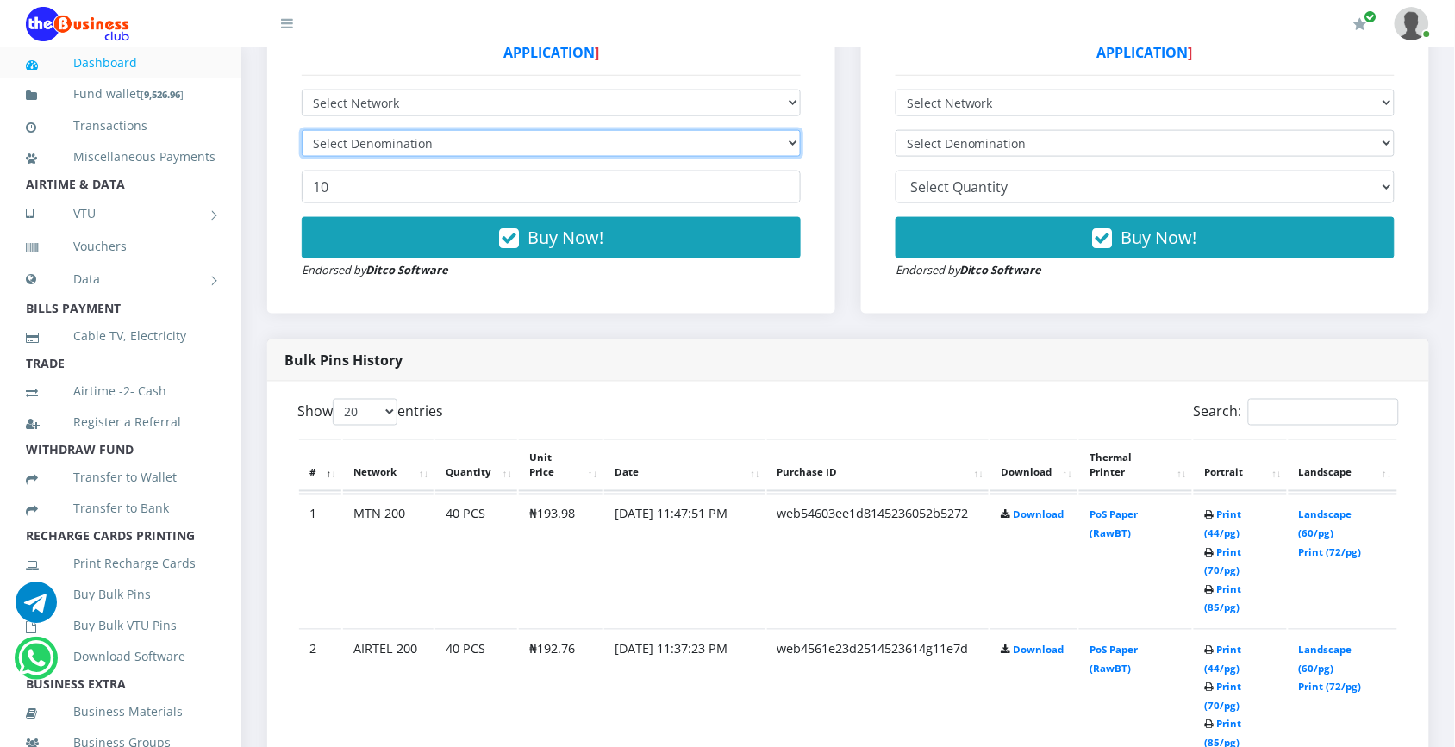
click at [773, 140] on select "Select Denomination" at bounding box center [551, 143] width 499 height 27
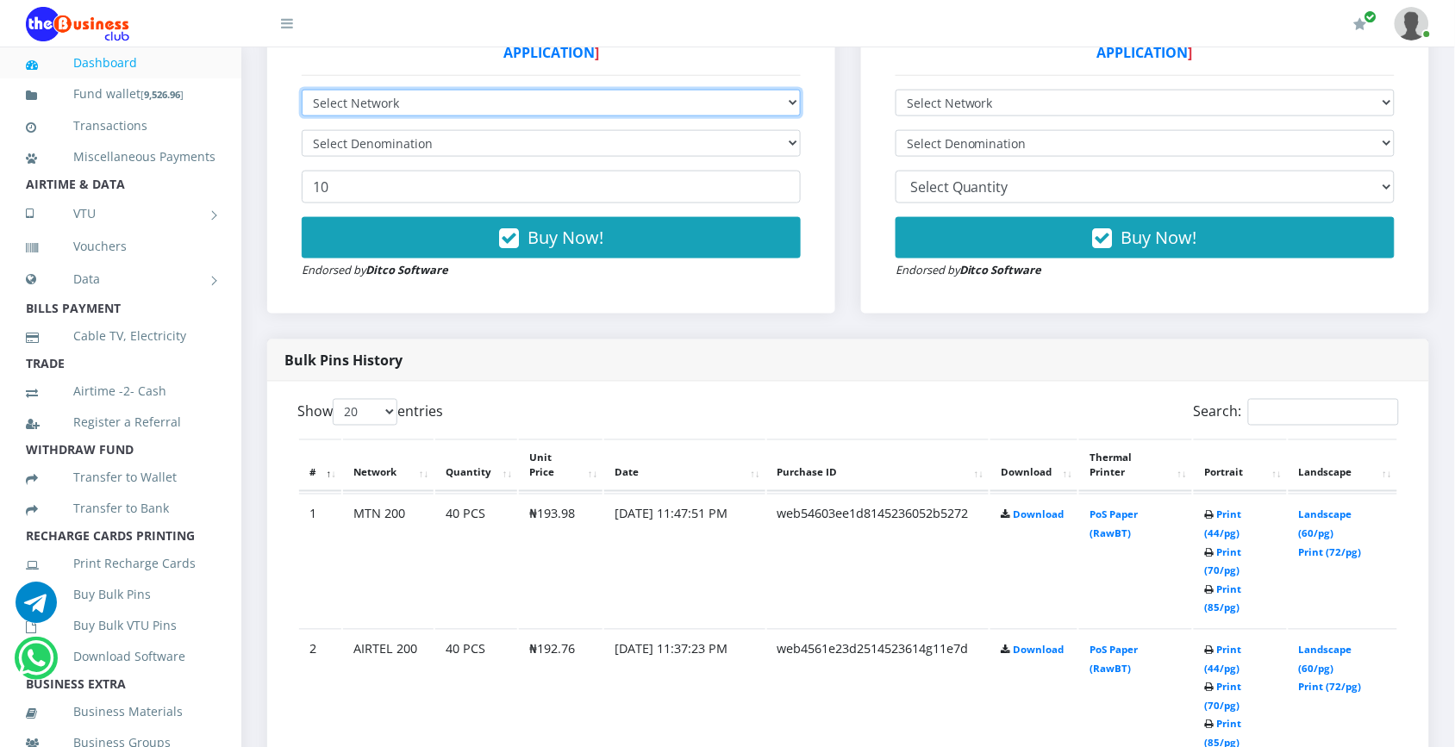
click at [791, 104] on select "Select Network MTN Globacom 9Mobile Airtel" at bounding box center [551, 103] width 499 height 27
select select "Airtel"
click at [302, 90] on select "Select Network MTN Globacom 9Mobile Airtel" at bounding box center [551, 103] width 499 height 27
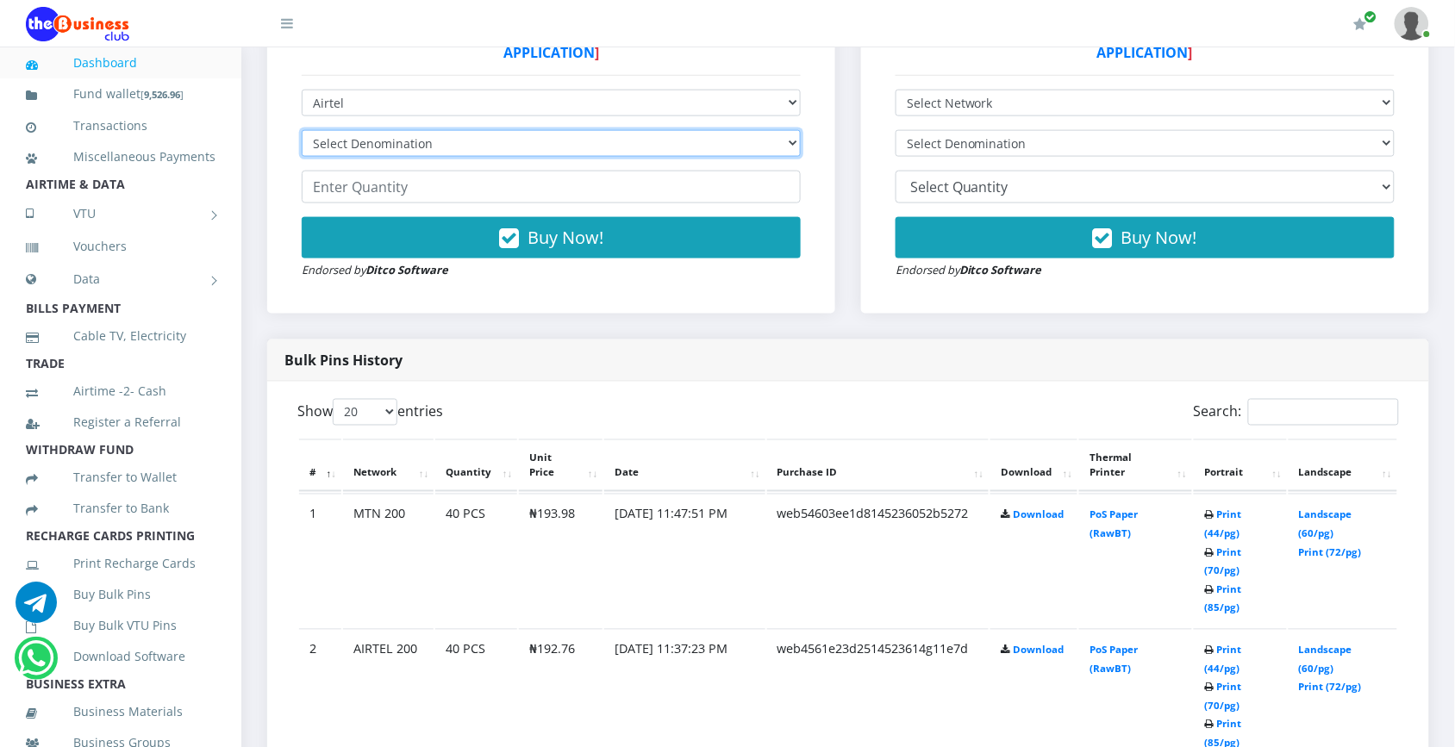
click at [725, 144] on select "Select Denomination Airtel NGN100 - ₦96.38 Airtel NGN200 - ₦192.76 Airtel NGN50…" at bounding box center [551, 143] width 499 height 27
select select "481.9-500"
click at [302, 130] on select "Select Denomination Airtel NGN100 - ₦96.38 Airtel NGN200 - ₦192.76 Airtel NGN50…" at bounding box center [551, 143] width 499 height 27
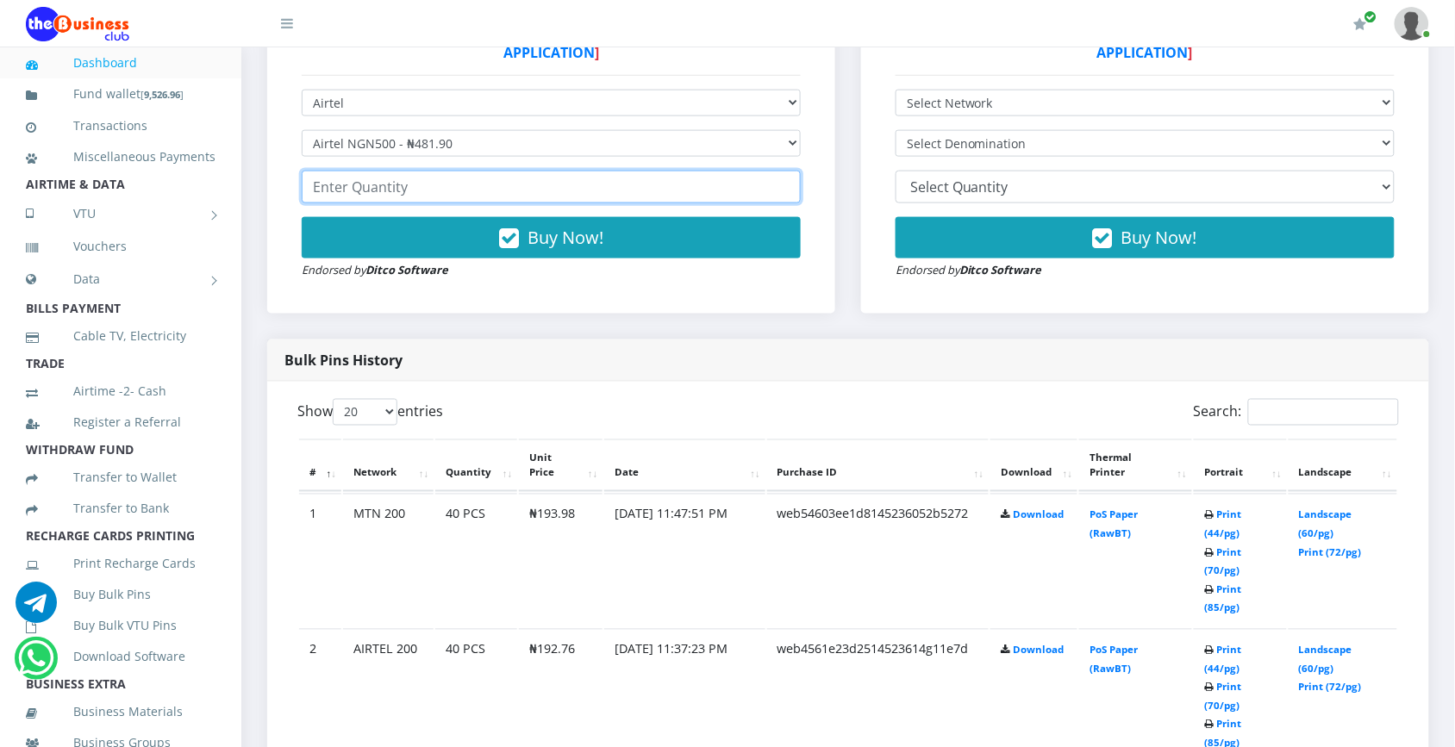
click at [691, 192] on input "number" at bounding box center [551, 187] width 499 height 33
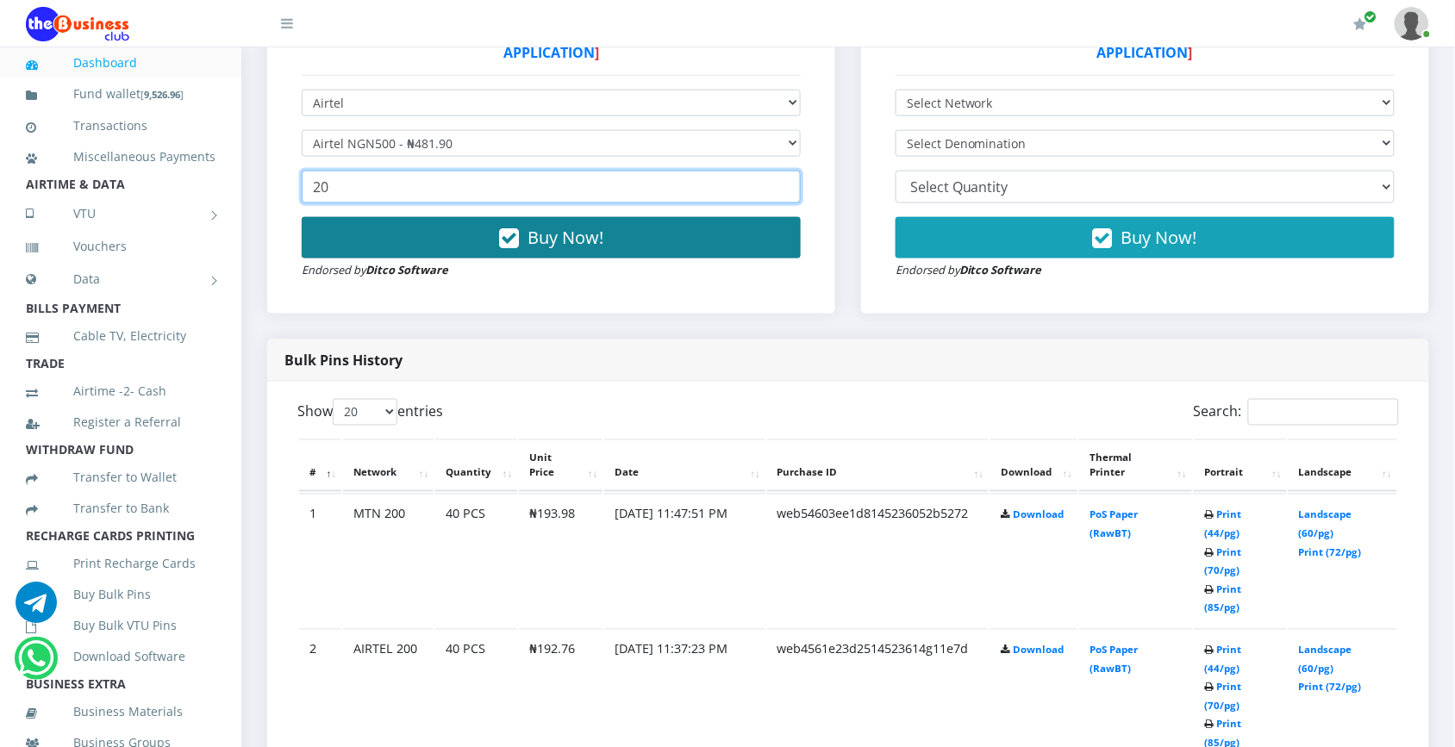
type input "20"
click at [616, 255] on button "Buy Now!" at bounding box center [551, 237] width 499 height 41
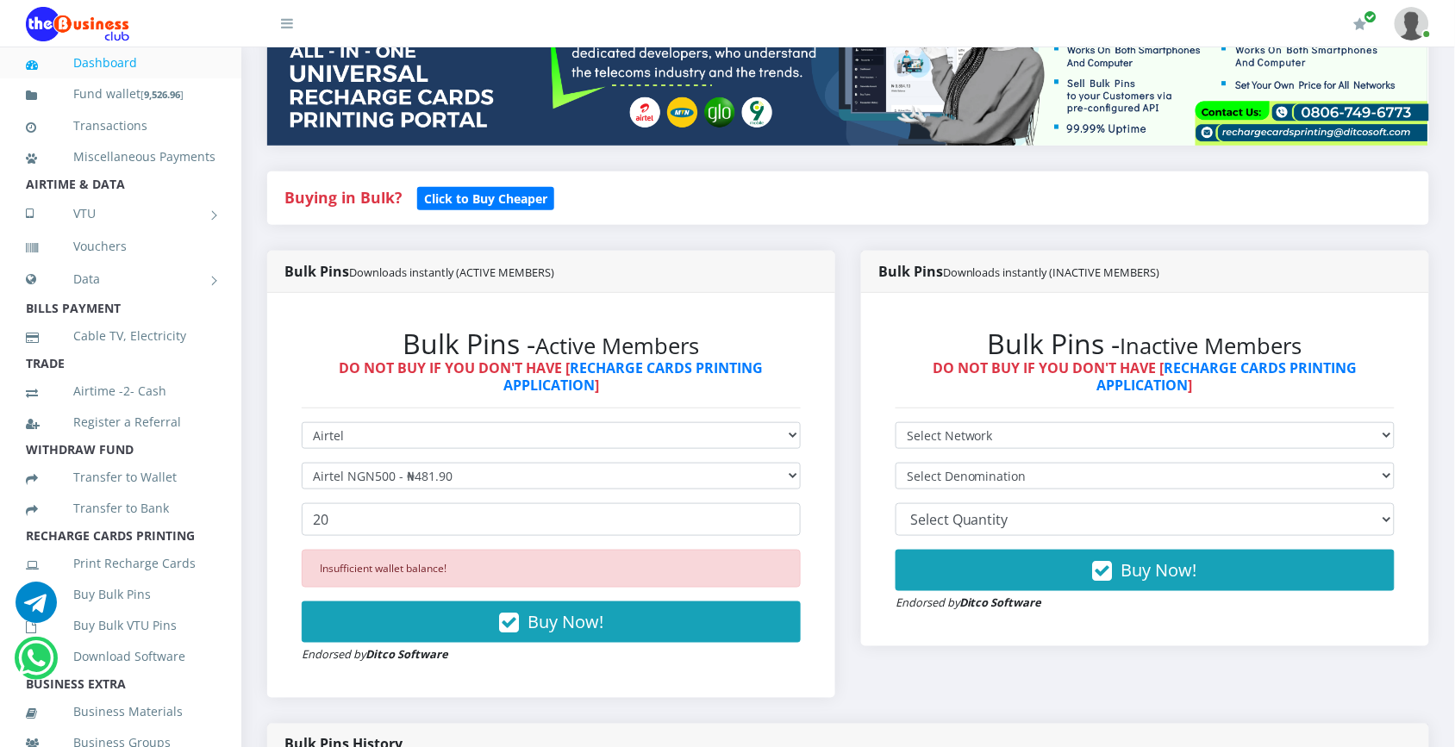
scroll to position [265, 0]
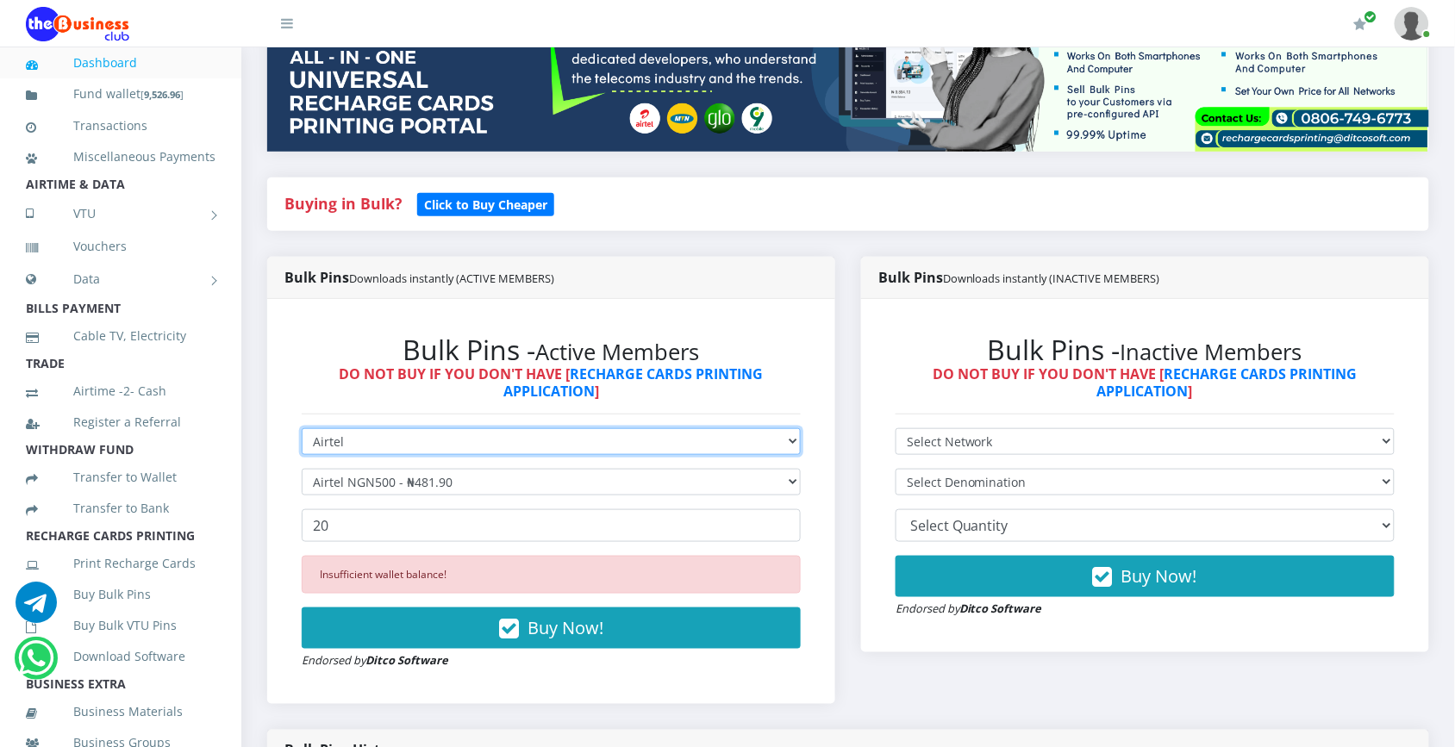
click at [787, 440] on select "Select Network MTN Globacom 9Mobile Airtel" at bounding box center [551, 441] width 499 height 27
select select "MTN"
click at [302, 428] on select "Select Network MTN Globacom 9Mobile Airtel" at bounding box center [551, 441] width 499 height 27
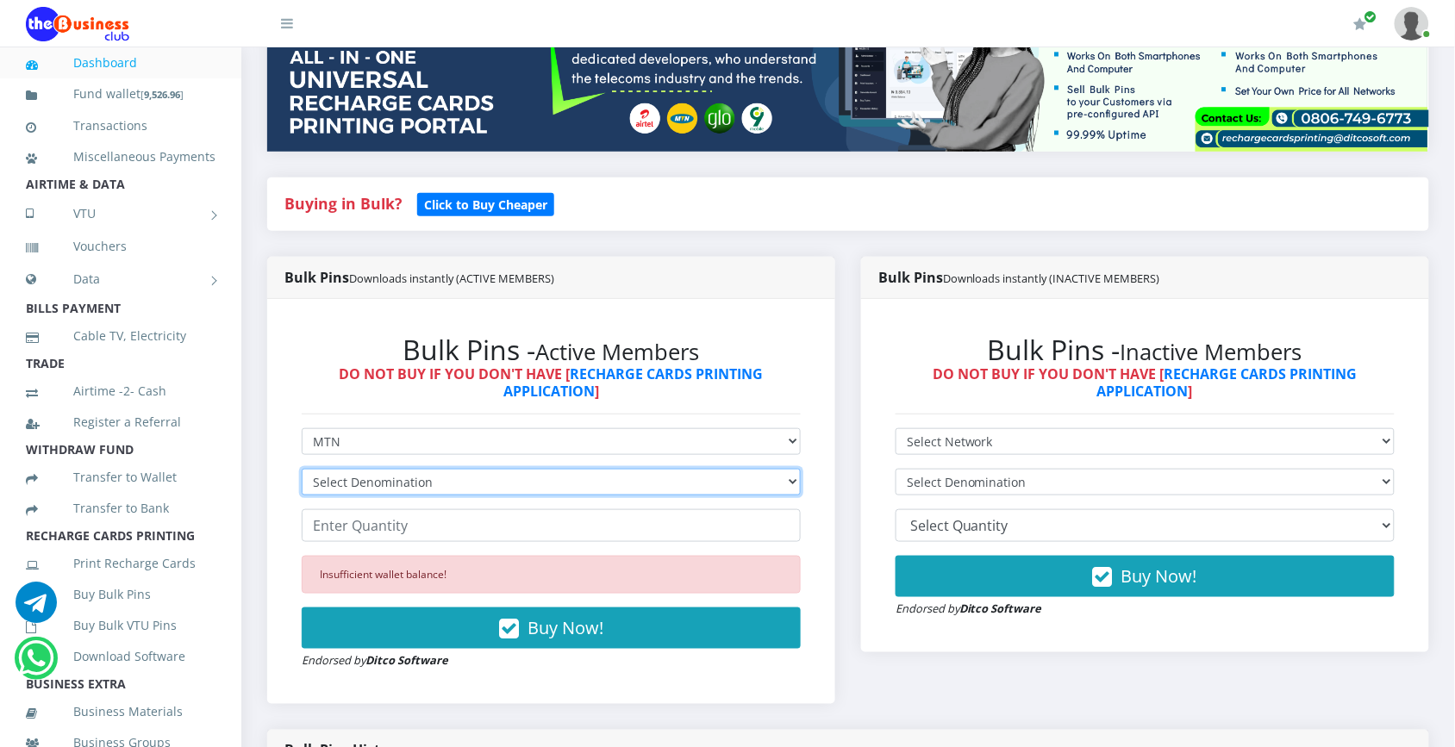
click at [699, 479] on select "Select Denomination MTN NGN100 - ₦96.99 MTN NGN200 - ₦193.98 MTN NGN400 - ₦387.…" at bounding box center [551, 482] width 499 height 27
select select "484.95-500"
click at [302, 469] on select "Select Denomination MTN NGN100 - ₦96.99 MTN NGN200 - ₦193.98 MTN NGN400 - ₦387.…" at bounding box center [551, 482] width 499 height 27
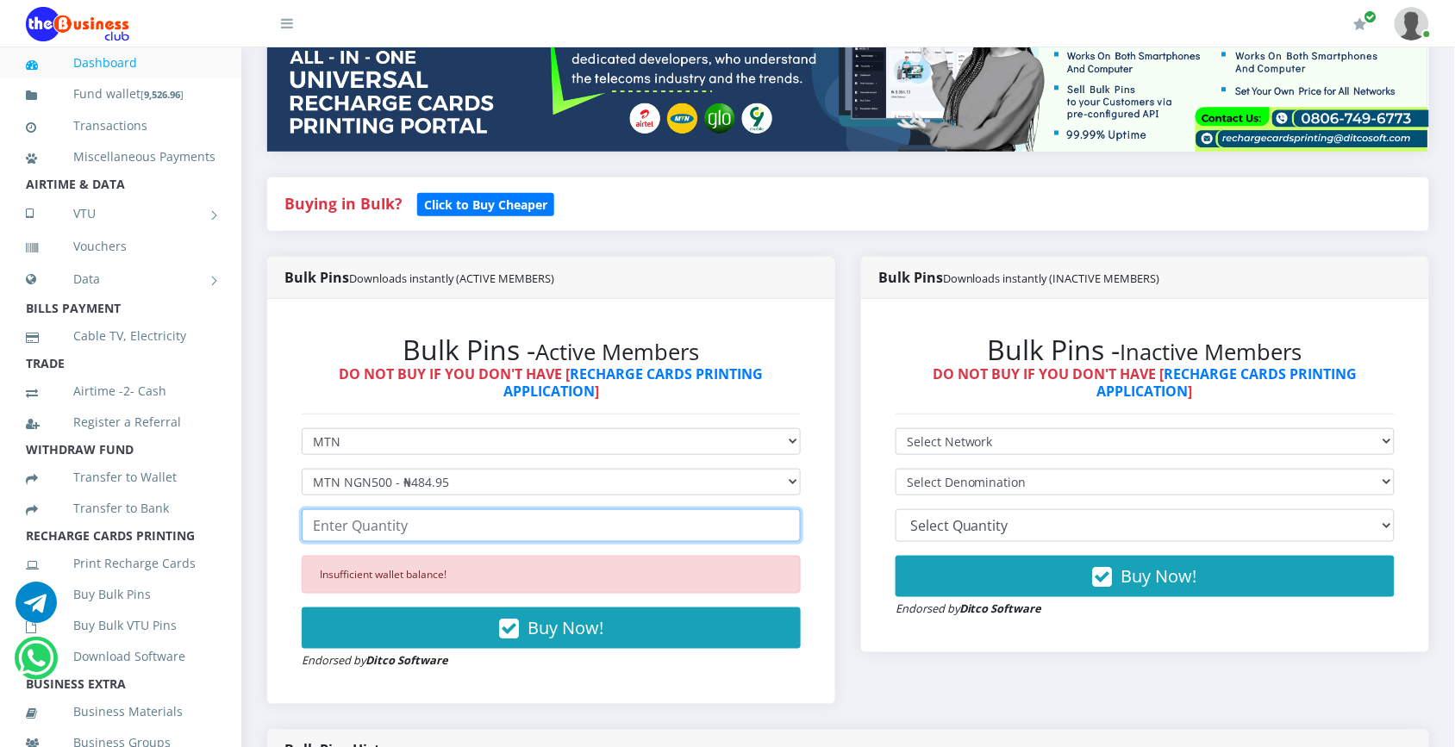
click at [629, 531] on input "number" at bounding box center [551, 525] width 499 height 33
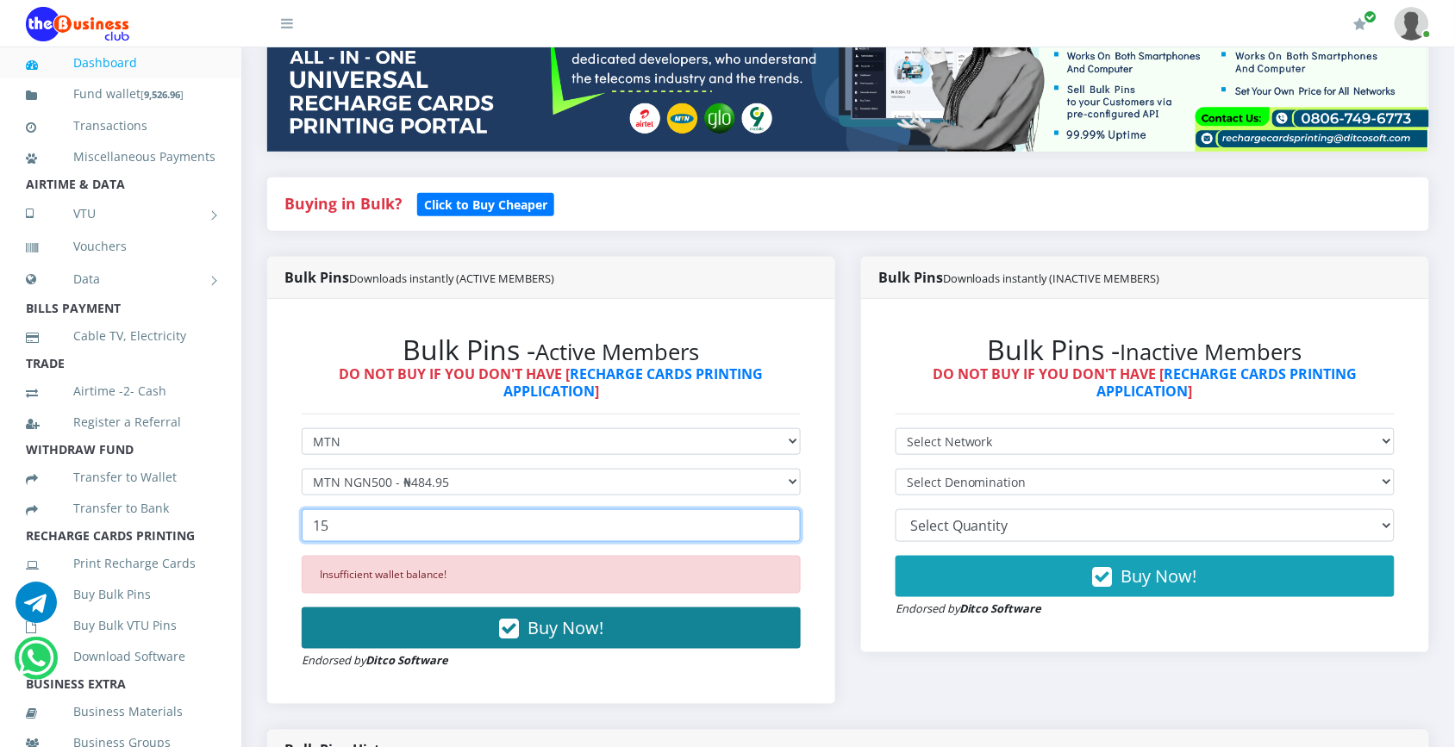
type input "15"
click at [584, 627] on span "Buy Now!" at bounding box center [565, 627] width 76 height 23
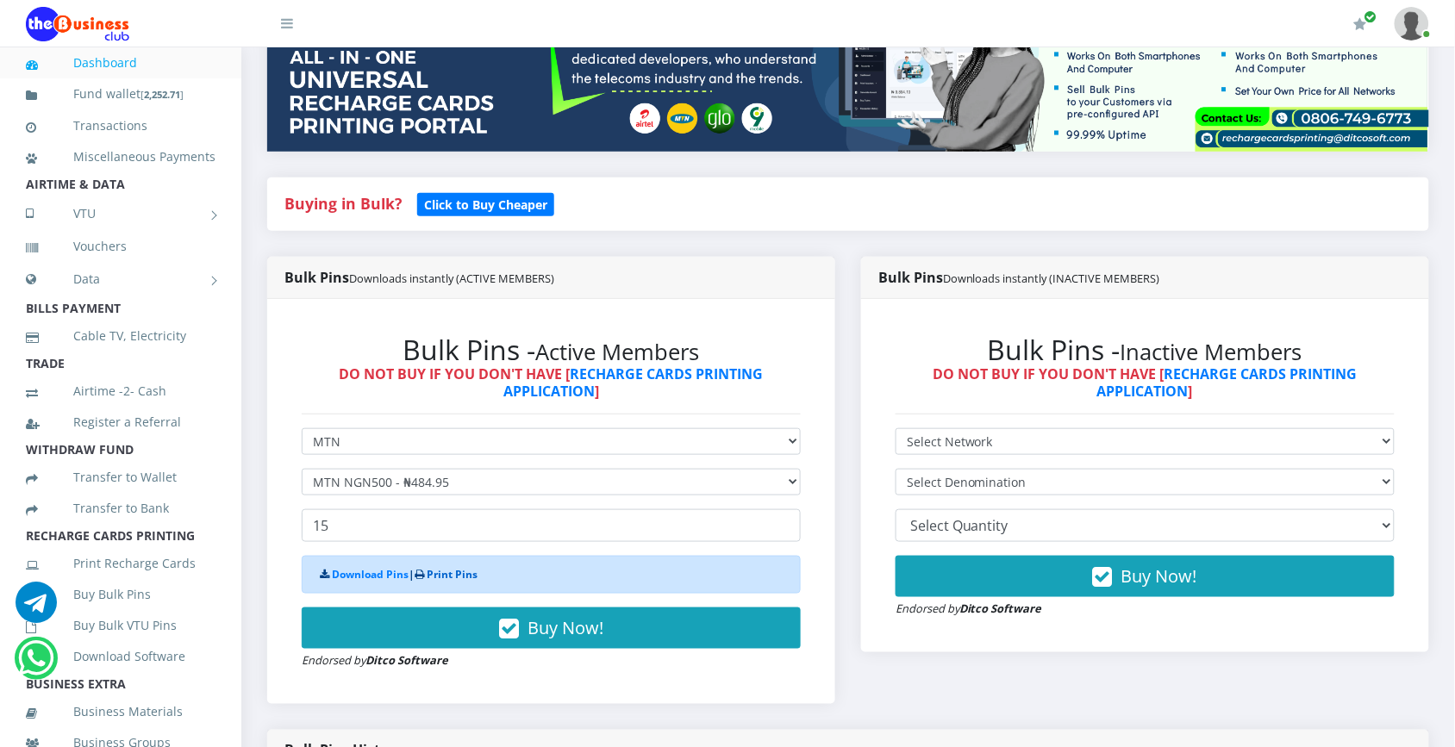
click at [471, 577] on link "Print Pins" at bounding box center [452, 574] width 51 height 15
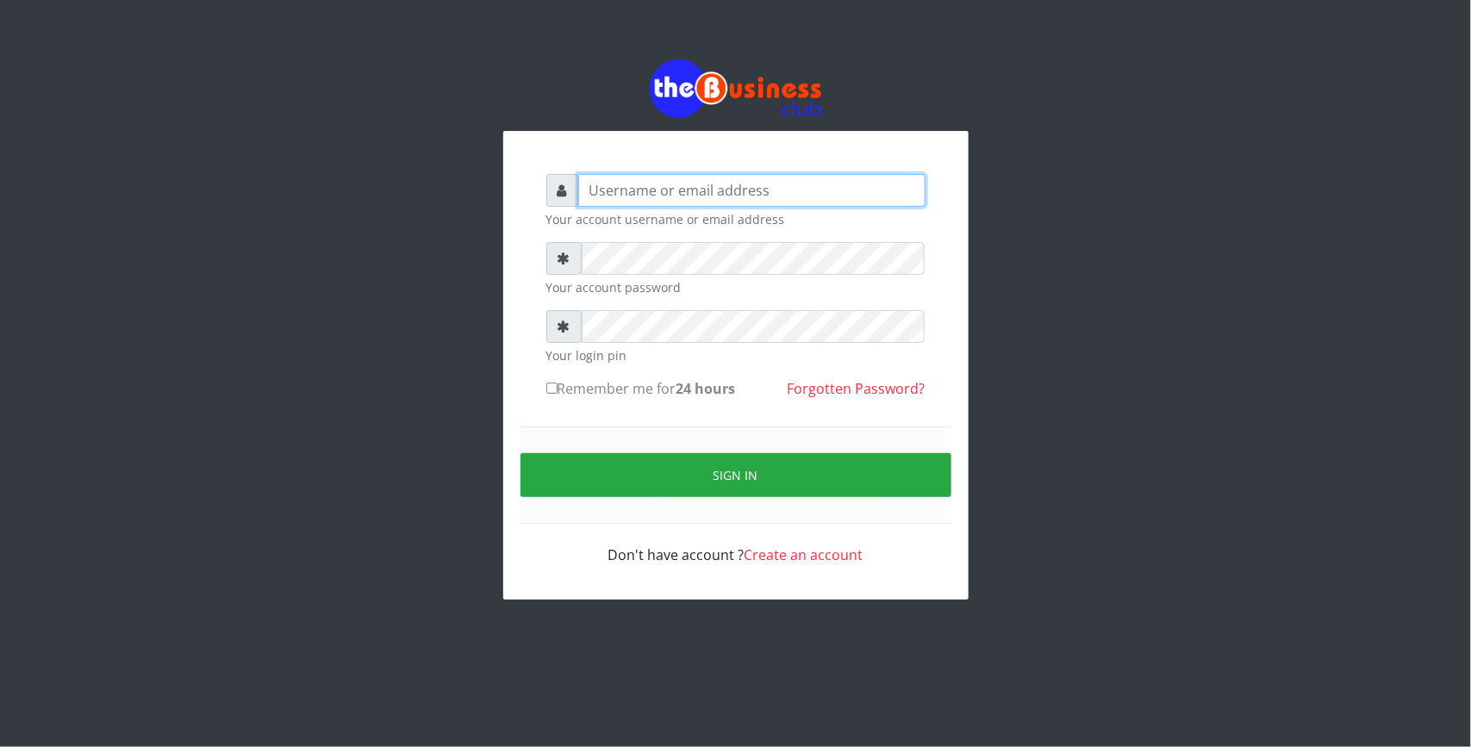
type input "Revgaly"
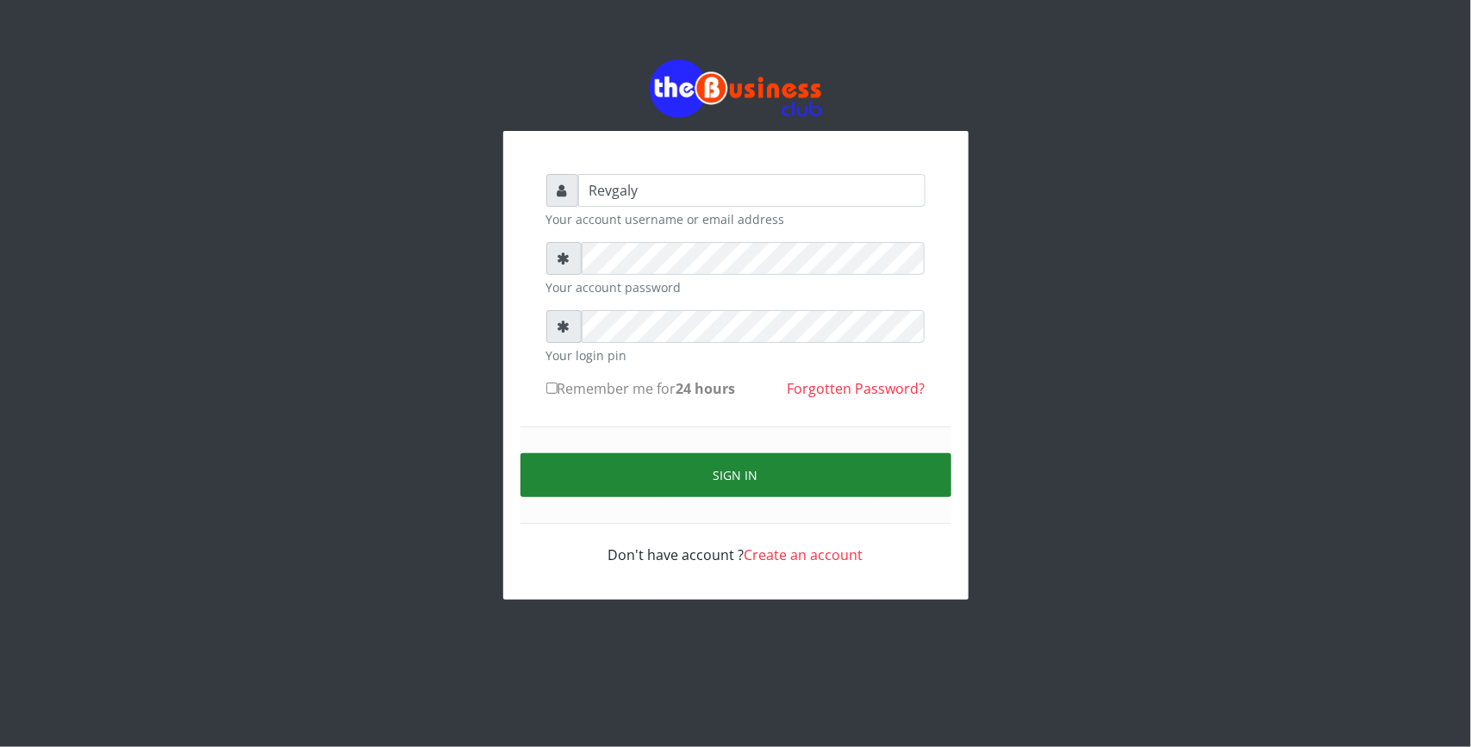
click at [552, 474] on button "Sign in" at bounding box center [736, 475] width 431 height 44
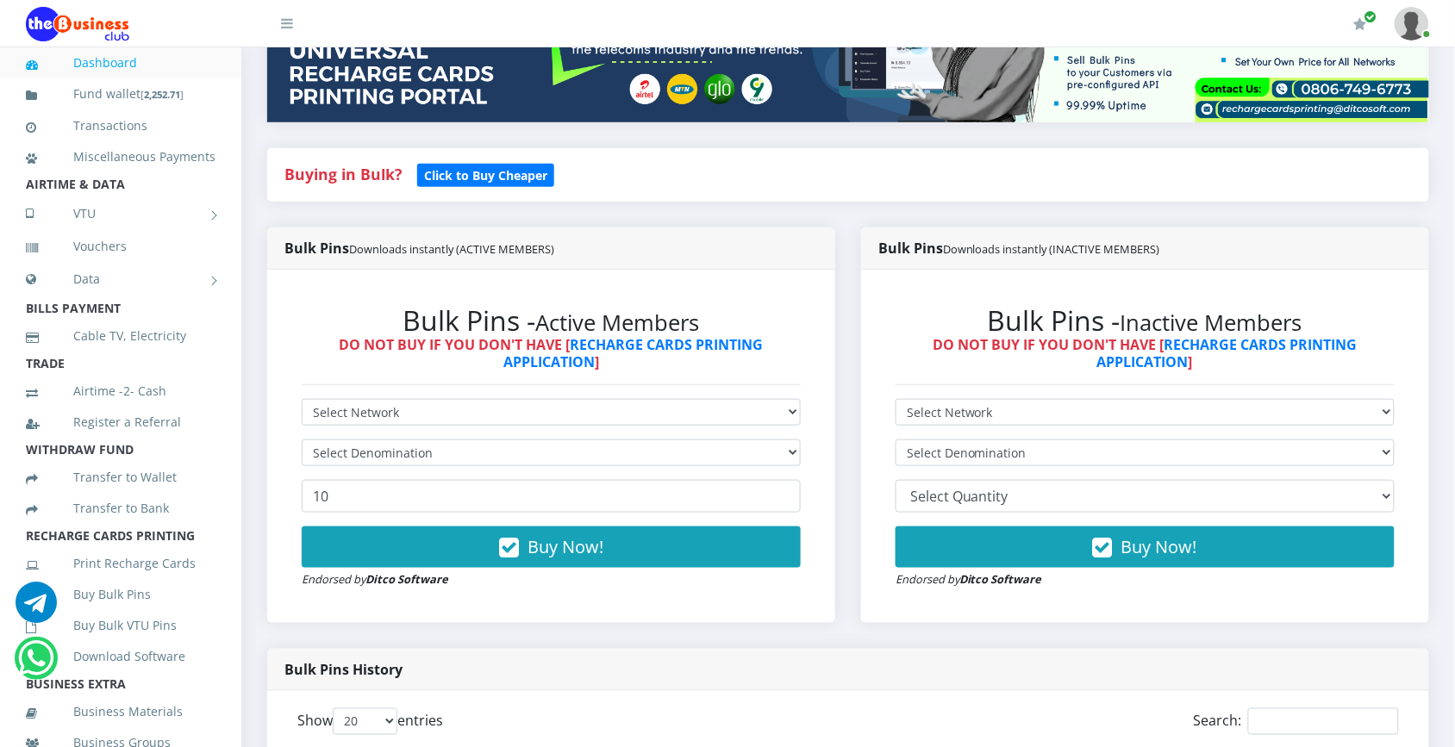
scroll to position [299, 0]
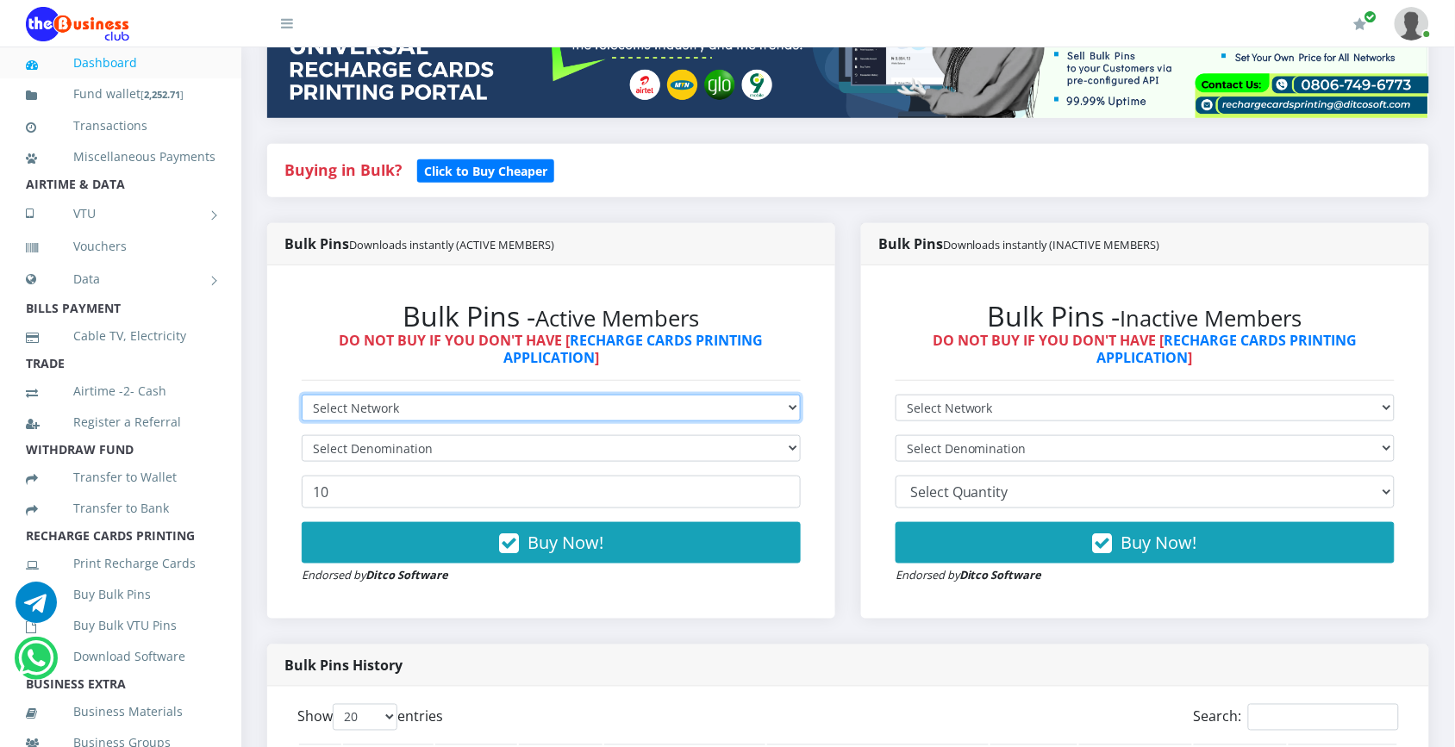
click at [750, 398] on select "Select Network MTN Globacom 9Mobile Airtel" at bounding box center [551, 408] width 499 height 27
select select "MTN"
click at [302, 395] on select "Select Network MTN Globacom 9Mobile Airtel" at bounding box center [551, 408] width 499 height 27
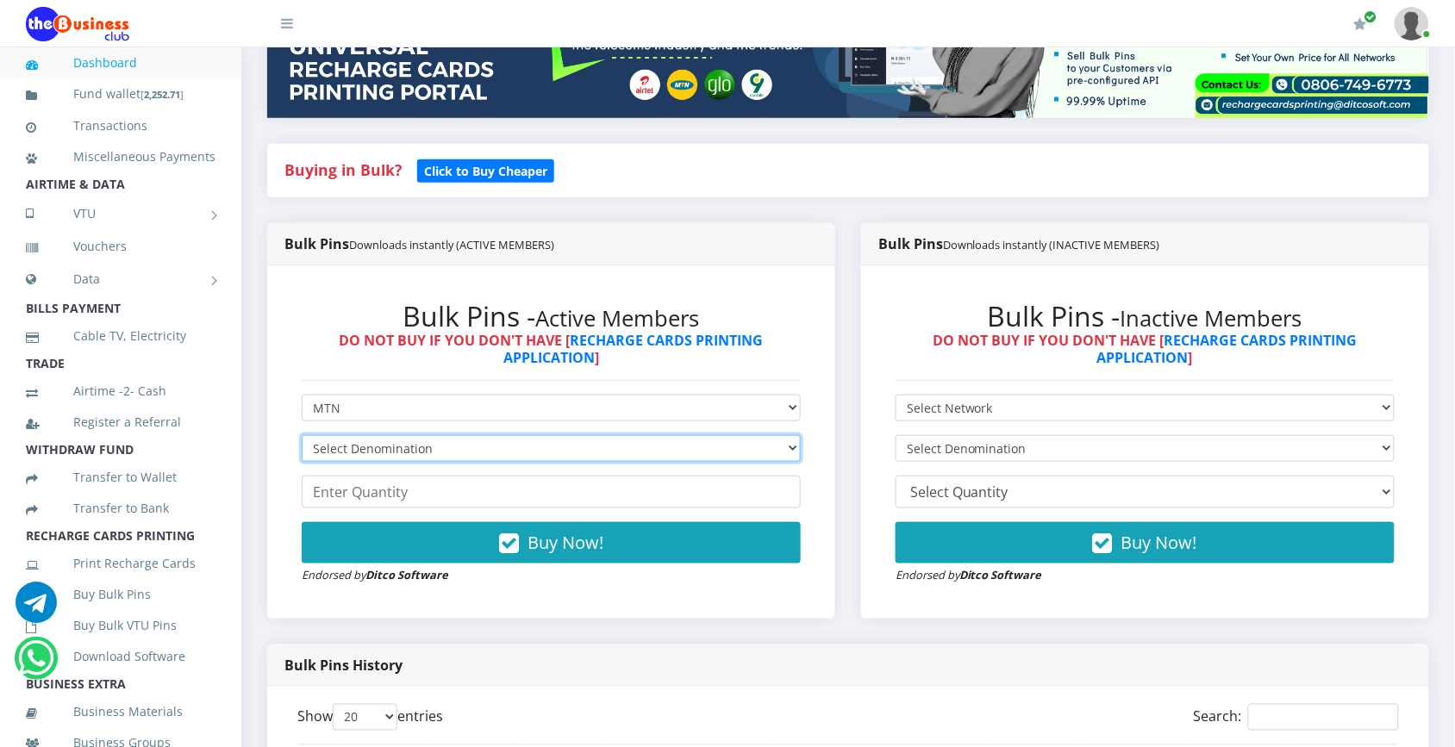
click at [638, 454] on select "Select Denomination MTN NGN100 - ₦96.99 MTN NGN200 - ₦193.98 MTN NGN400 - ₦387.…" at bounding box center [551, 448] width 499 height 27
select select "96.99-100"
click at [302, 435] on select "Select Denomination MTN NGN100 - ₦96.99 MTN NGN200 - ₦193.98 MTN NGN400 - ₦387.…" at bounding box center [551, 448] width 499 height 27
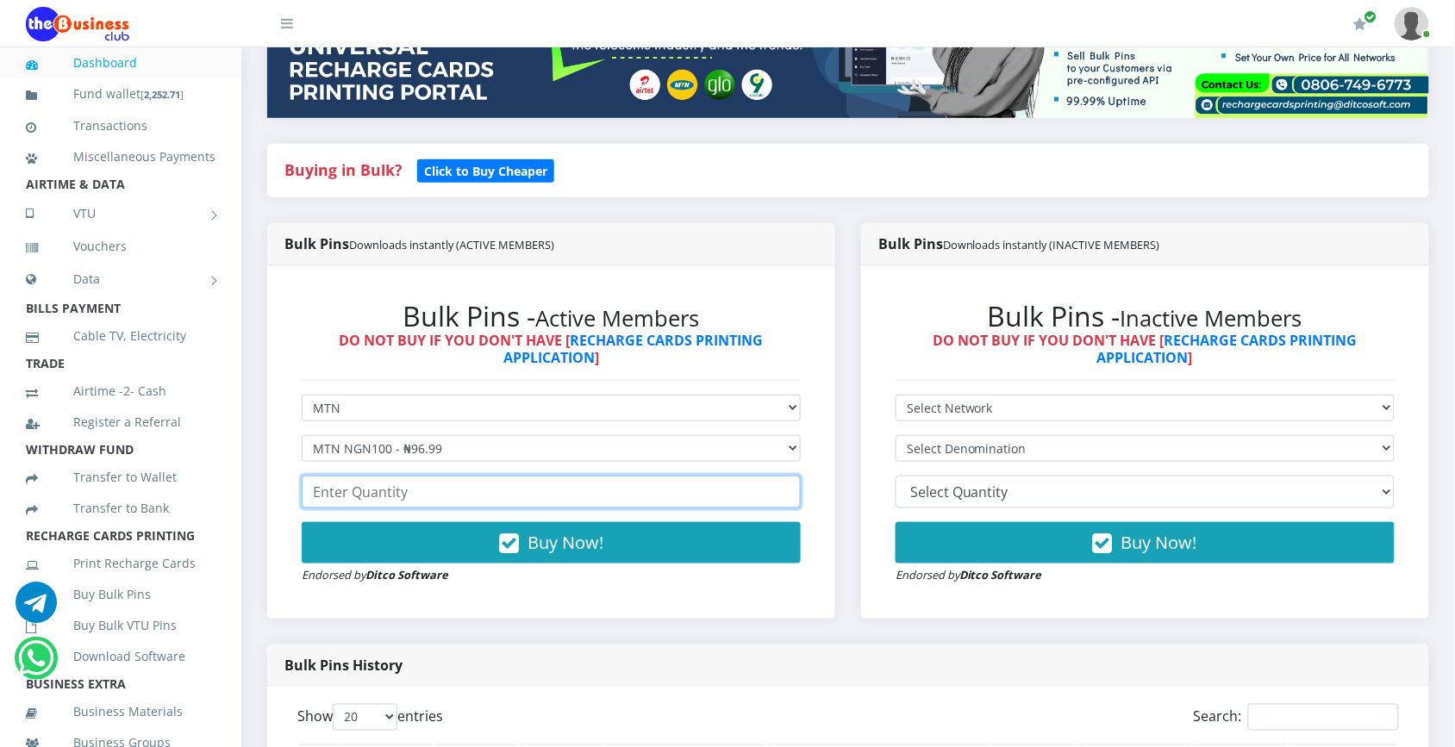
click at [640, 500] on input "number" at bounding box center [551, 492] width 499 height 33
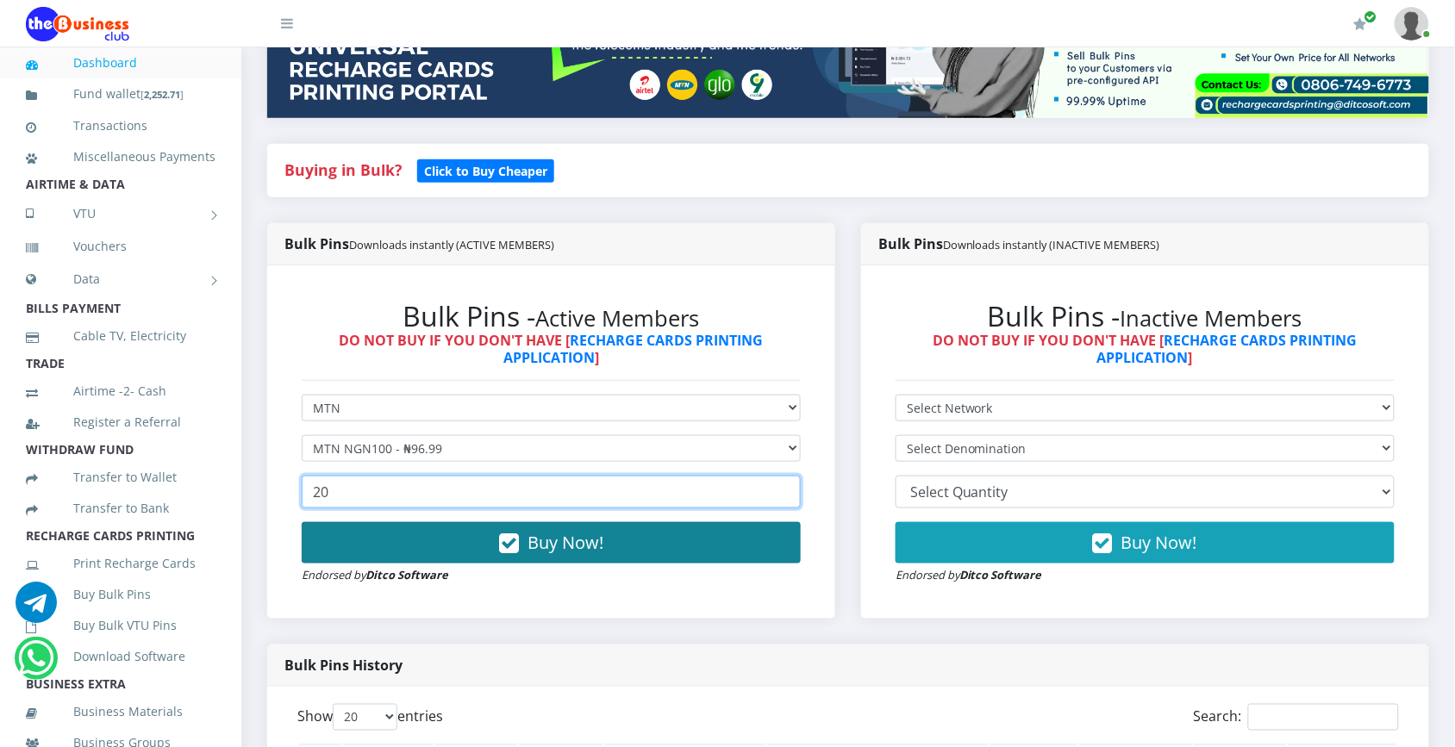
type input "20"
click at [660, 528] on button "Buy Now!" at bounding box center [551, 542] width 499 height 41
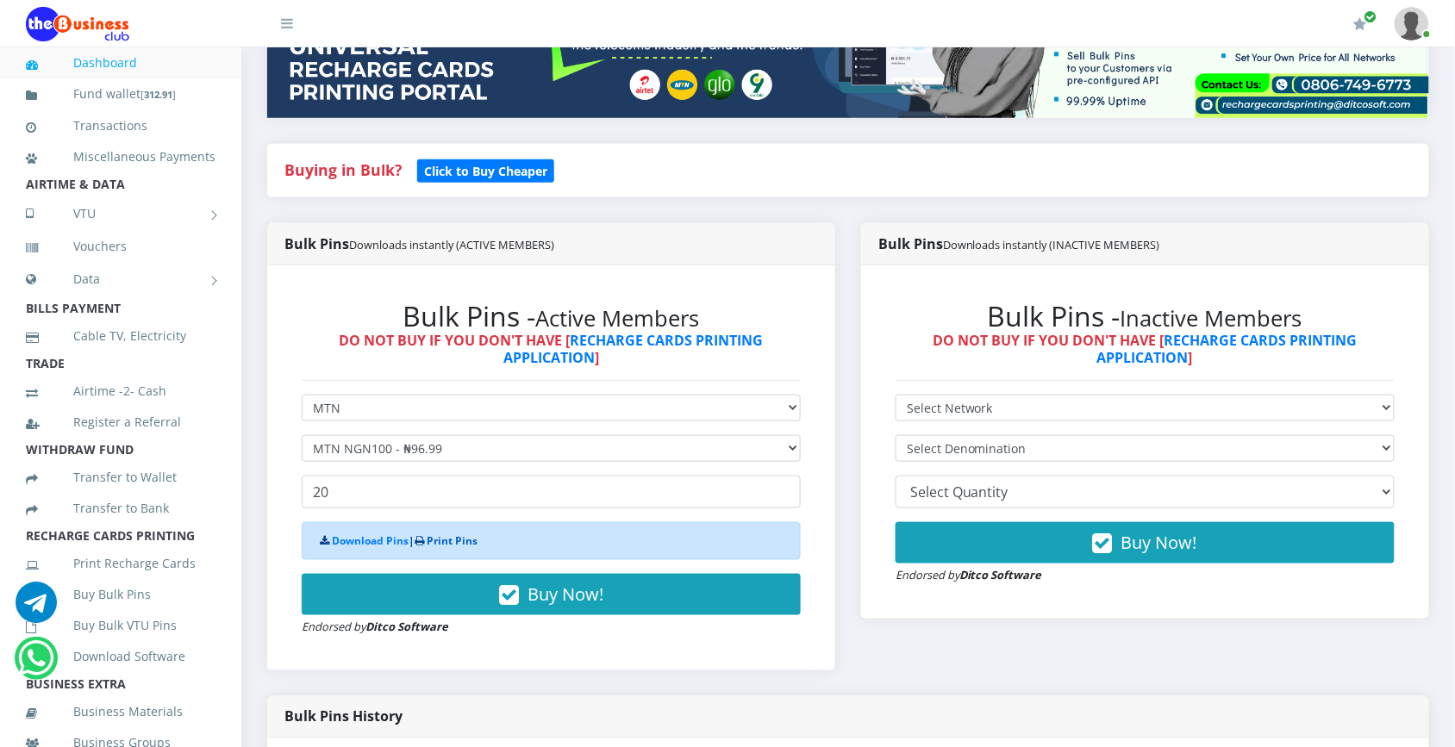
click at [471, 535] on link "Print Pins" at bounding box center [452, 540] width 51 height 15
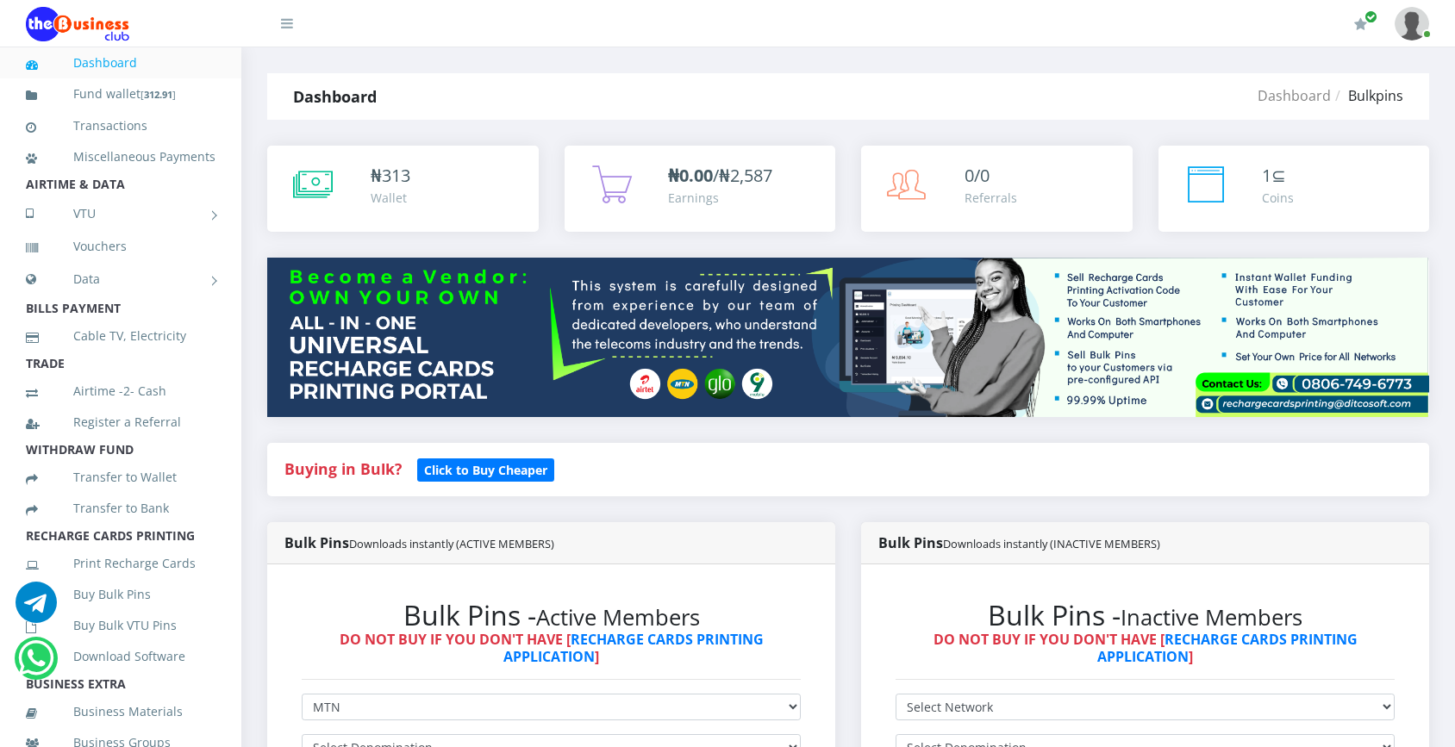
select select "MTN"
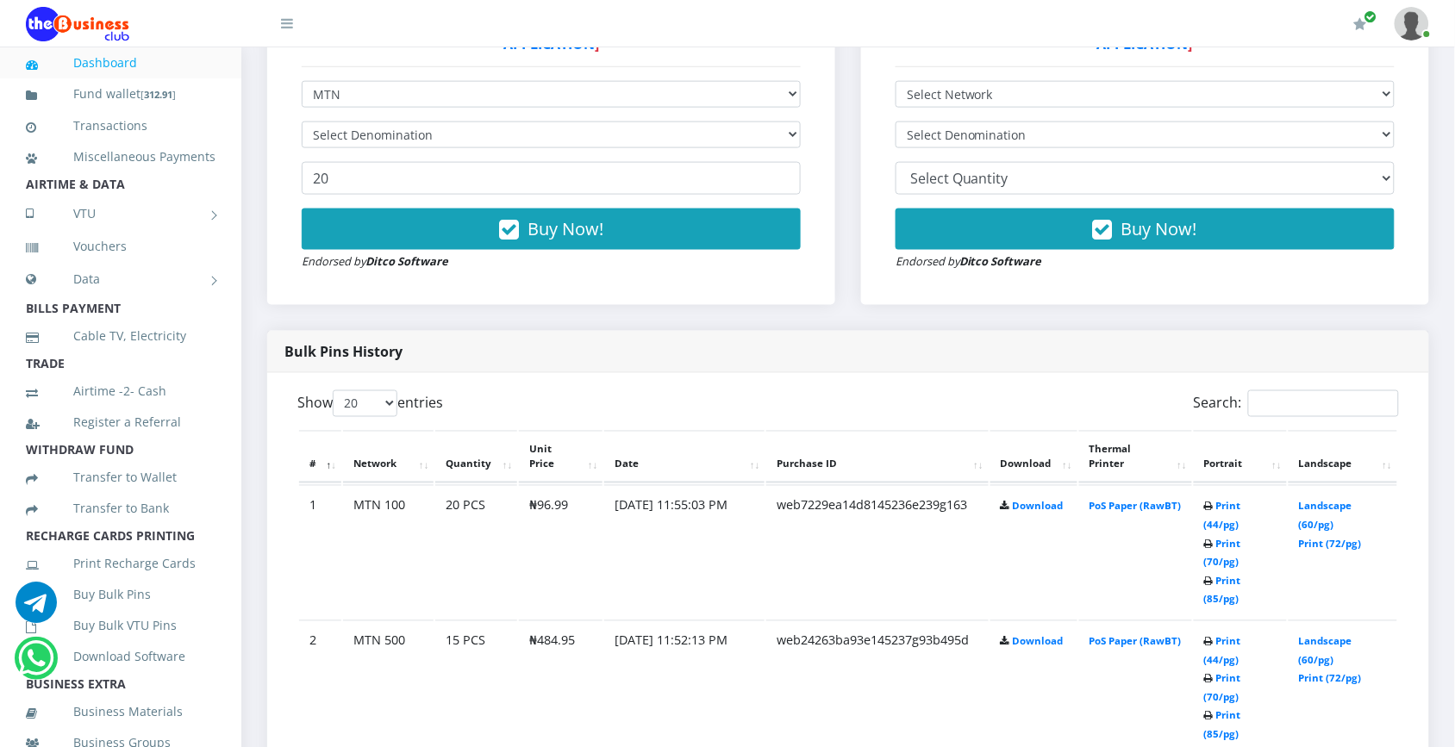
scroll to position [617, 0]
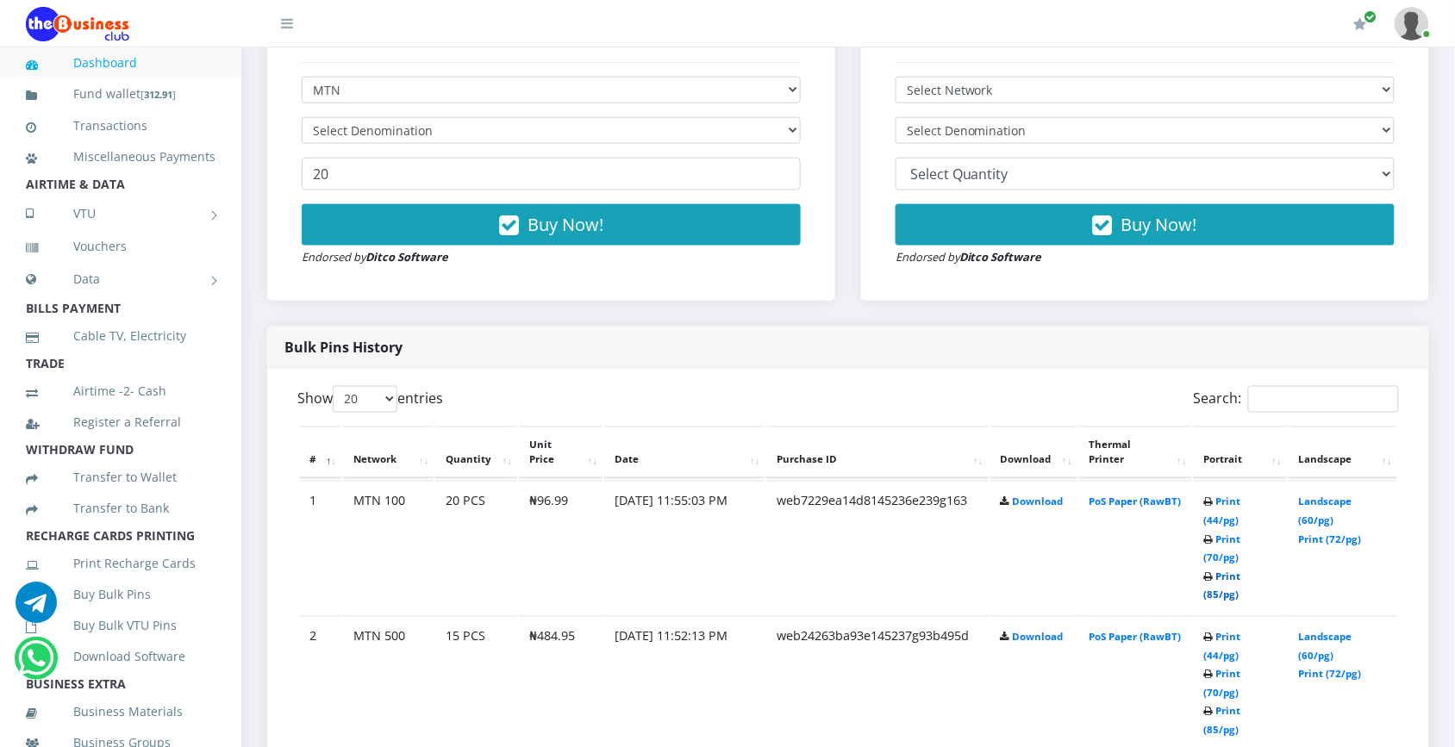
click at [1226, 571] on link "Print (85/pg)" at bounding box center [1222, 587] width 37 height 32
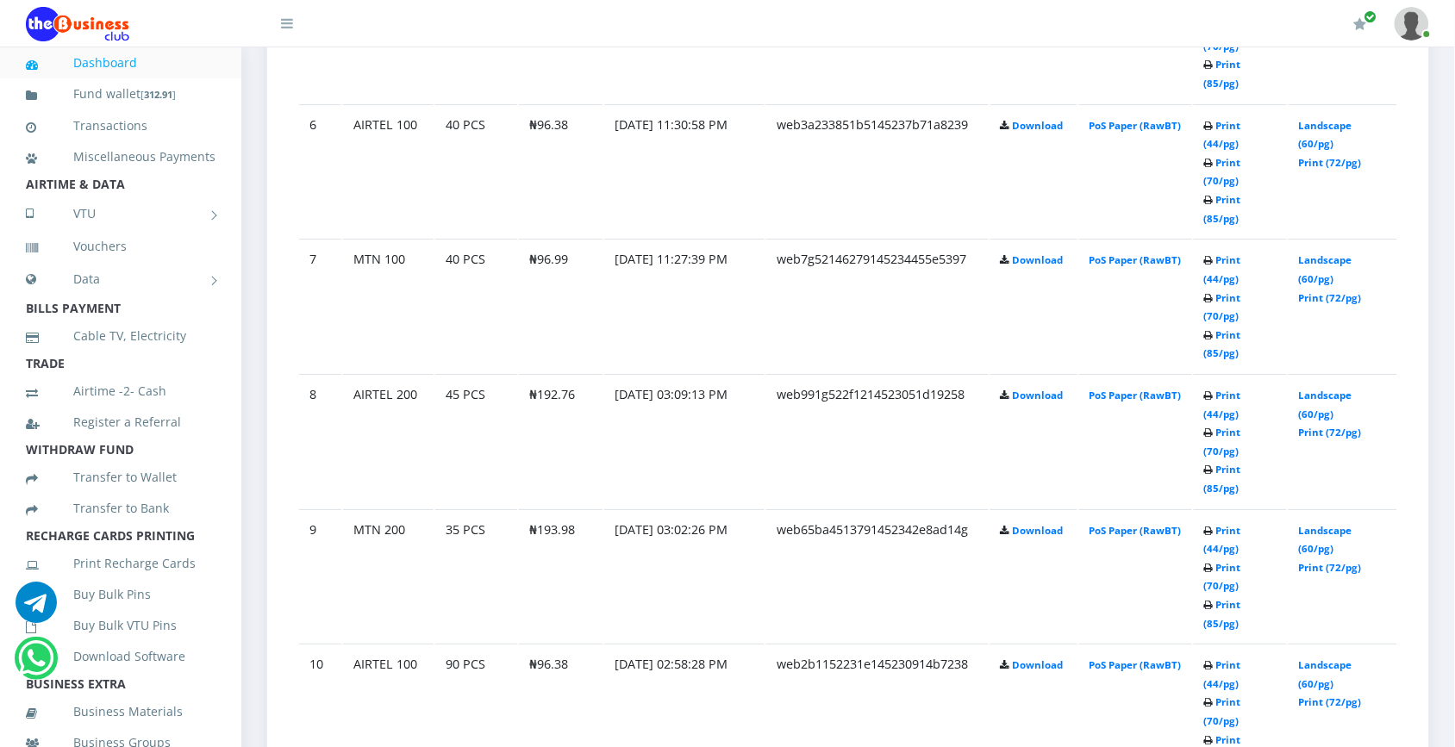
scroll to position [1647, 0]
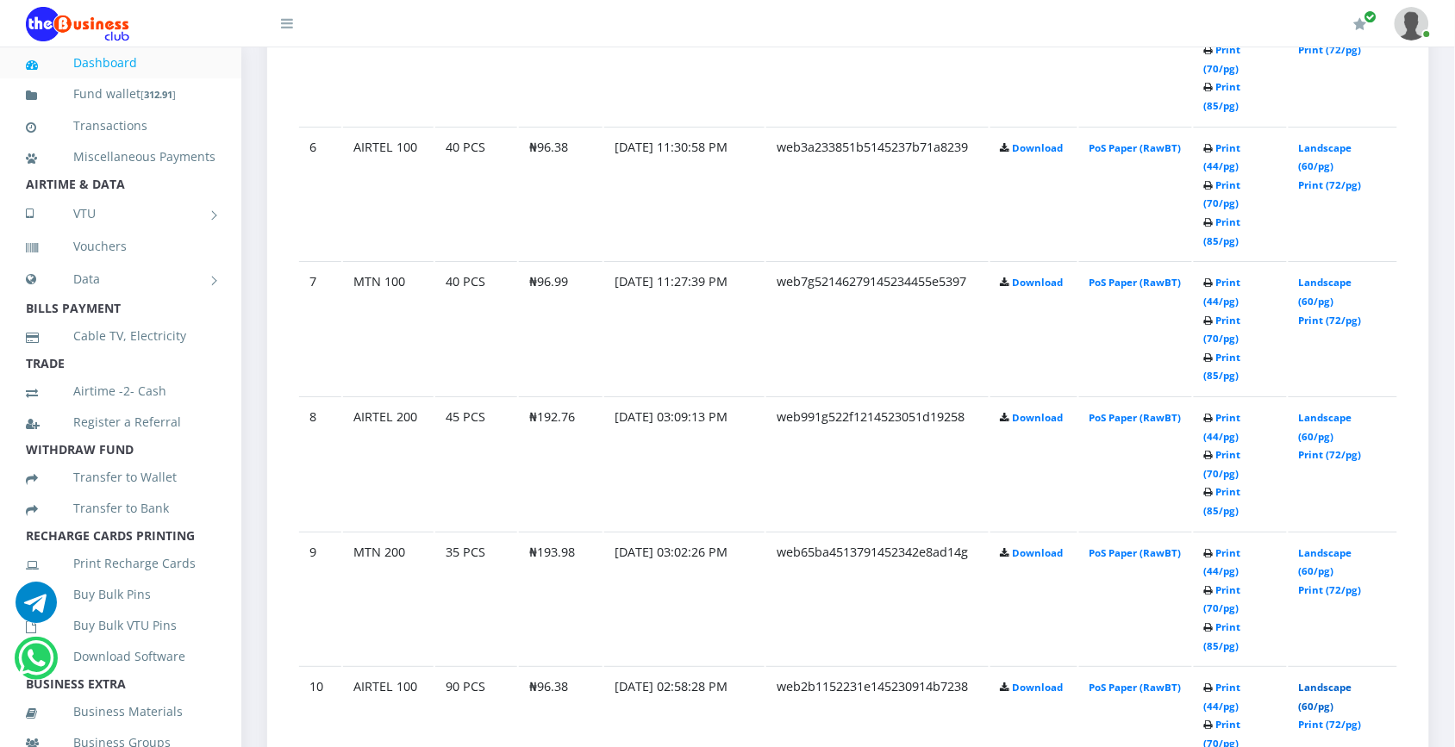
click at [1323, 681] on link "Landscape (60/pg)" at bounding box center [1325, 697] width 53 height 32
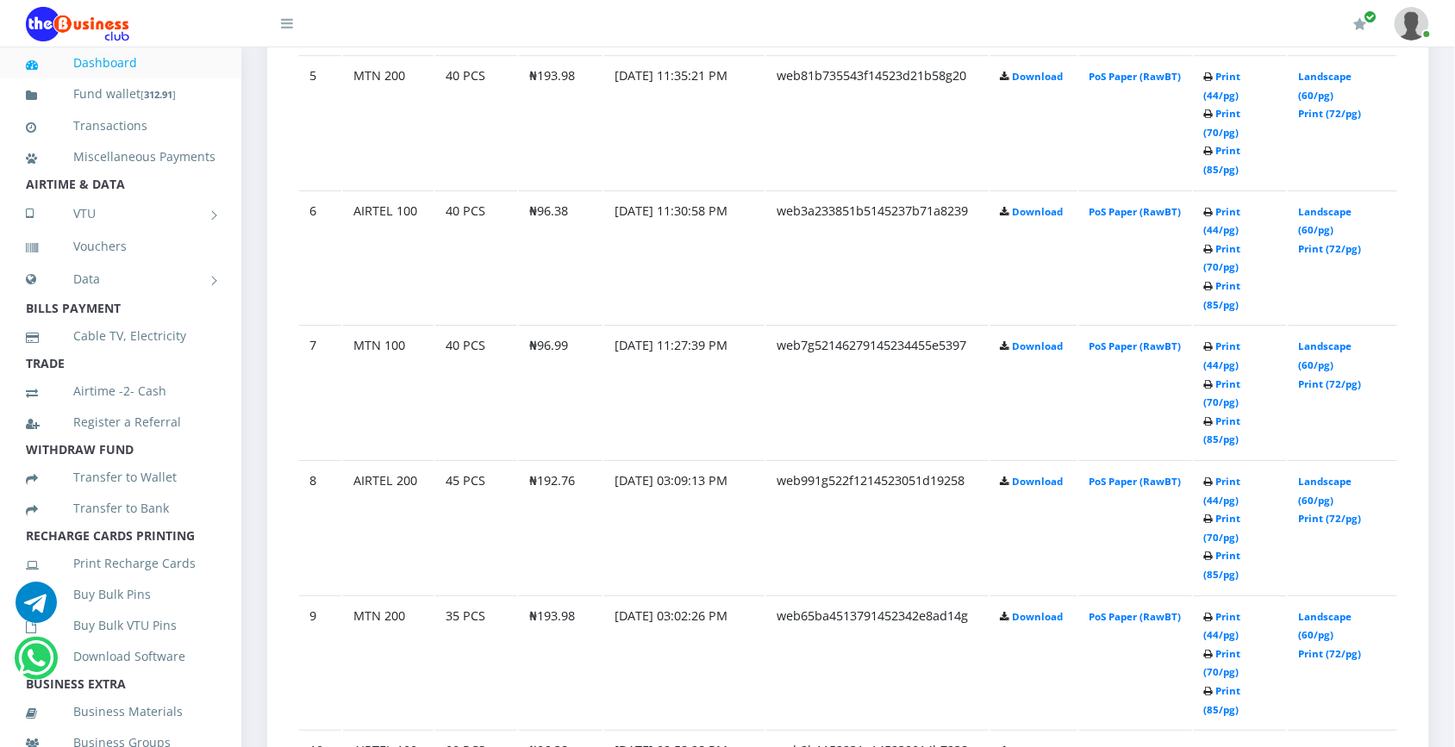
scroll to position [1647, 0]
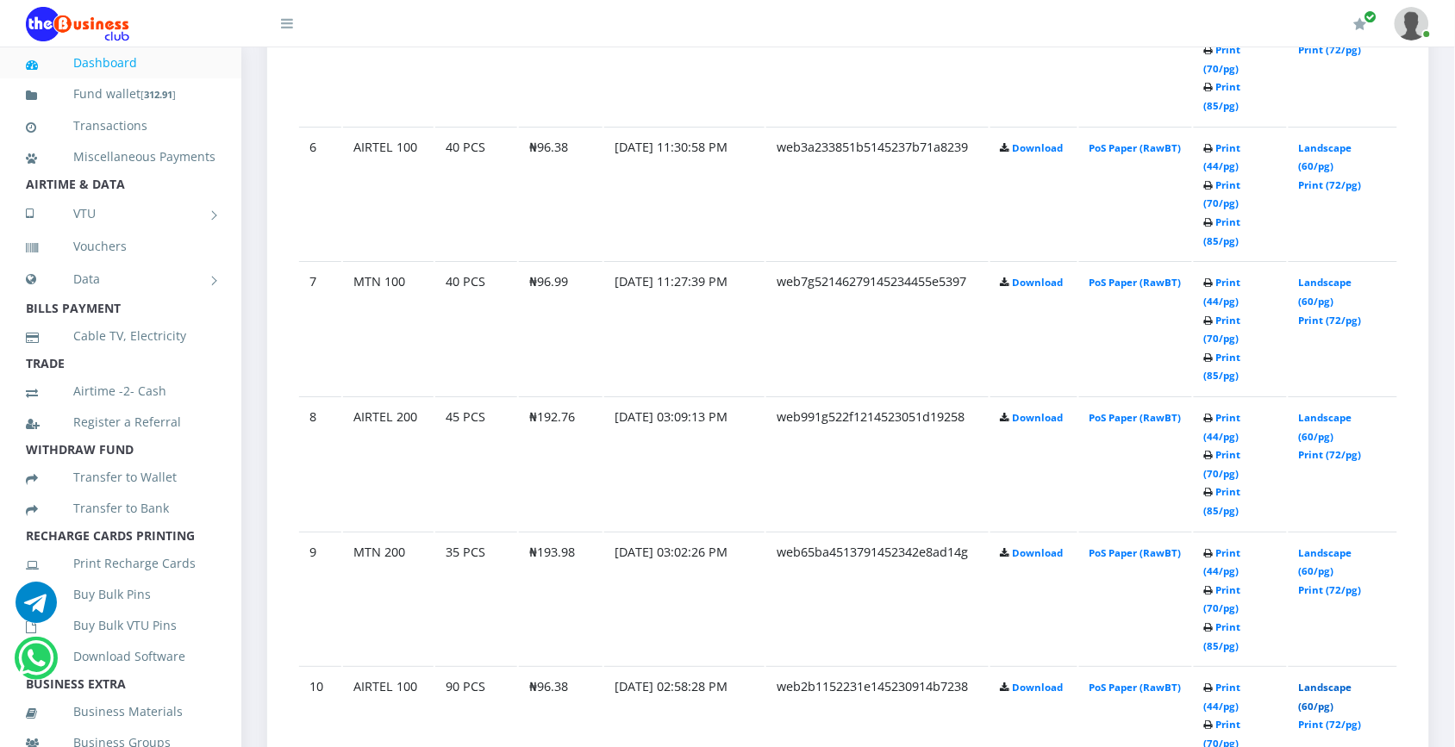
click at [1338, 681] on link "Landscape (60/pg)" at bounding box center [1325, 697] width 53 height 32
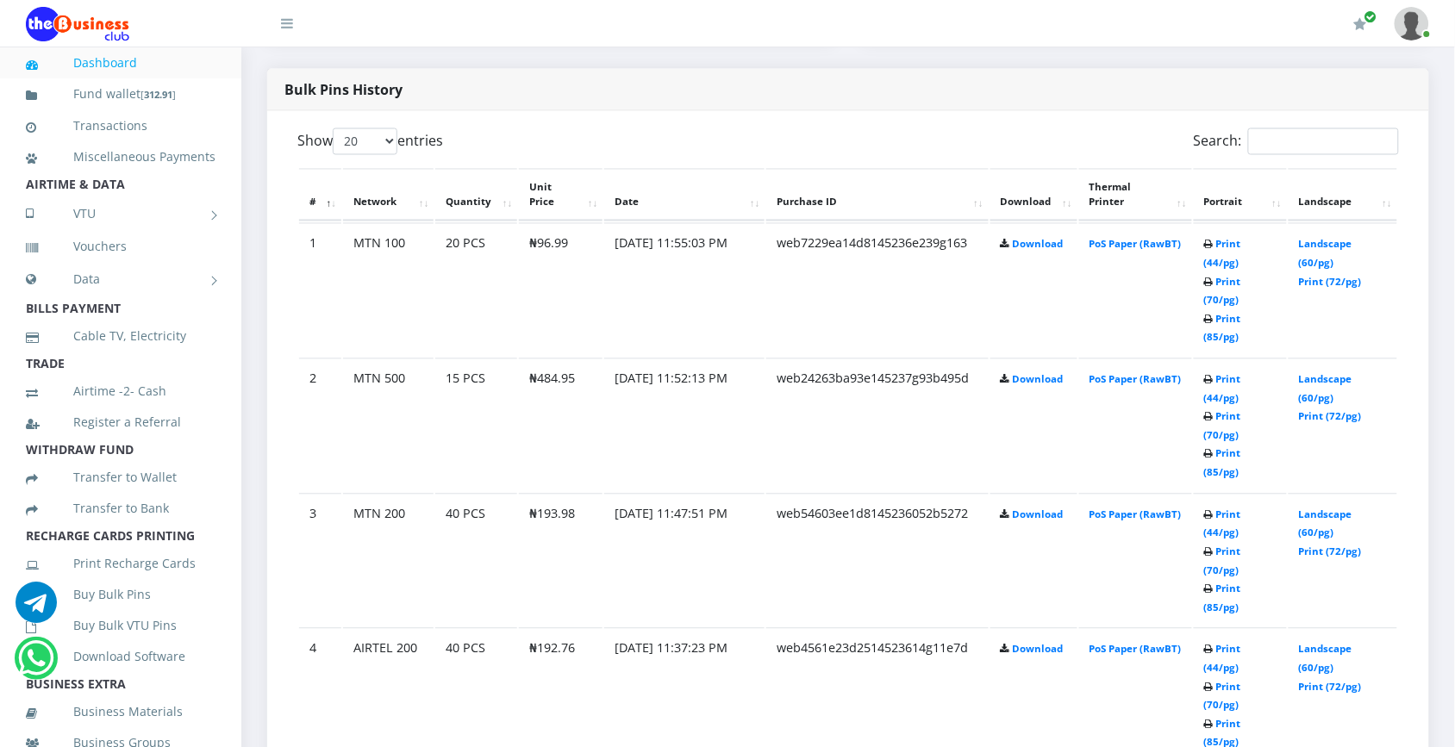
scroll to position [889, 0]
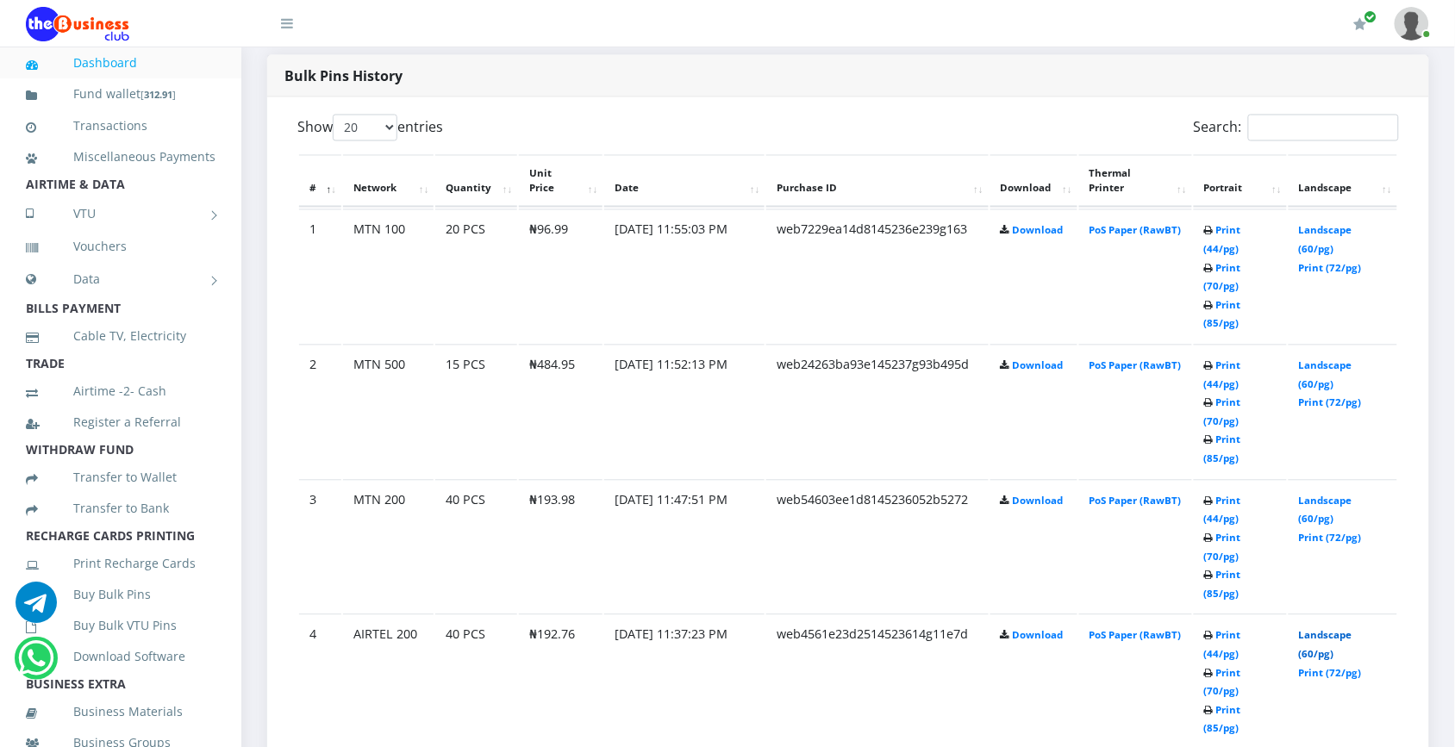
click at [1330, 629] on link "Landscape (60/pg)" at bounding box center [1325, 645] width 53 height 32
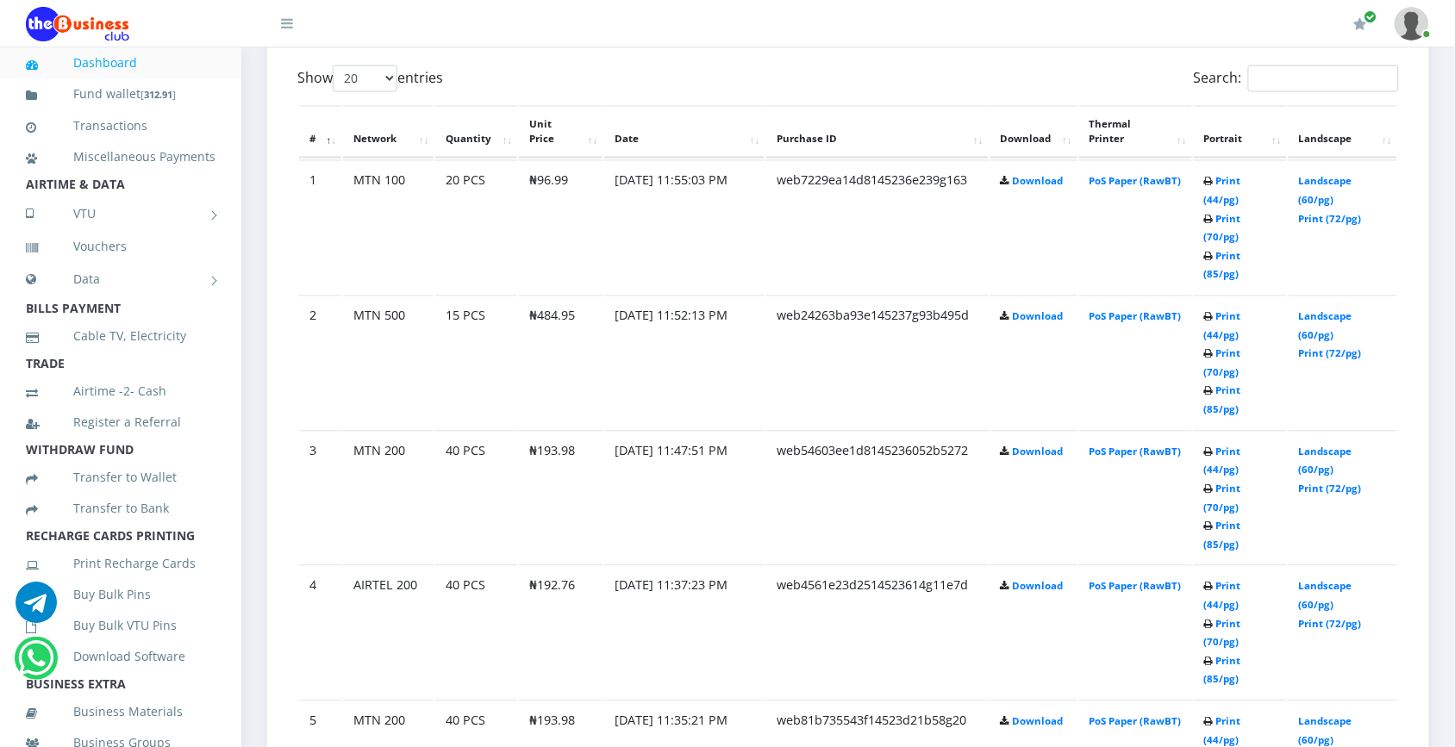
scroll to position [942, 0]
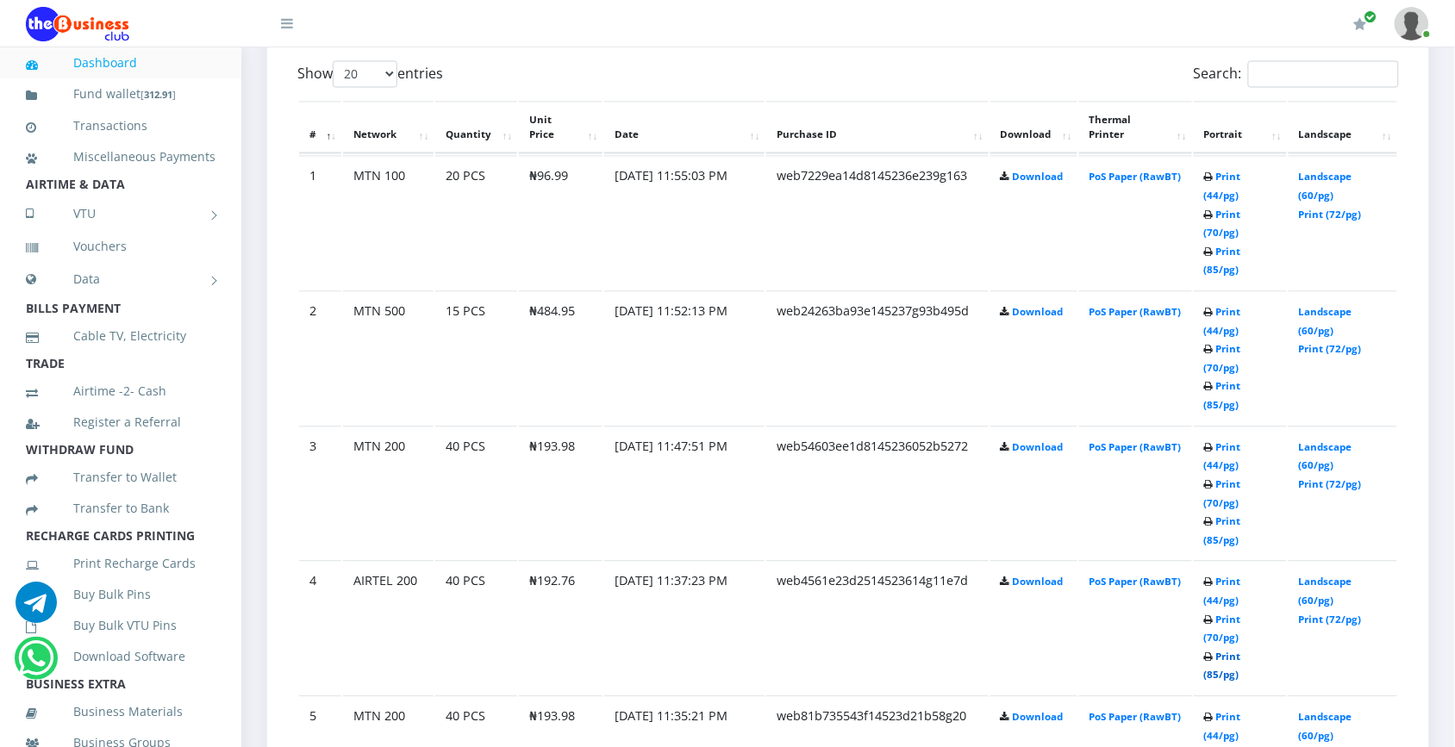
click at [1238, 651] on link "Print (85/pg)" at bounding box center [1222, 667] width 37 height 32
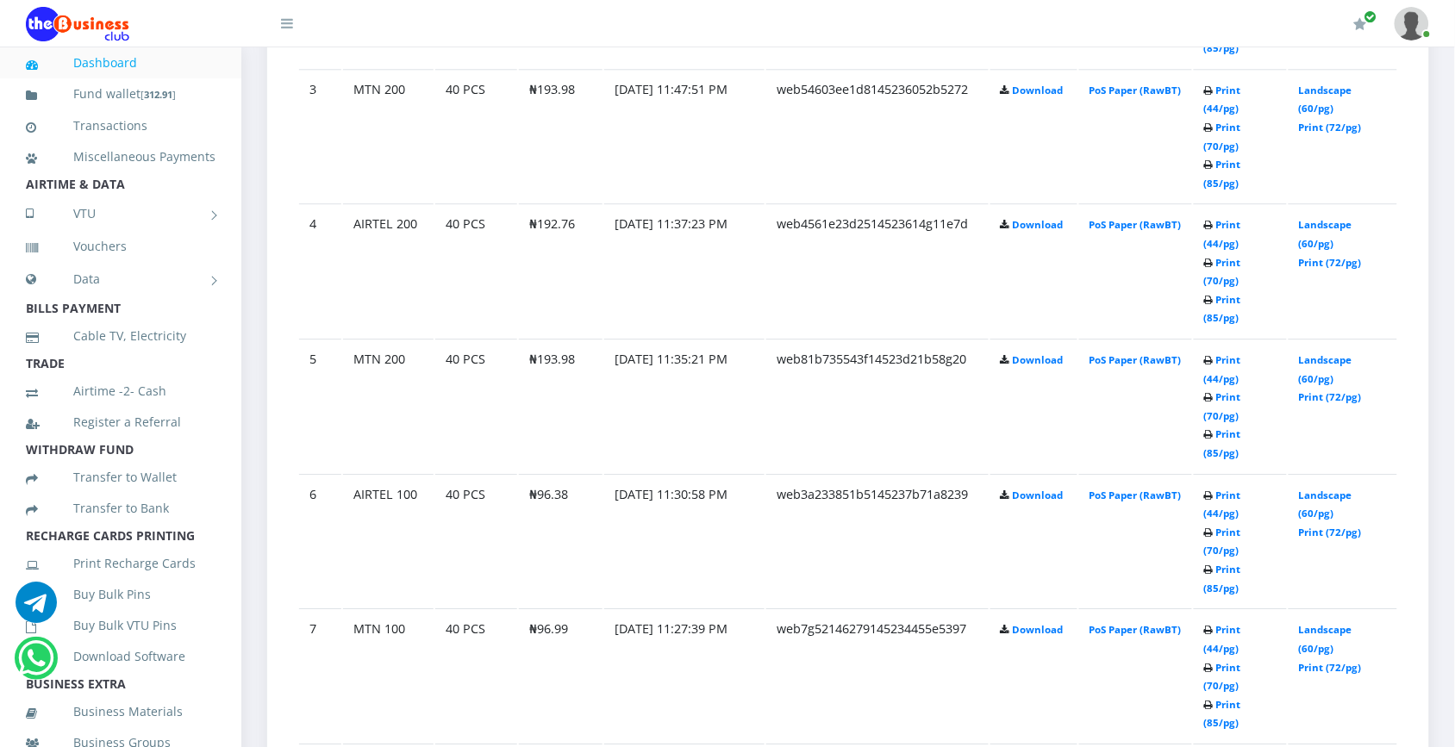
scroll to position [1323, 0]
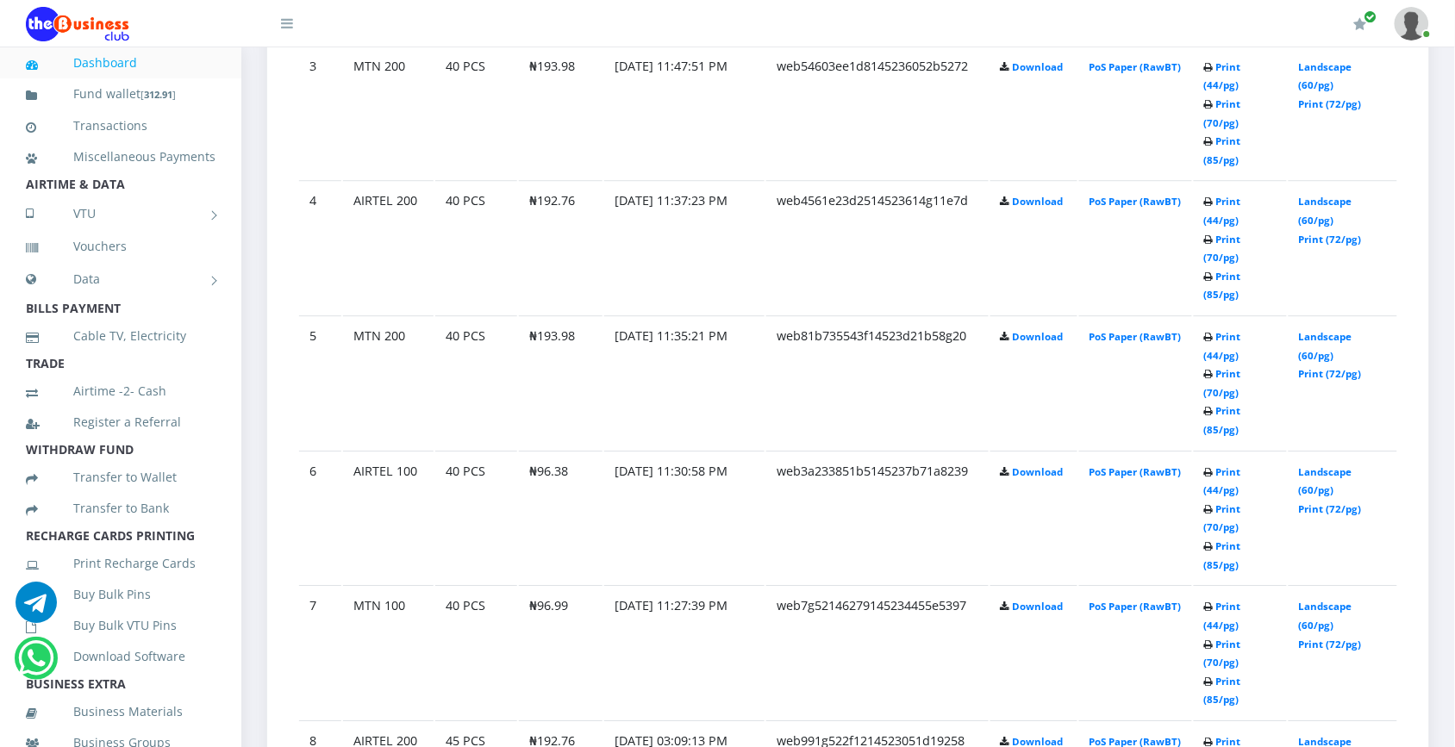
drag, startPoint x: 1438, startPoint y: 379, endPoint x: 1376, endPoint y: 521, distance: 155.2
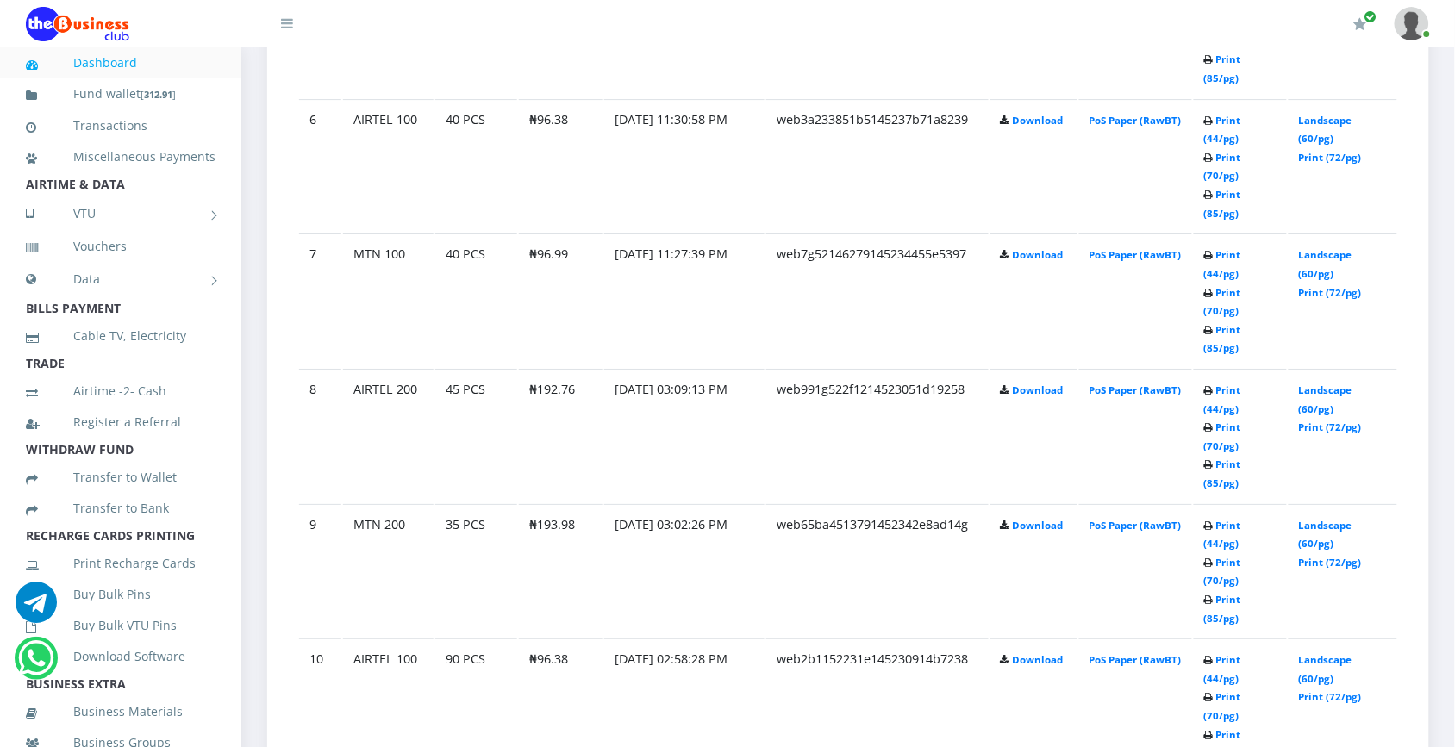
scroll to position [1681, 0]
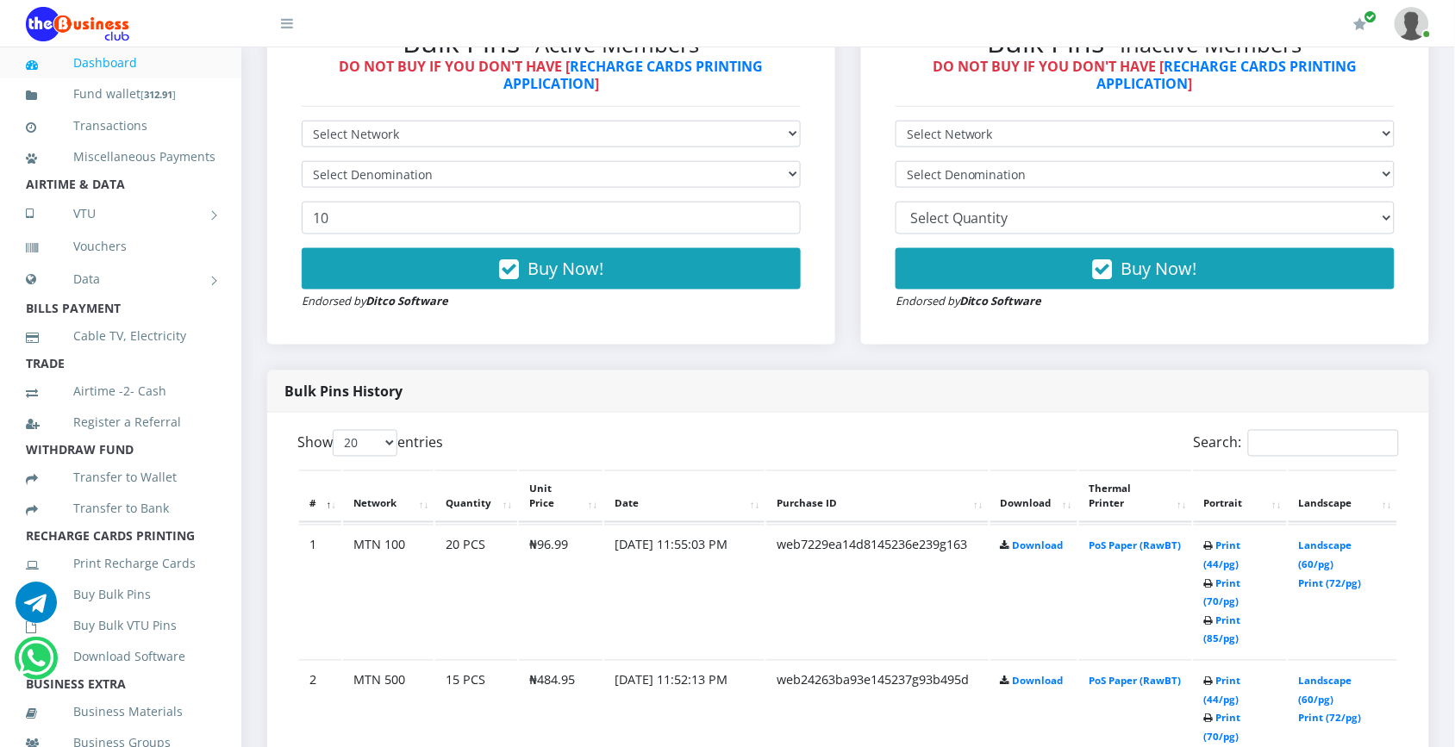
scroll to position [527, 0]
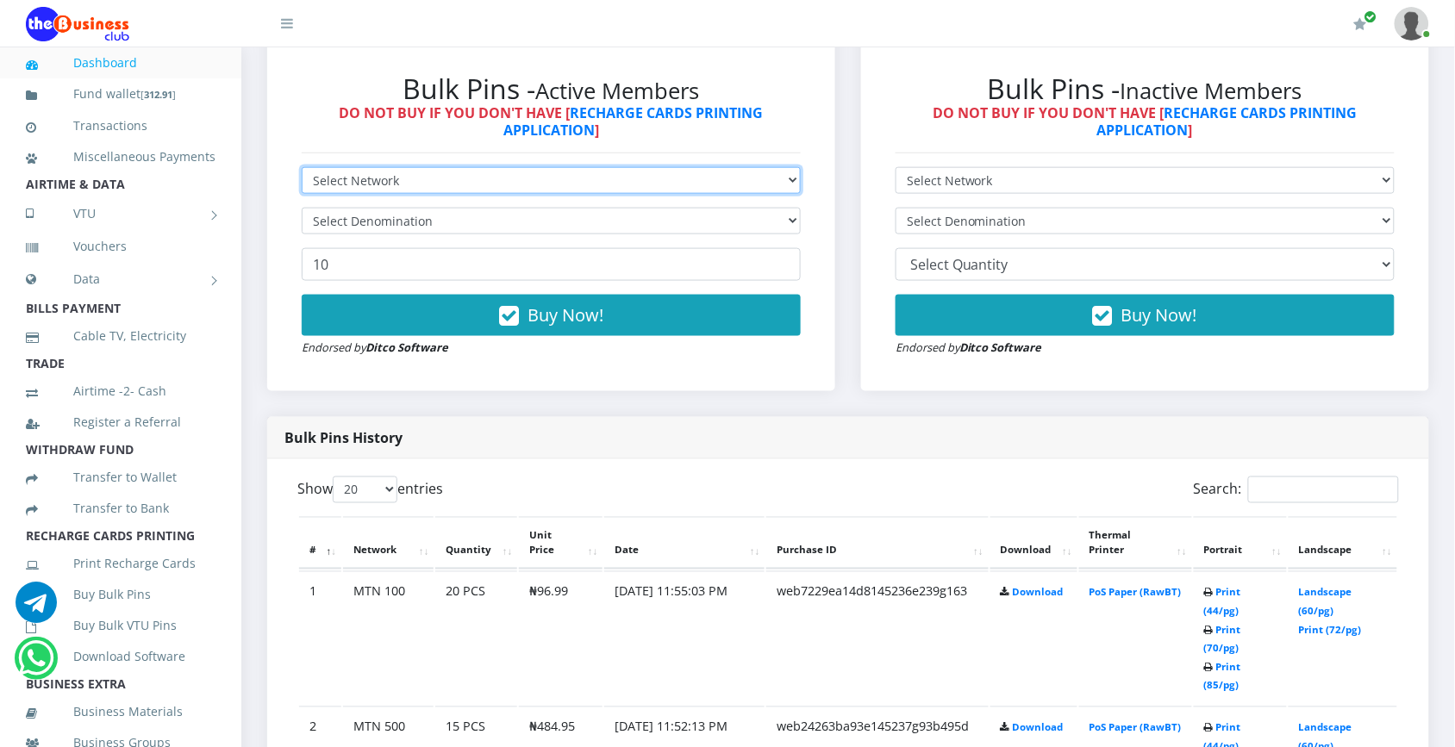
click at [786, 177] on select "Select Network MTN Globacom 9Mobile Airtel" at bounding box center [551, 180] width 499 height 27
select select "MTN"
click at [302, 167] on select "Select Network MTN Globacom 9Mobile Airtel" at bounding box center [551, 180] width 499 height 27
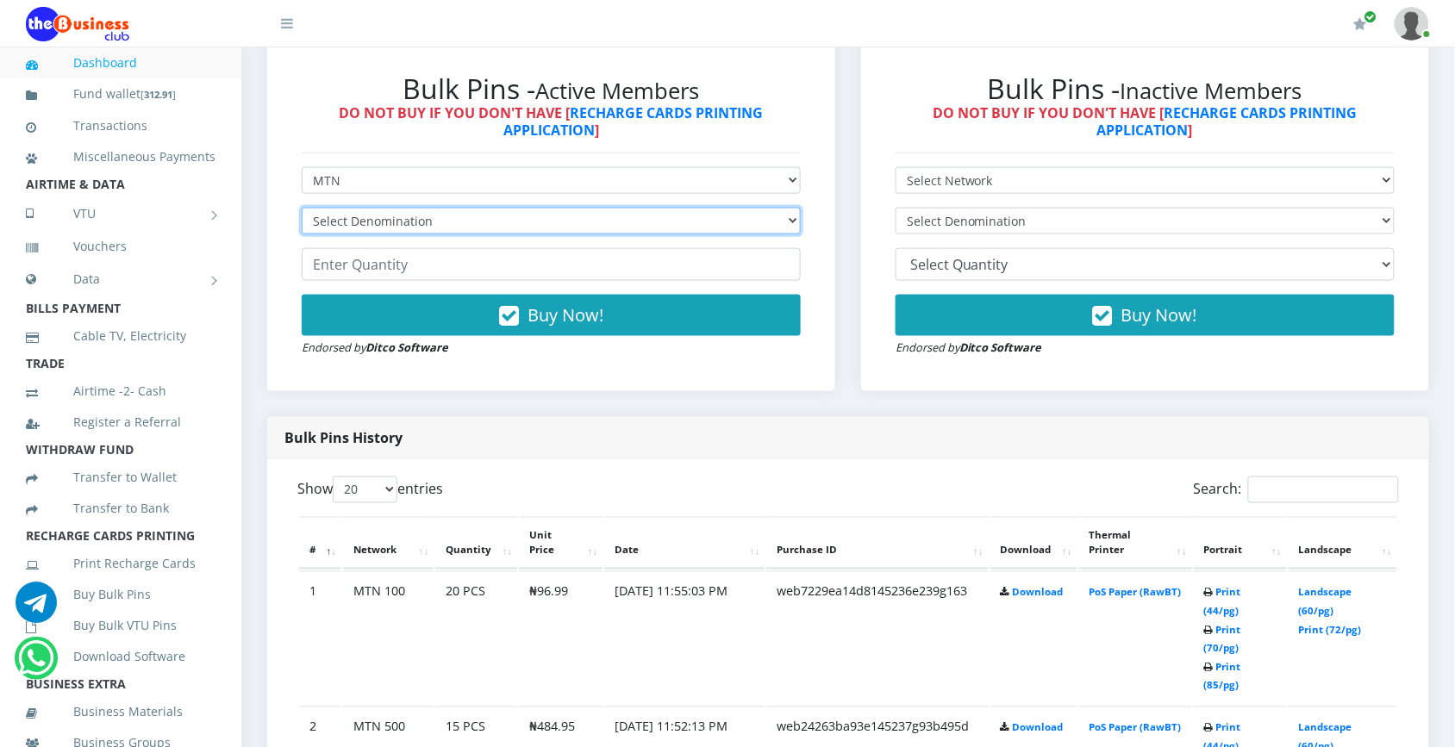
click at [725, 226] on select "Select Denomination MTN NGN100 - ₦96.99 MTN NGN200 - ₦193.98 MTN NGN400 - ₦387.…" at bounding box center [551, 221] width 499 height 27
